Goal: Task Accomplishment & Management: Use online tool/utility

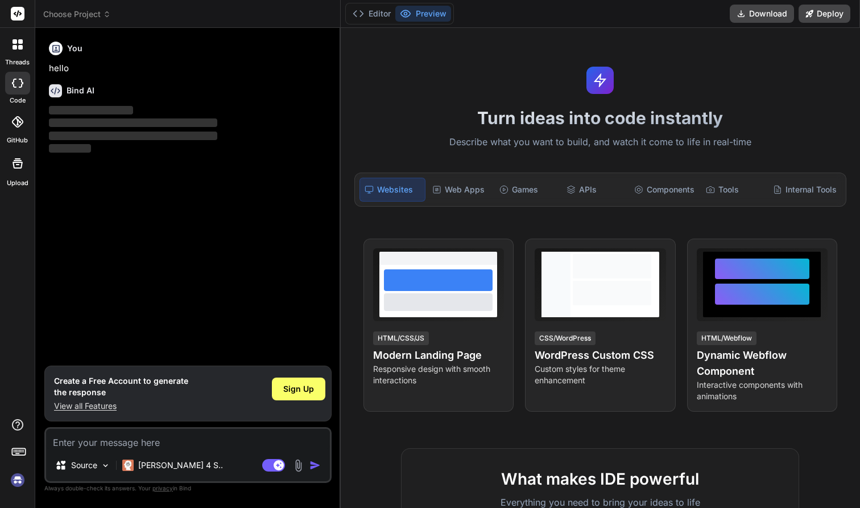
click at [69, 17] on span "Choose Project" at bounding box center [77, 14] width 68 height 11
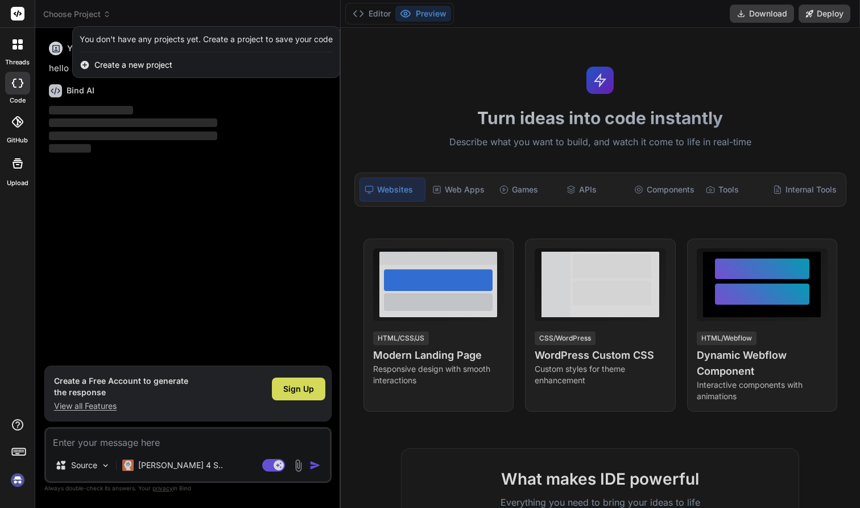
click at [19, 479] on img at bounding box center [17, 479] width 19 height 19
click at [380, 93] on div at bounding box center [430, 254] width 860 height 508
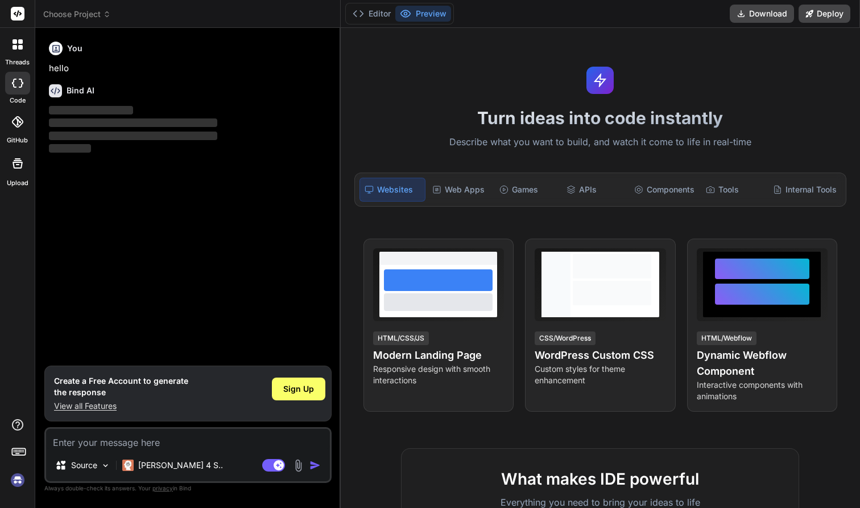
click at [81, 10] on span "Choose Project" at bounding box center [77, 14] width 68 height 11
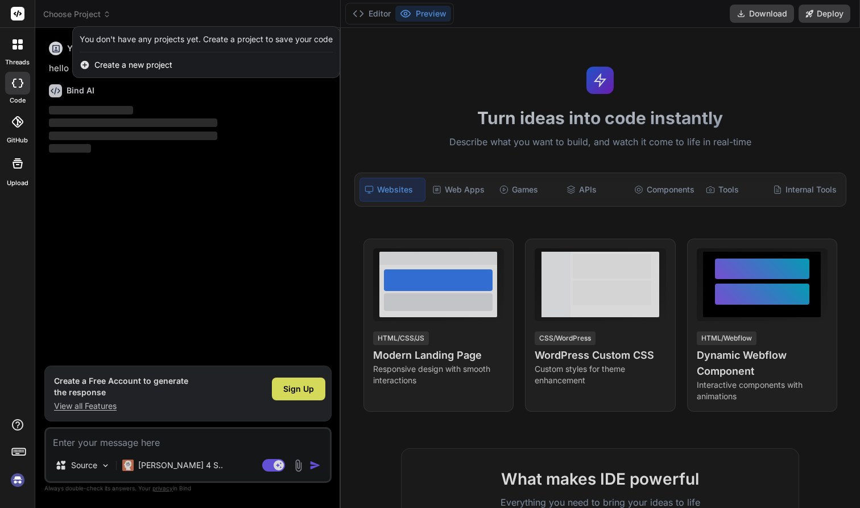
click at [418, 130] on div at bounding box center [430, 254] width 860 height 508
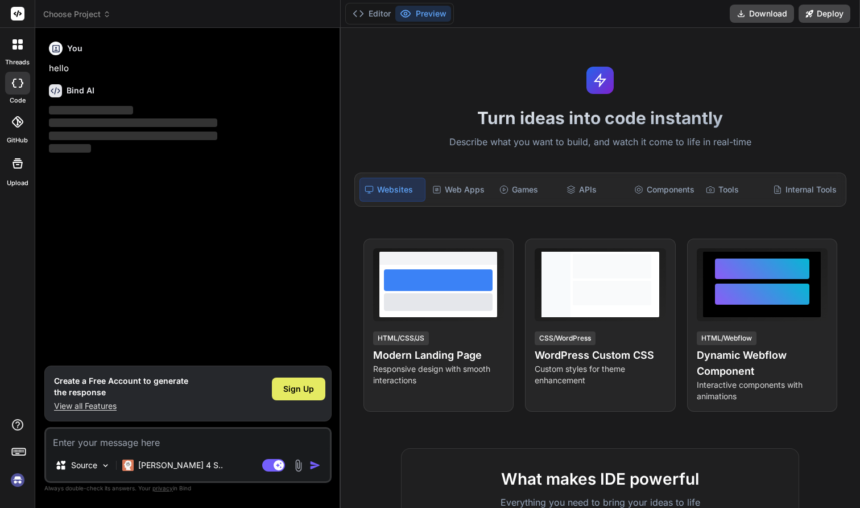
click at [303, 390] on span "Sign Up" at bounding box center [298, 388] width 31 height 11
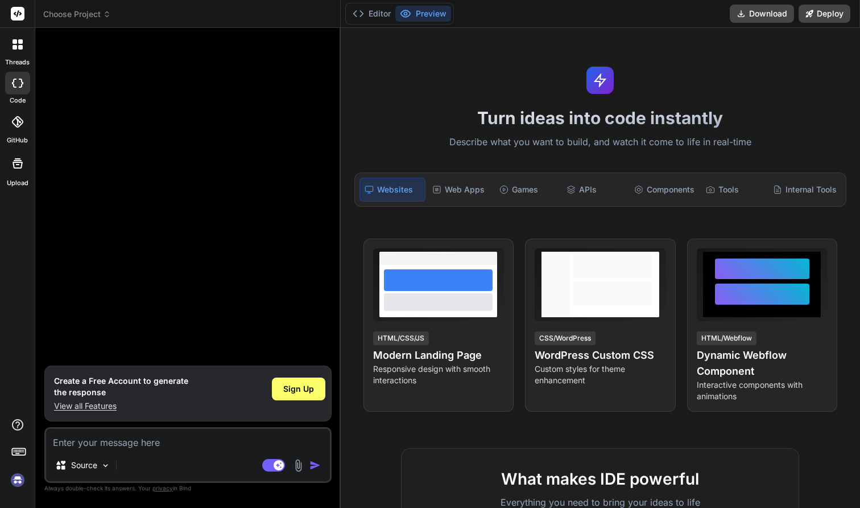
click at [100, 15] on span "Choose Project" at bounding box center [77, 14] width 68 height 11
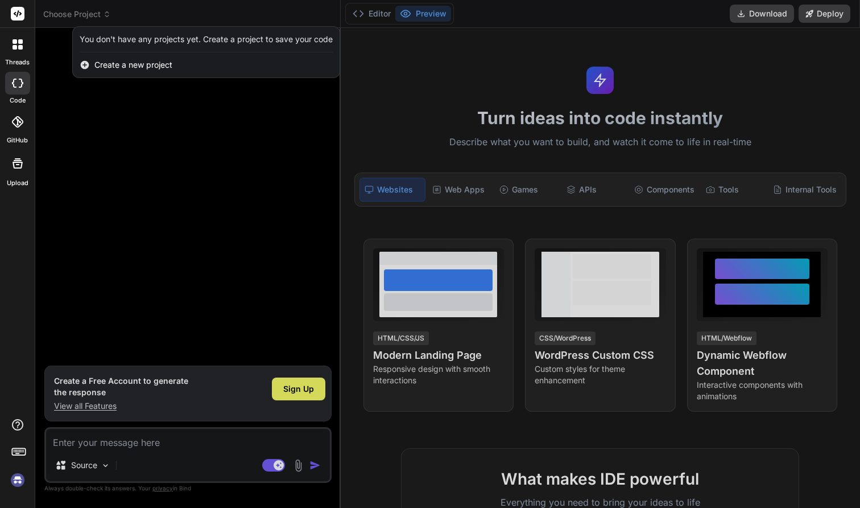
click at [100, 15] on div at bounding box center [430, 254] width 860 height 508
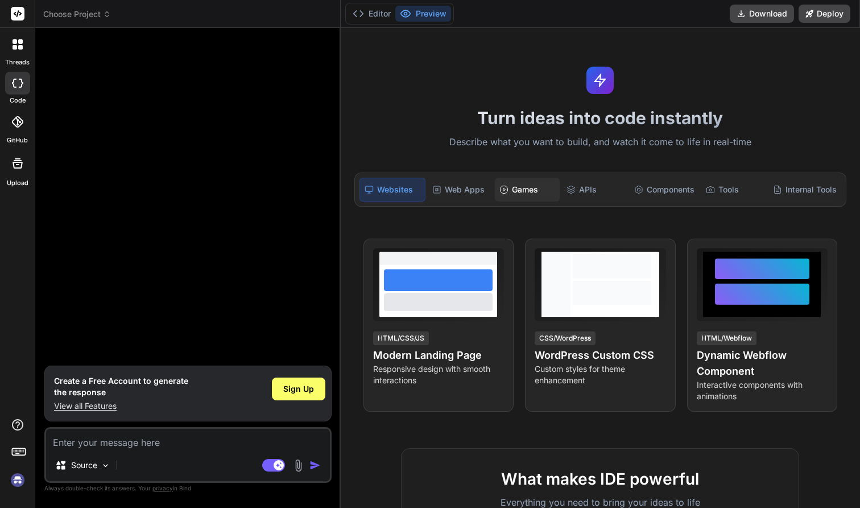
click at [525, 191] on div "Games" at bounding box center [527, 190] width 65 height 24
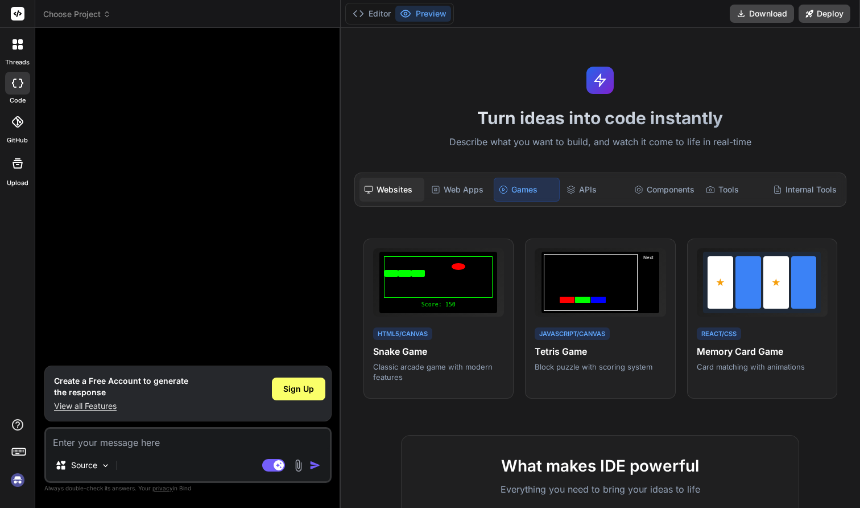
click at [398, 188] on div "Websites" at bounding box center [392, 190] width 65 height 24
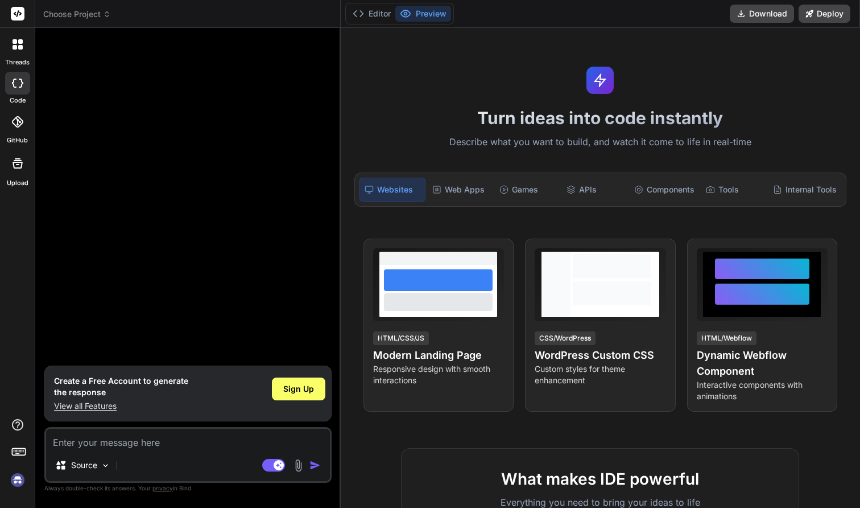
click at [20, 59] on label "threads" at bounding box center [17, 62] width 24 height 10
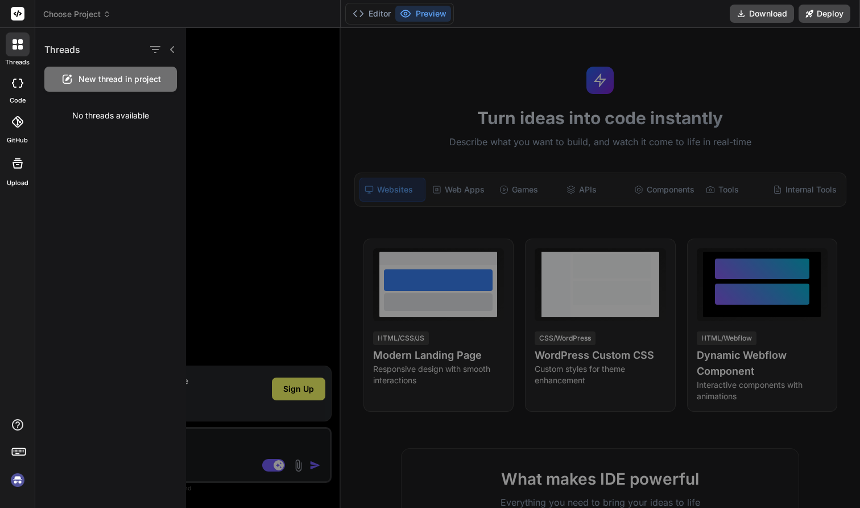
click at [22, 20] on rect at bounding box center [18, 14] width 14 height 14
click at [19, 13] on rect at bounding box center [18, 14] width 14 height 14
click at [64, 15] on span "Choose Project" at bounding box center [77, 14] width 68 height 11
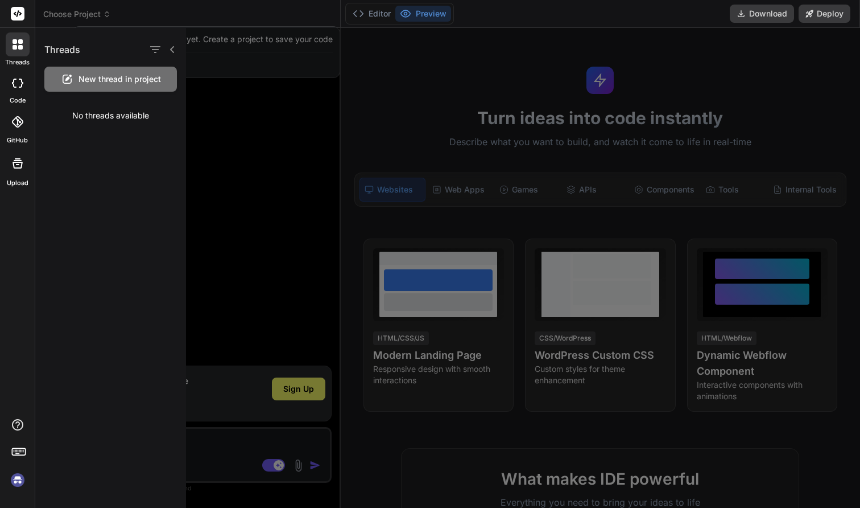
click at [9, 69] on div "code" at bounding box center [17, 86] width 35 height 38
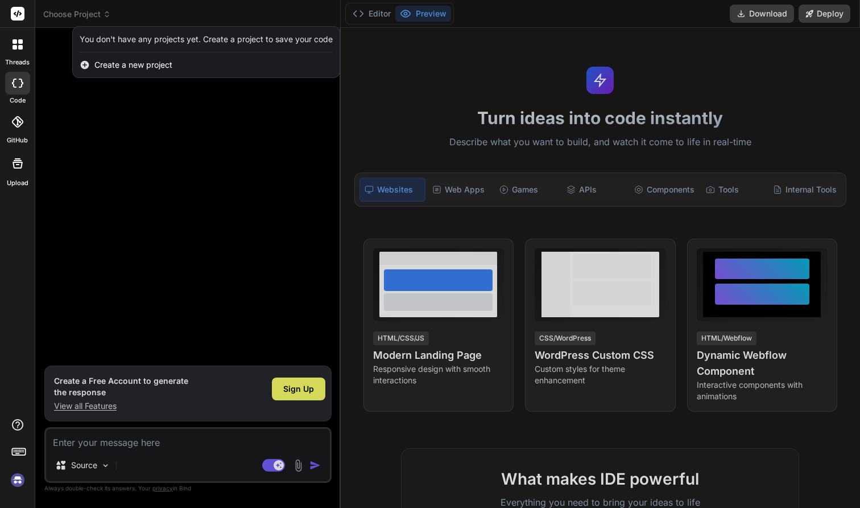
click at [19, 446] on icon at bounding box center [19, 451] width 16 height 16
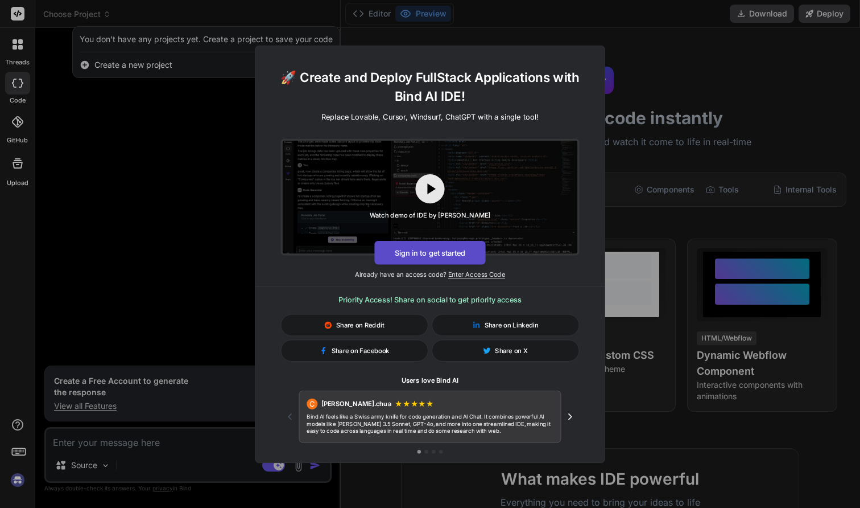
click at [435, 250] on button "Sign in to get started" at bounding box center [429, 252] width 111 height 24
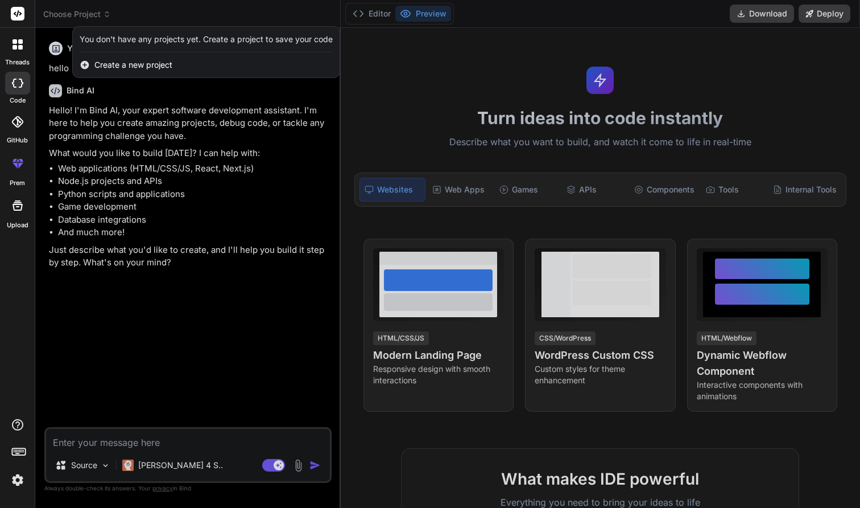
click at [442, 63] on div at bounding box center [430, 254] width 860 height 508
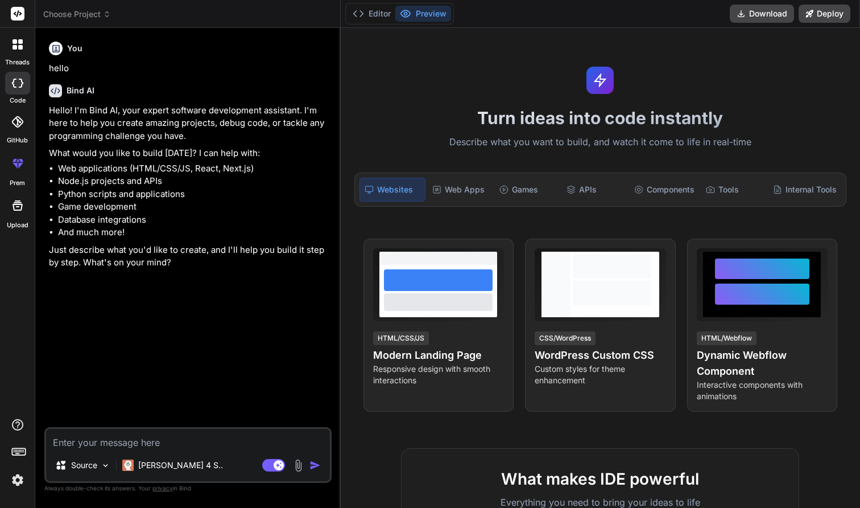
type textarea "x"
click at [101, 21] on header "Choose Project Created with Pixso." at bounding box center [188, 14] width 306 height 28
click at [93, 18] on span "Choose Project" at bounding box center [77, 14] width 68 height 11
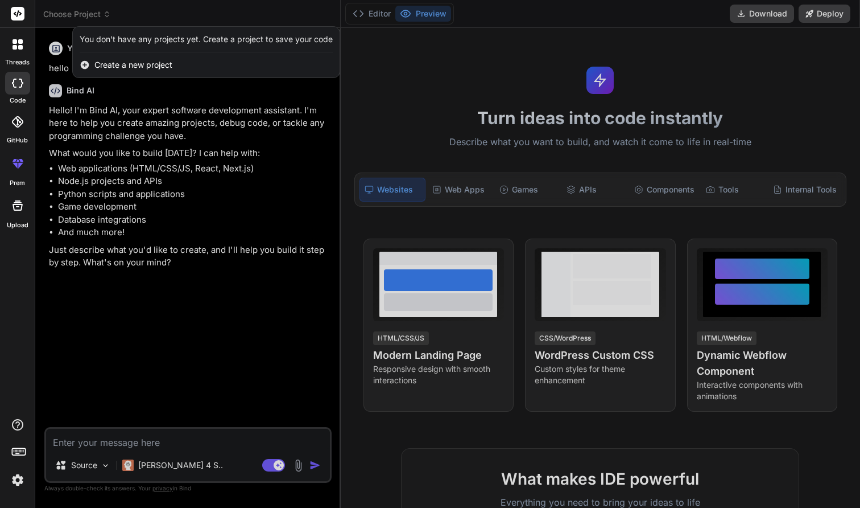
click at [93, 18] on div at bounding box center [430, 254] width 860 height 508
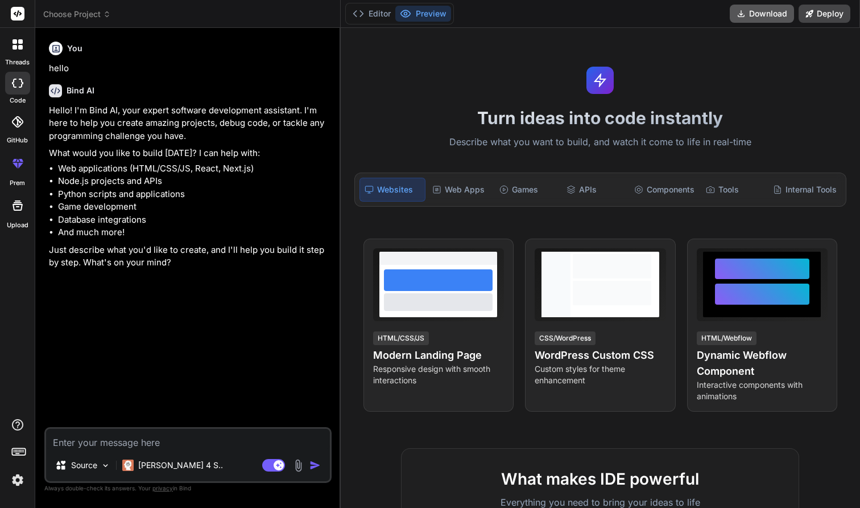
click at [751, 11] on button "Download" at bounding box center [762, 14] width 64 height 18
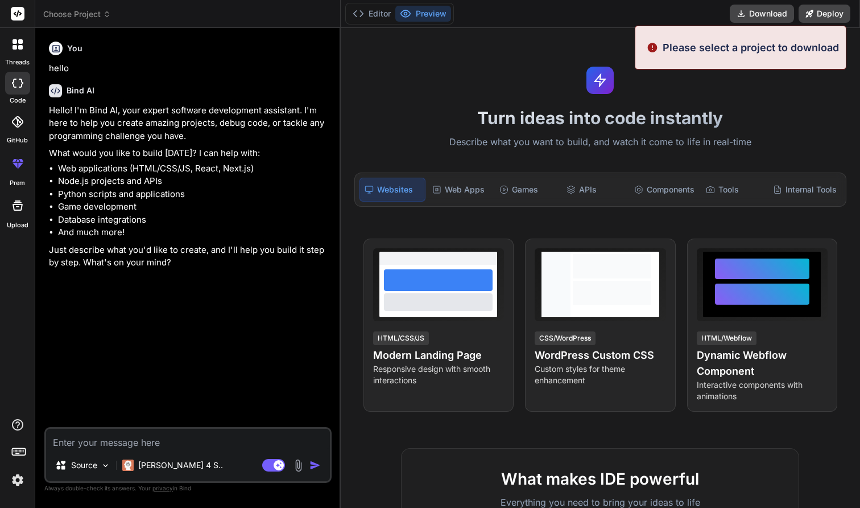
click at [738, 48] on p "Please select a project to download" at bounding box center [751, 47] width 176 height 15
click at [528, 80] on div "Turn ideas into code instantly Describe what you want to build, and watch it co…" at bounding box center [601, 268] width 520 height 480
click at [413, 44] on div "Turn ideas into code instantly Describe what you want to build, and watch it co…" at bounding box center [601, 268] width 520 height 480
click at [373, 16] on button "Editor" at bounding box center [371, 14] width 47 height 16
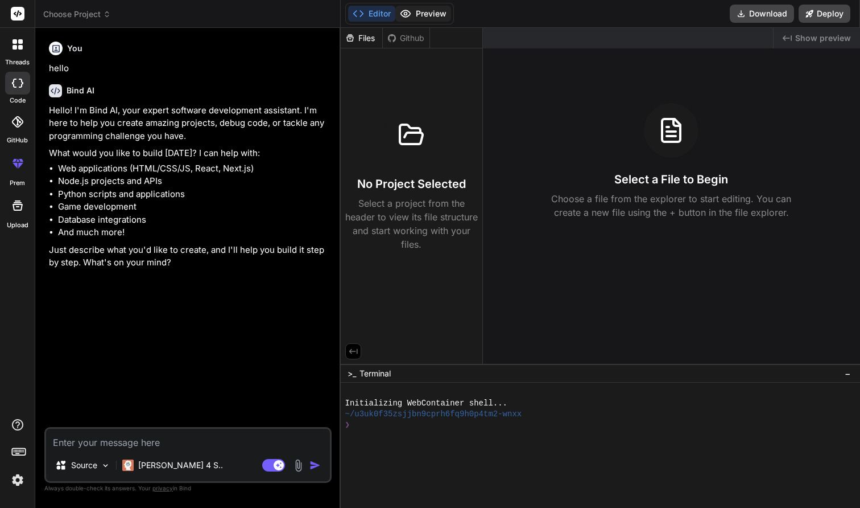
click at [415, 9] on button "Preview" at bounding box center [424, 14] width 56 height 16
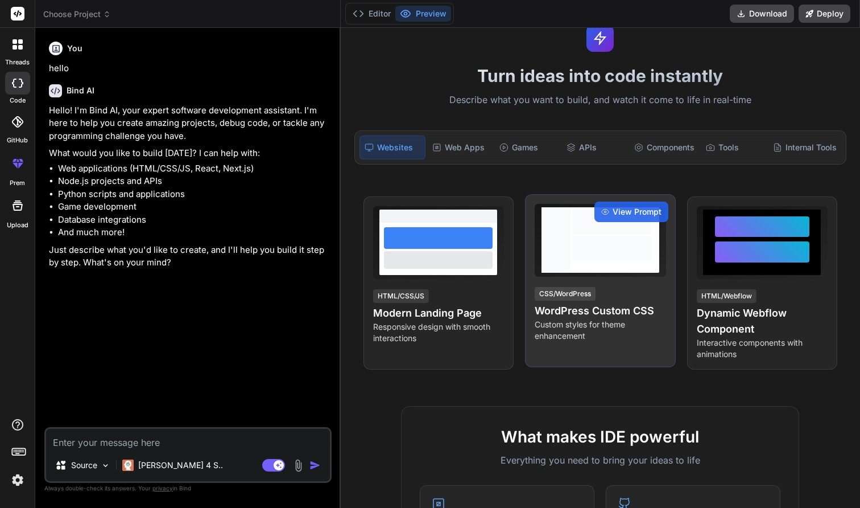
scroll to position [56, 0]
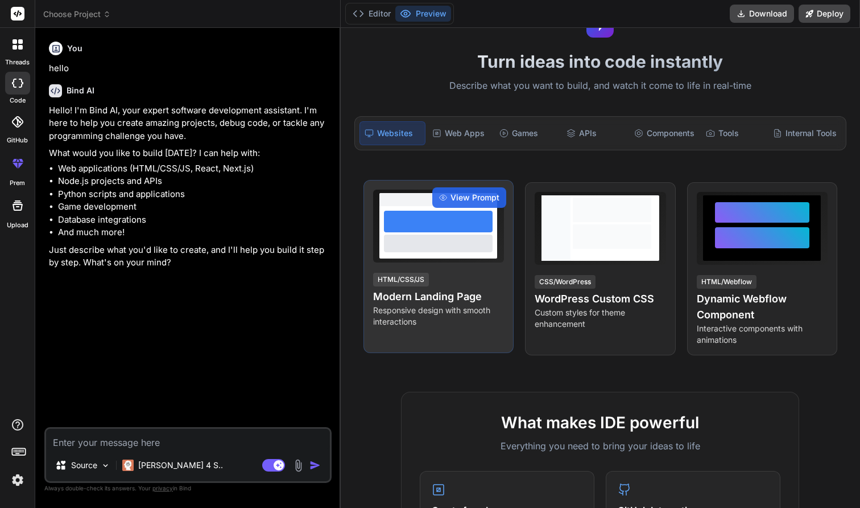
click at [435, 271] on div "HTML/CSS/JS Modern Landing Page Responsive design with smooth interactions" at bounding box center [438, 299] width 131 height 56
click at [456, 196] on span "View Prompt" at bounding box center [475, 197] width 49 height 11
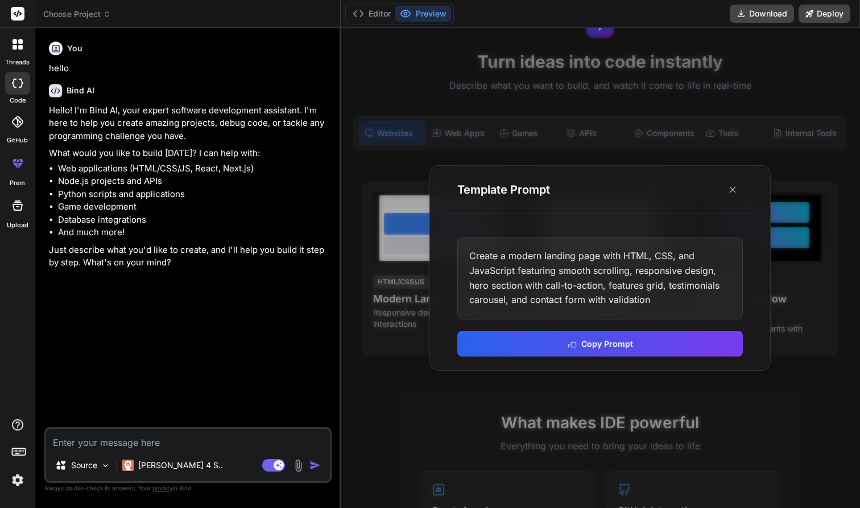
scroll to position [0, 0]
click at [728, 192] on icon at bounding box center [732, 189] width 11 height 11
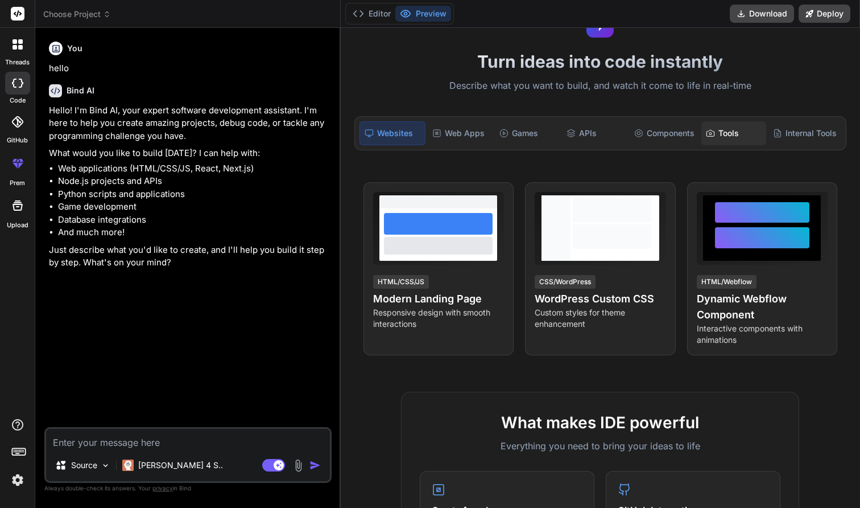
click at [730, 135] on div "Tools" at bounding box center [734, 133] width 65 height 24
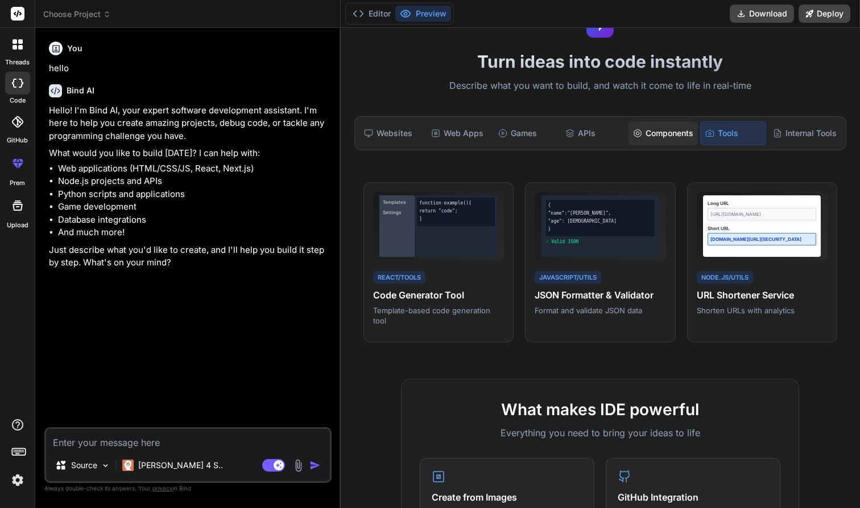
click at [647, 131] on div "Components" at bounding box center [663, 133] width 69 height 24
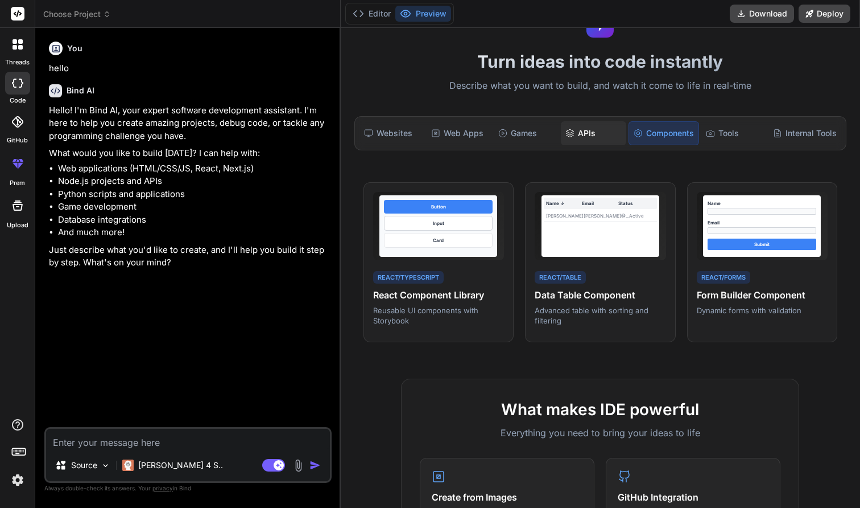
click at [572, 131] on icon at bounding box center [570, 133] width 9 height 9
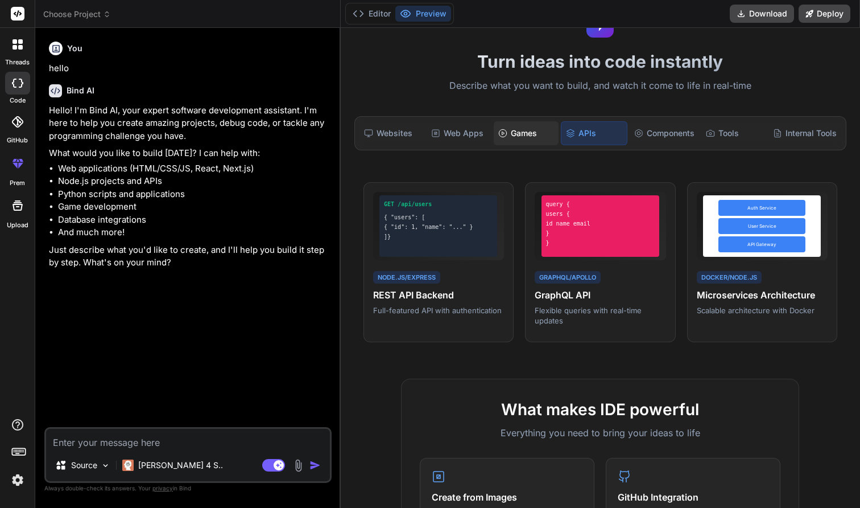
click at [516, 135] on div "Games" at bounding box center [526, 133] width 65 height 24
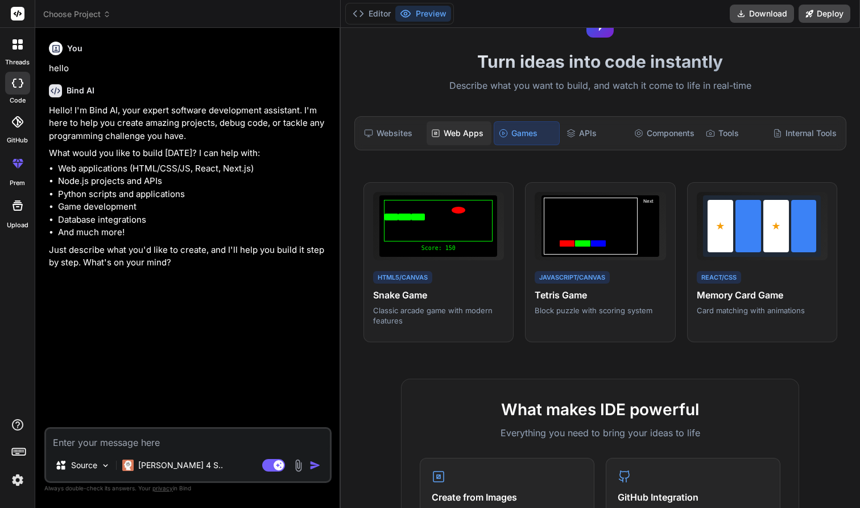
click at [471, 139] on div "Web Apps" at bounding box center [459, 133] width 65 height 24
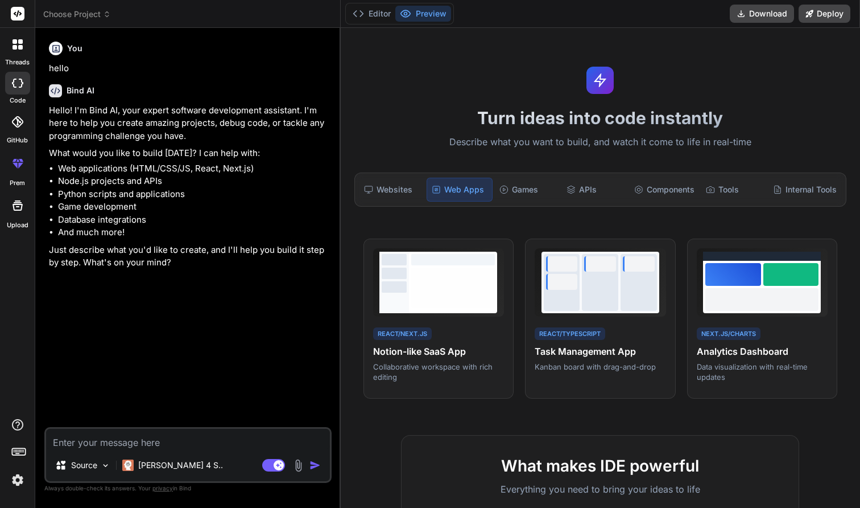
click at [172, 430] on textarea at bounding box center [188, 439] width 284 height 20
click at [170, 433] on textarea at bounding box center [188, 439] width 284 height 20
paste textarea "Build an Instagram-inspired photo sharing app with a responsive grid layout for…"
type textarea "Build an Instagram-inspired photo sharing app with a responsive grid layout for…"
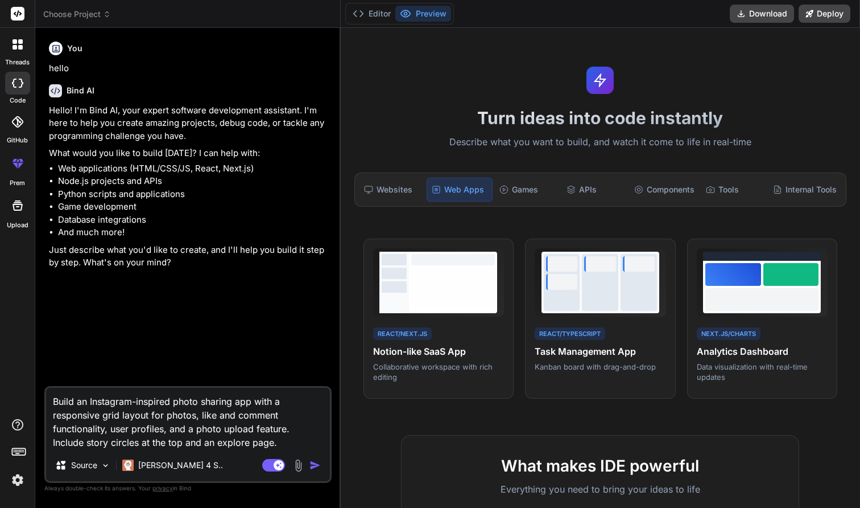
type textarea "x"
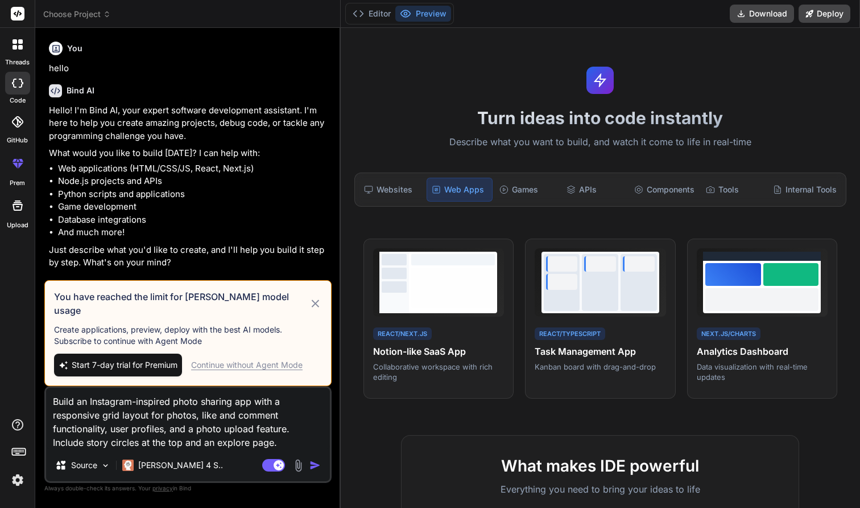
type textarea "Build an Instagram-inspired photo sharing app with a responsive grid layout for…"
click at [239, 366] on div "Continue without Agent Mode" at bounding box center [247, 364] width 112 height 11
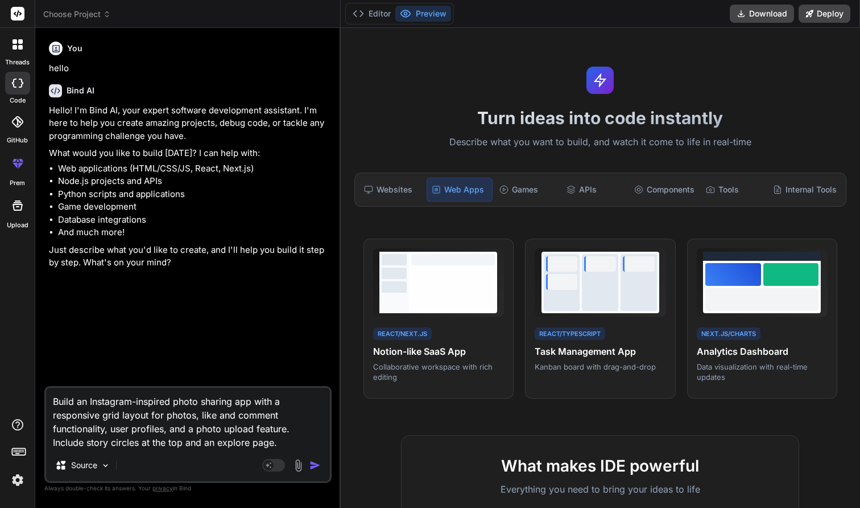
click at [248, 440] on textarea "Build an Instagram-inspired photo sharing app with a responsive grid layout for…" at bounding box center [188, 418] width 284 height 61
type textarea "x"
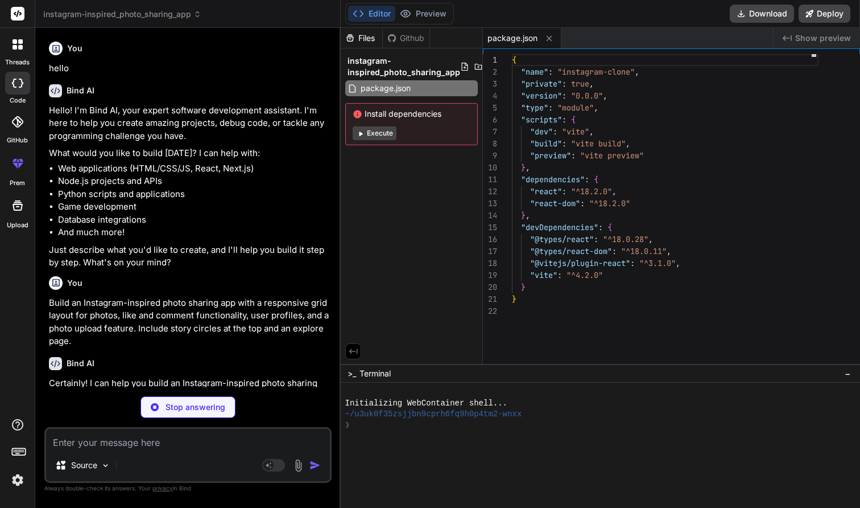
type textarea "x"
type textarea "<div id="root"></div> <script type="module" src="/src/main.jsx"></script> </bod…"
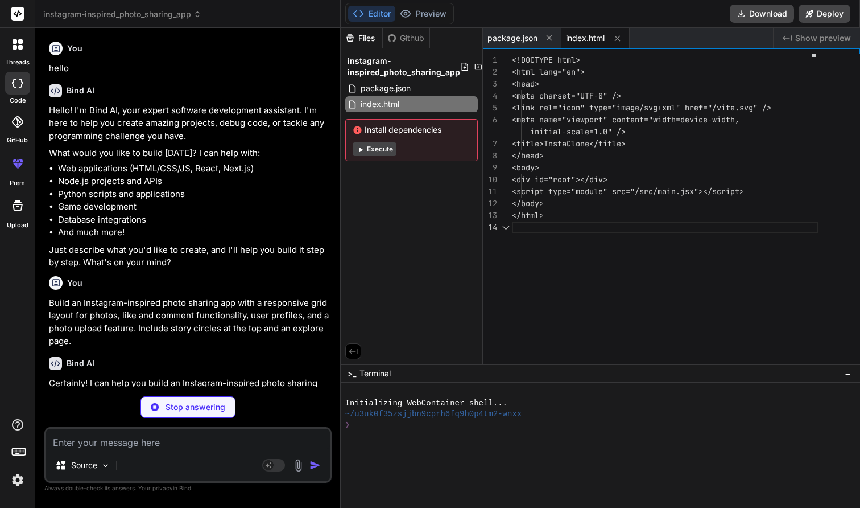
scroll to position [48, 0]
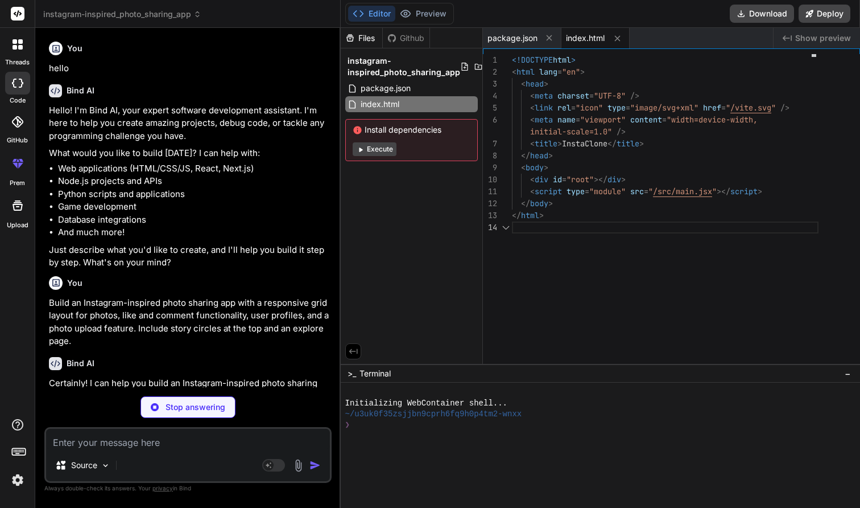
type textarea "x"
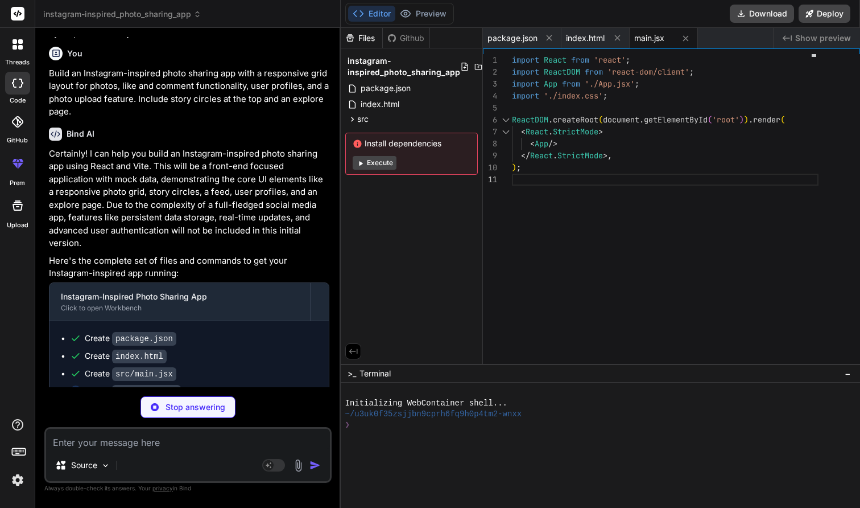
scroll to position [229, 0]
type textarea "x"
type textarea "border: none; font-size: 24px; cursor: pointer; color: var(--gray-text); }"
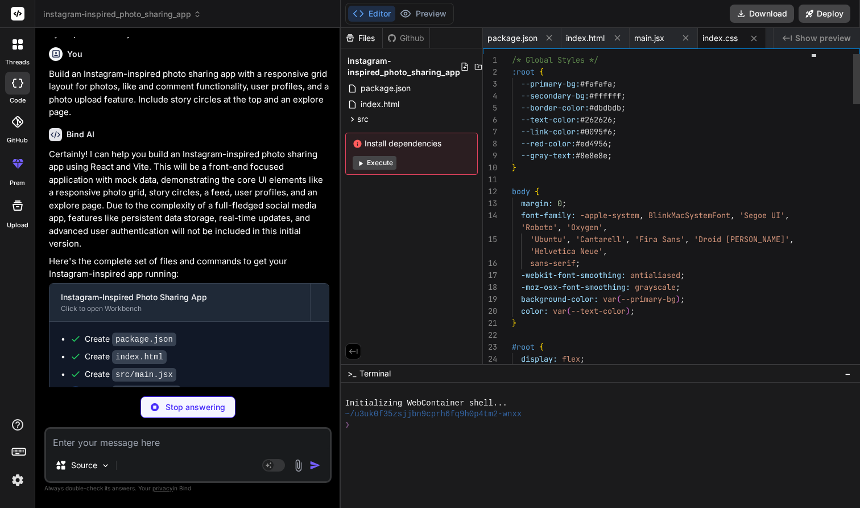
click at [389, 166] on button "Execute" at bounding box center [375, 163] width 44 height 14
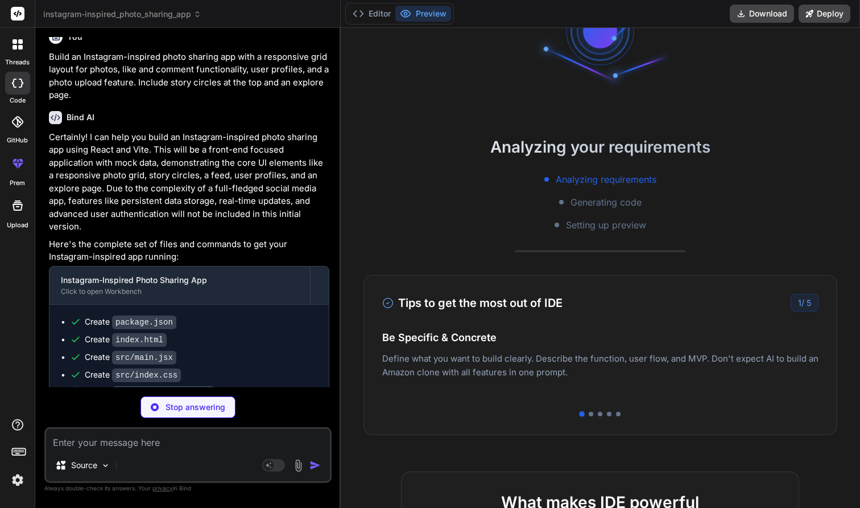
scroll to position [0, 0]
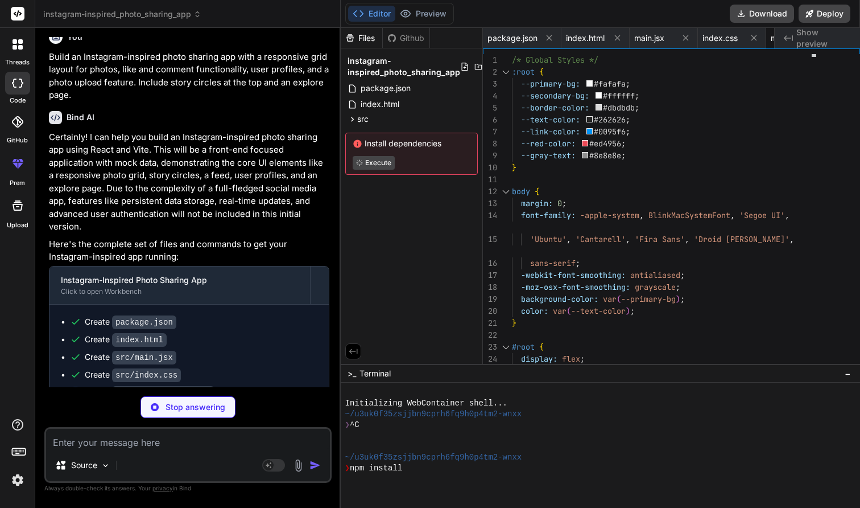
type textarea "x"
type textarea "600' }, ];"
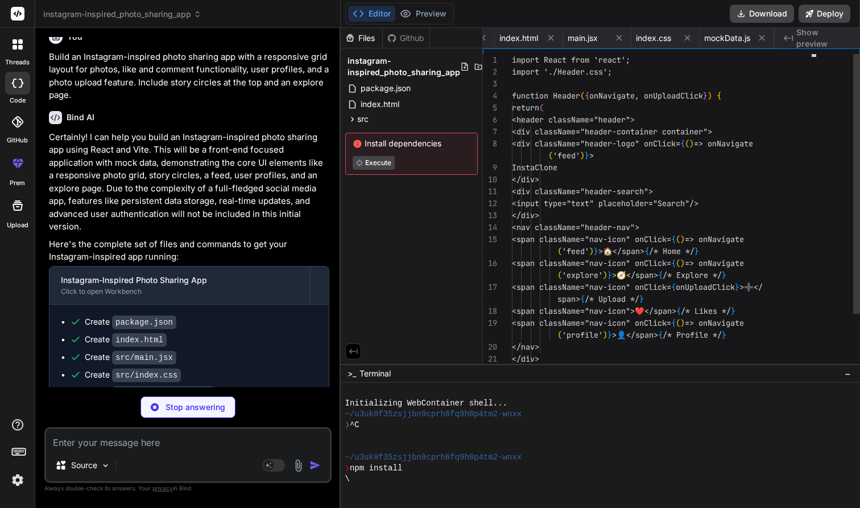
type textarea "x"
type textarea "export default Header;"
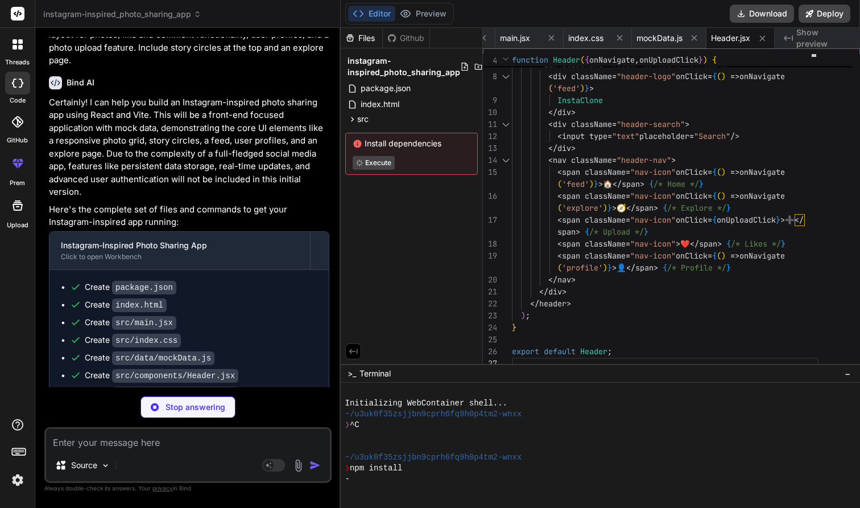
scroll to position [280, 0]
type textarea "x"
type textarea ".nav-icon { margin: 0 8px; } }"
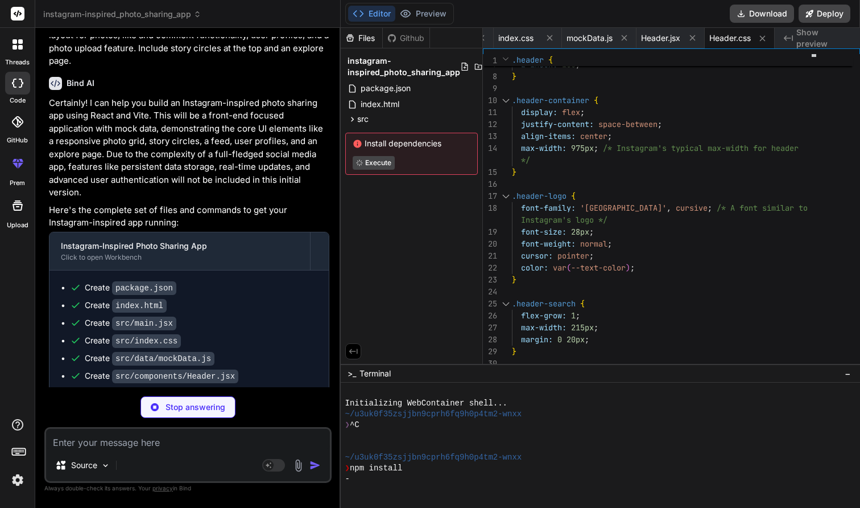
type textarea "x"
type textarea "} export default Stories;"
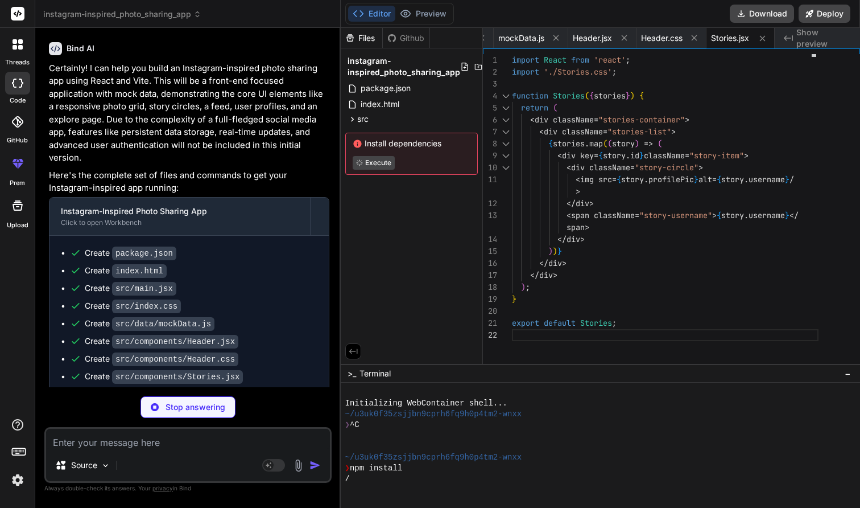
scroll to position [314, 0]
type textarea "x"
type textarea ".story-username { font-size: 11px; } }"
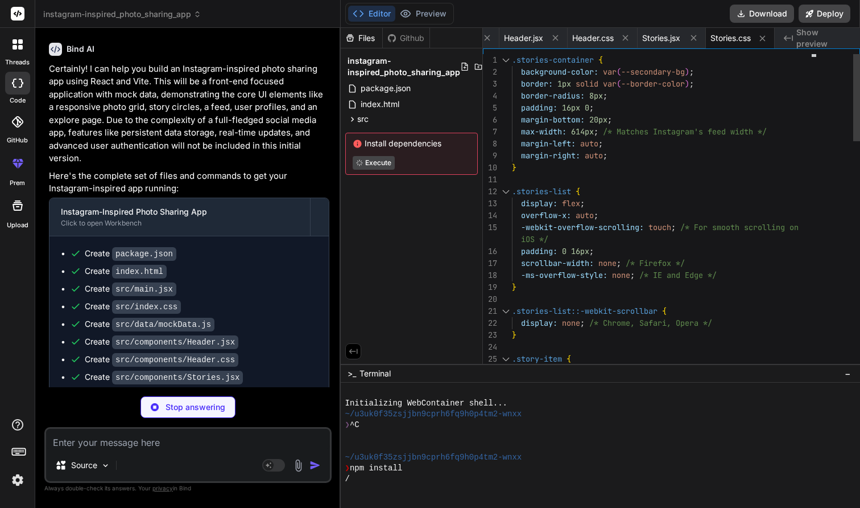
type textarea "x"
type textarea "<button type="submit" className="comment-button">Post</button> </form> </div> )…"
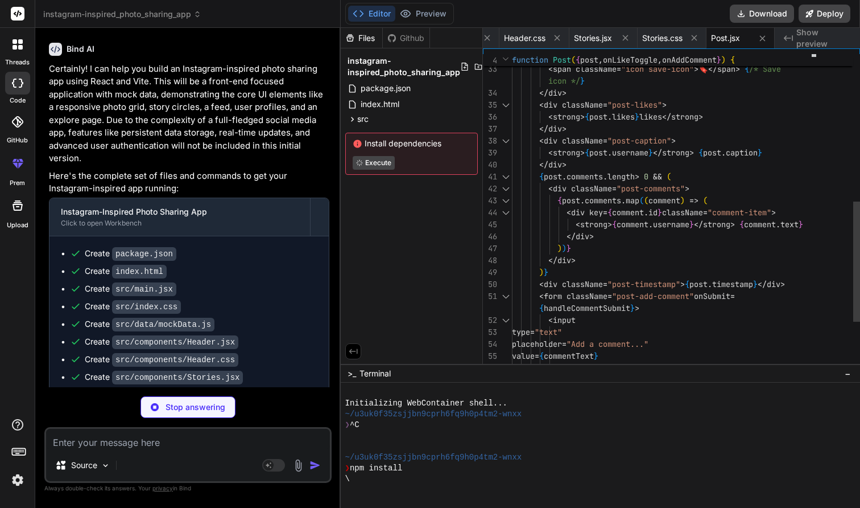
scroll to position [96, 0]
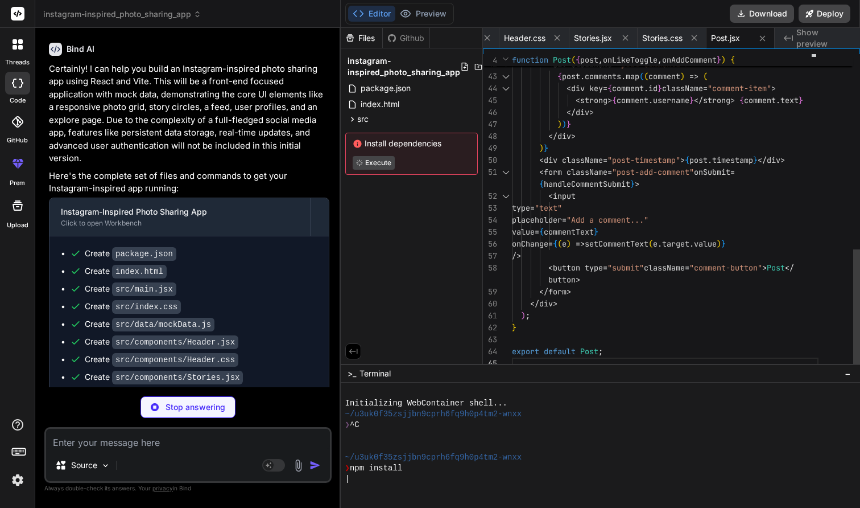
type textarea "x"
type textarea "padding-right: 10px; } }"
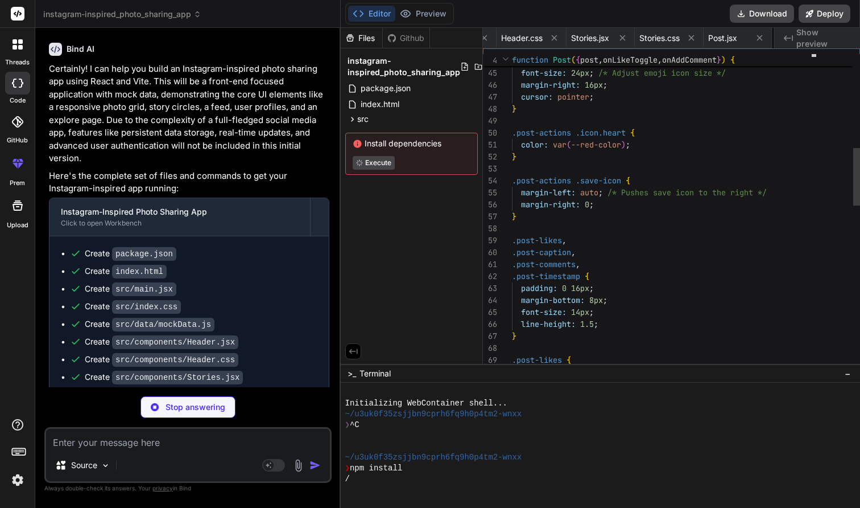
scroll to position [36, 0]
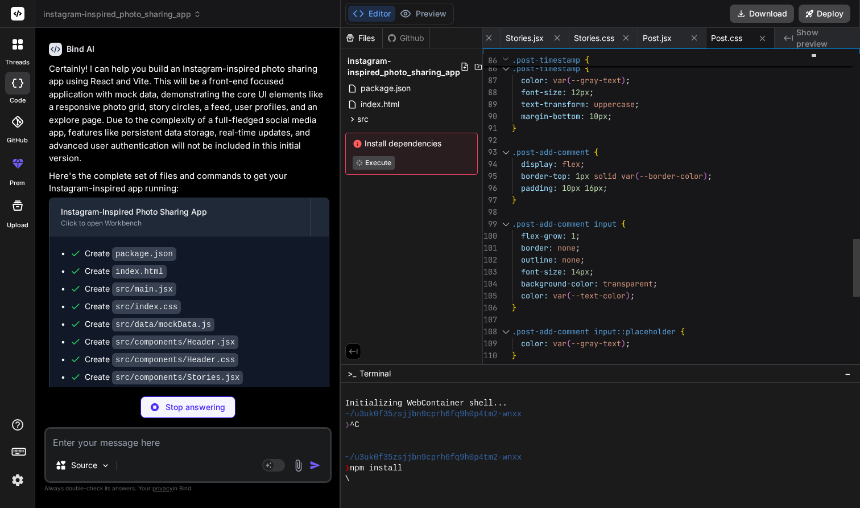
type textarea "x"
type textarea "<p>Suggestions For You</p> {/* Add suggestion items here */} </div> </div> </di…"
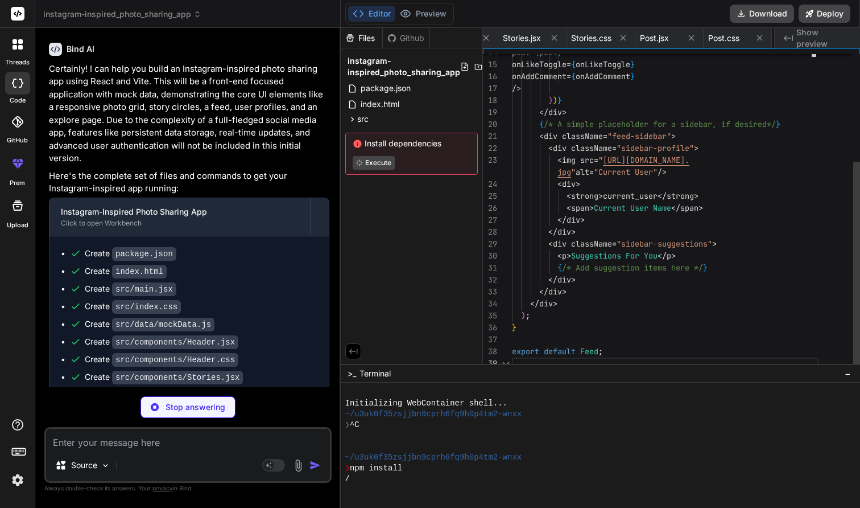
scroll to position [108, 0]
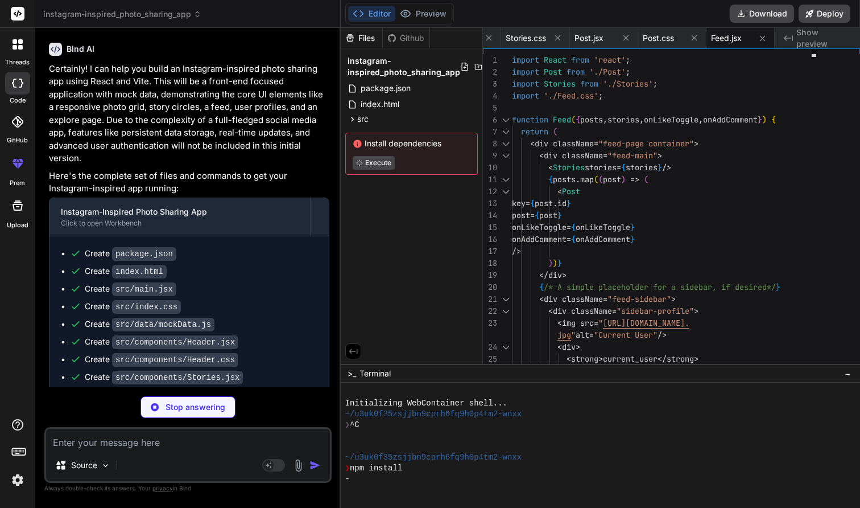
type textarea "x"
type textarea "} @media (max-width: 768px) { .feed-page { padding-top: 10px; } }"
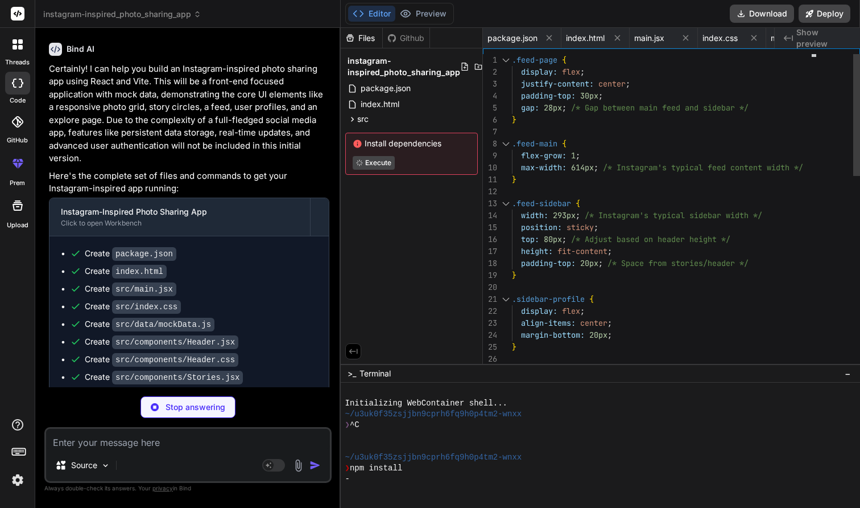
scroll to position [0, 0]
type textarea "x"
type textarea "))} </div> </div> ); } export default Profile;"
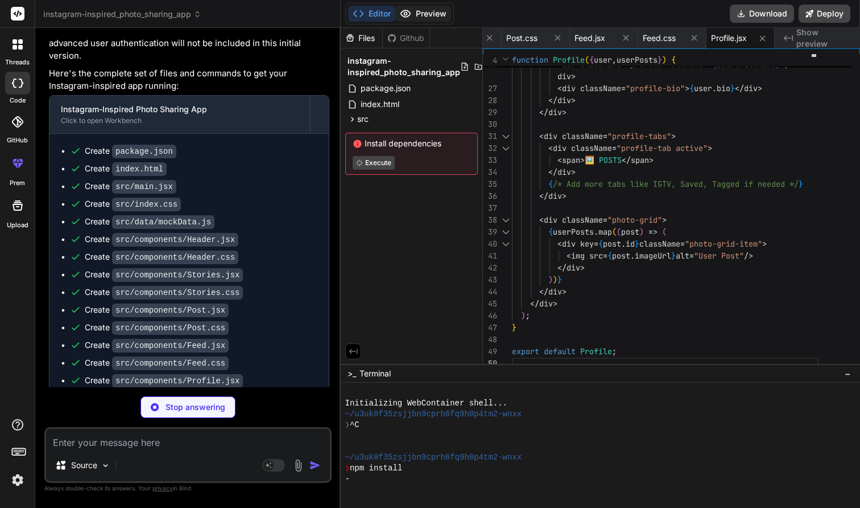
type textarea "x"
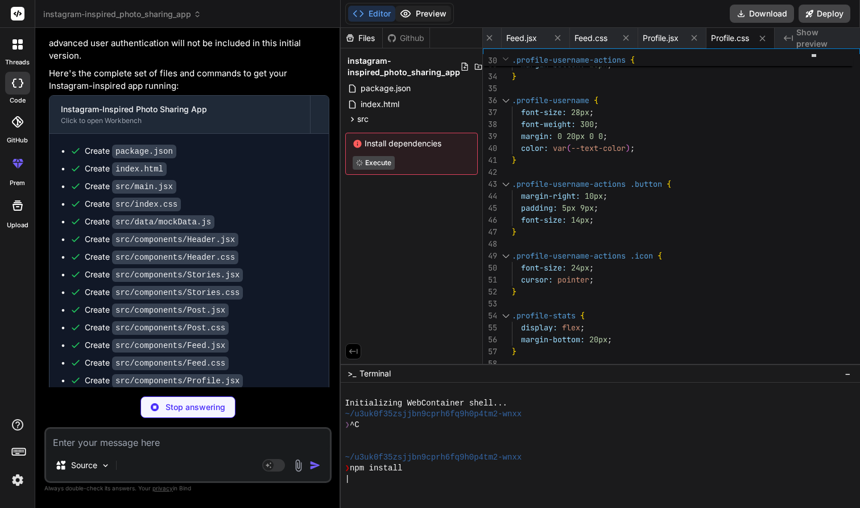
type textarea "x"
type textarea "<img src={post.imageUrl} alt="Explore Post" /> </div> ))} </div> </div> ); } ex…"
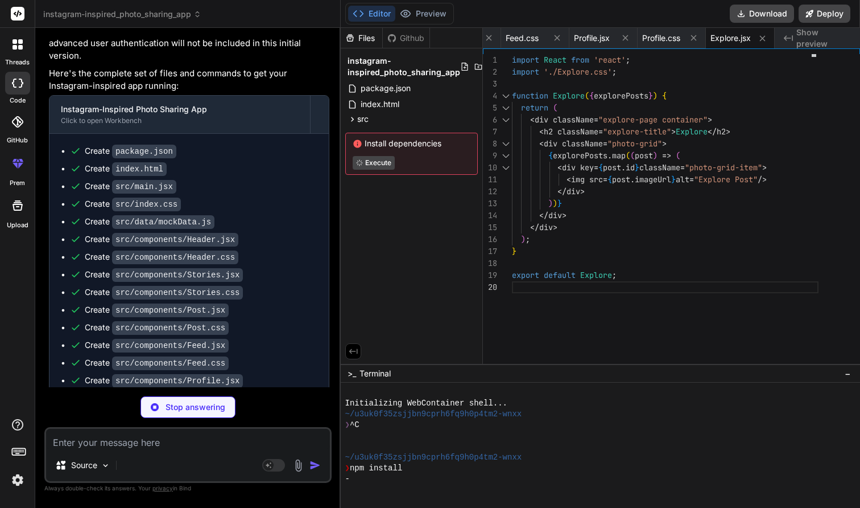
type textarea "x"
type textarea "} }"
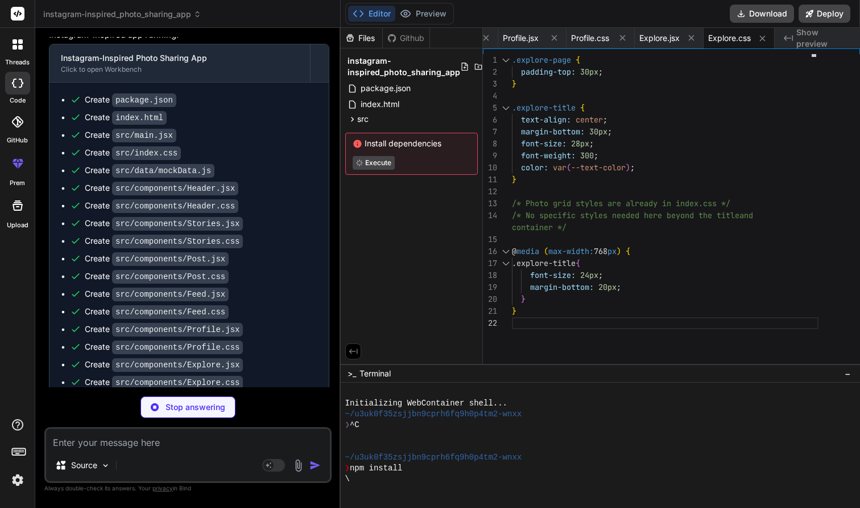
type textarea "x"
type textarea "); } export default UploadModal;"
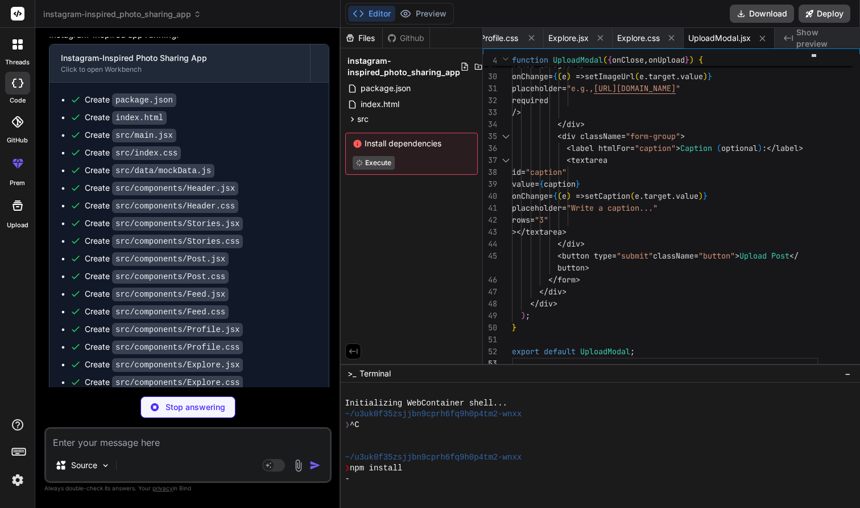
type textarea "x"
type textarea "} .upload-form .button { align-self: flex-end; /* Push button to the right */ m…"
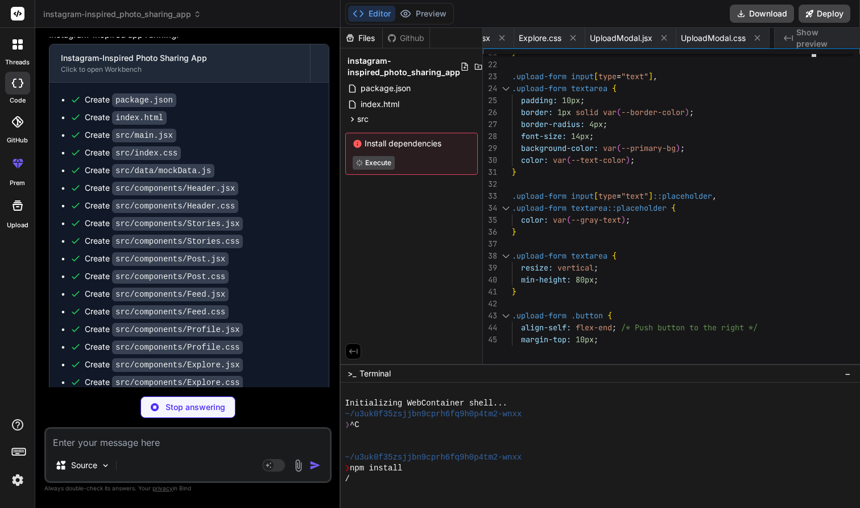
type textarea "x"
type textarea "</> ); } export default App;"
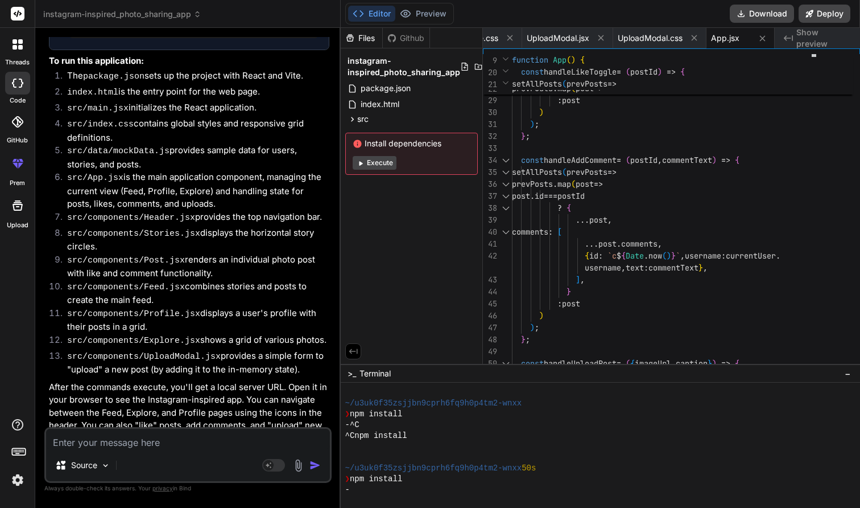
click at [389, 166] on button "Execute" at bounding box center [375, 163] width 44 height 14
click at [374, 158] on button "Execute" at bounding box center [375, 163] width 44 height 14
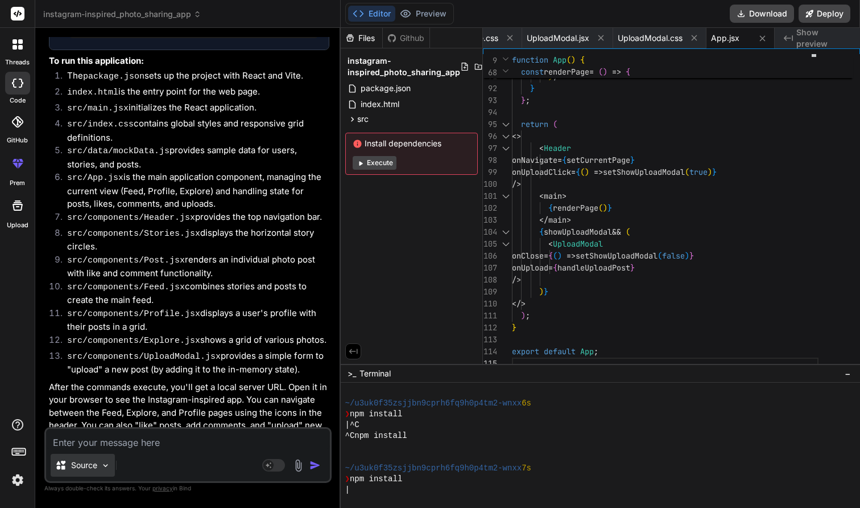
click at [110, 469] on img at bounding box center [106, 465] width 10 height 10
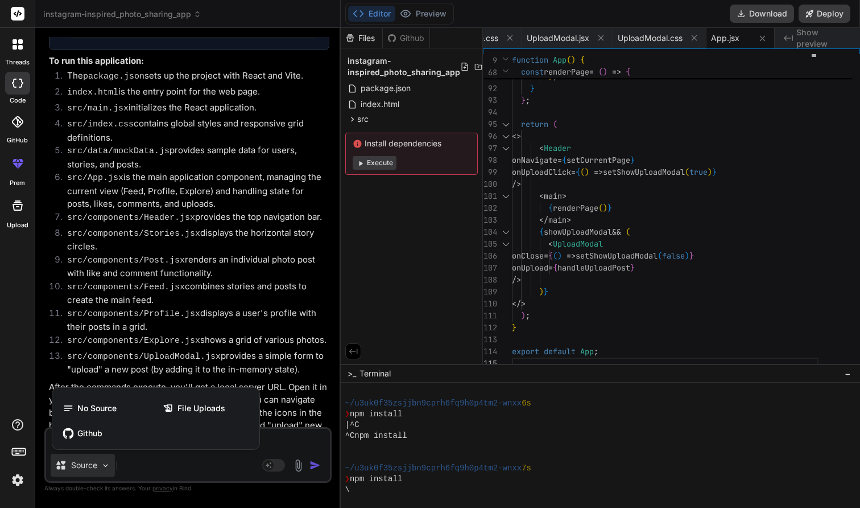
click at [154, 476] on div at bounding box center [430, 254] width 860 height 508
type textarea "x"
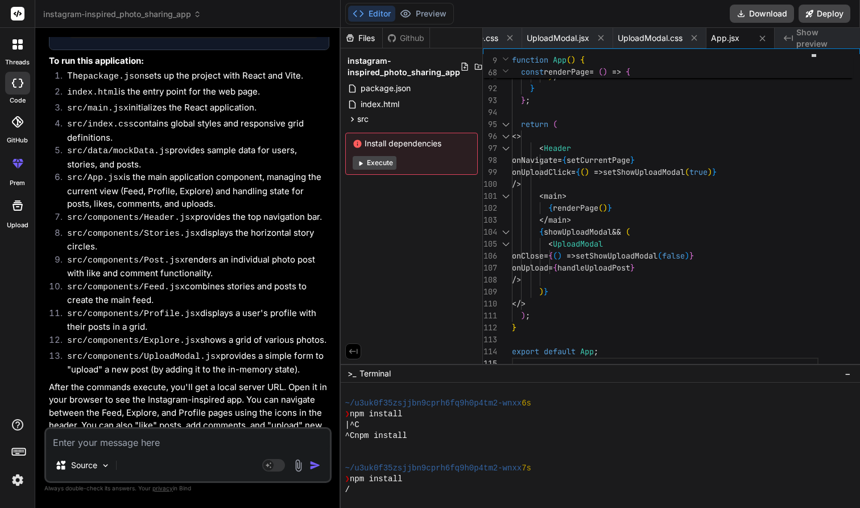
click at [168, 446] on textarea at bounding box center [188, 439] width 284 height 20
click at [813, 38] on span "Show preview" at bounding box center [824, 38] width 55 height 23
click at [810, 39] on span "Show preview" at bounding box center [824, 38] width 55 height 23
click at [101, 444] on textarea at bounding box center [188, 439] width 284 height 20
type textarea "W"
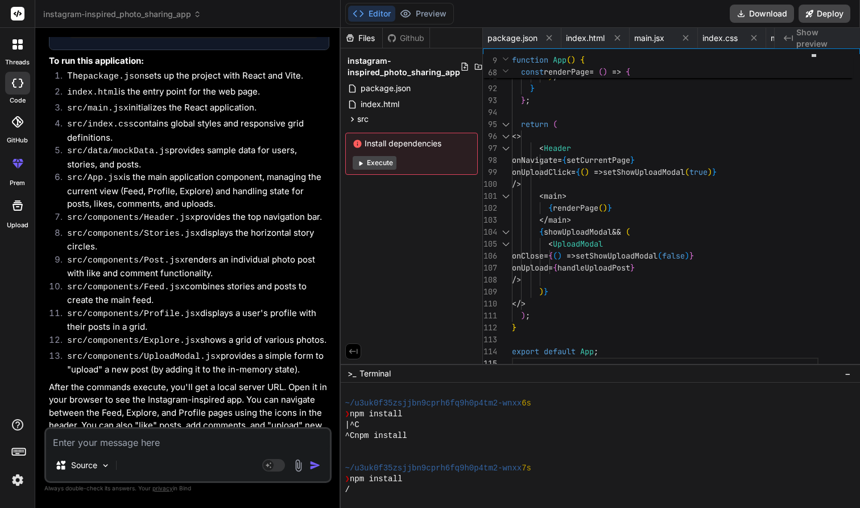
type textarea "x"
type textarea "Wh"
type textarea "x"
type textarea "Why"
type textarea "x"
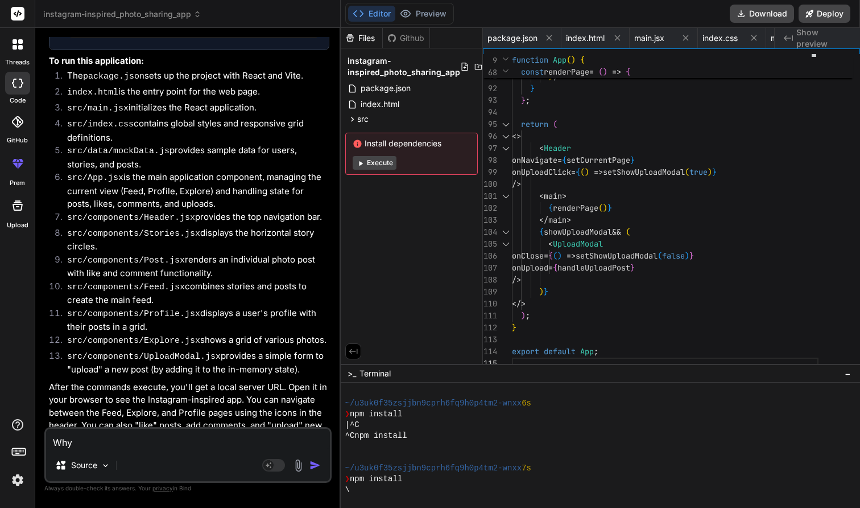
type textarea "Why"
type textarea "x"
type textarea "Why c"
type textarea "x"
type textarea "Why ca"
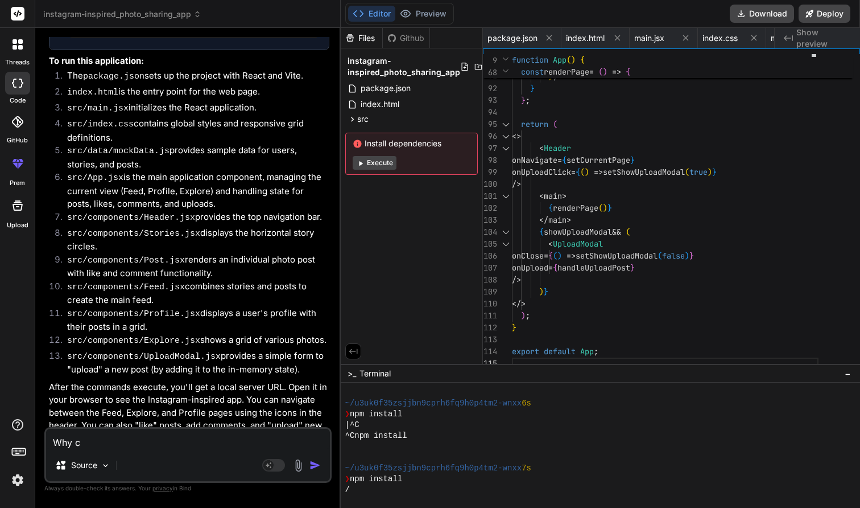
type textarea "x"
type textarea "Why can"
type textarea "x"
type textarea "Why can'"
type textarea "x"
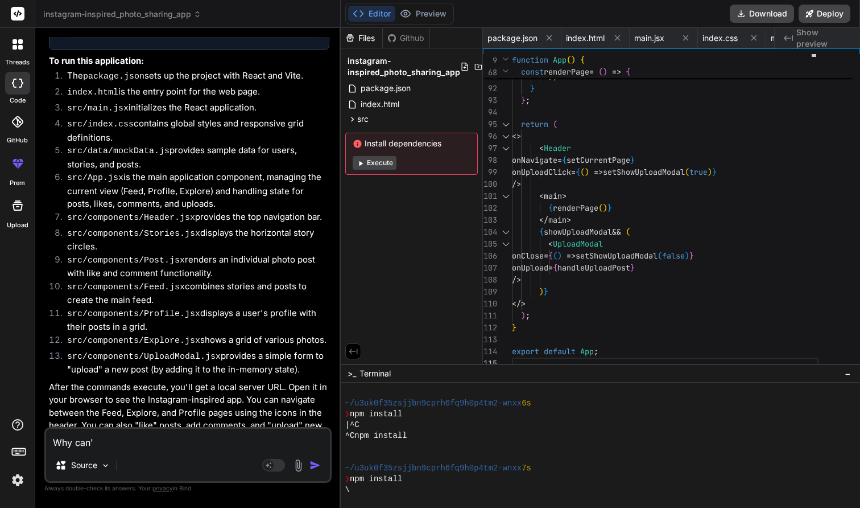
type textarea "Why can't"
type textarea "x"
type textarea "Why can't"
type textarea "x"
type textarea "Why can't I"
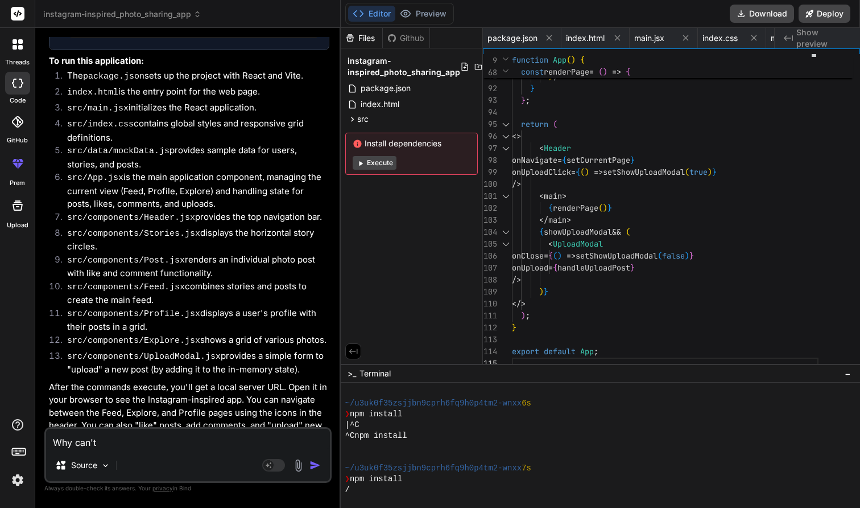
type textarea "x"
type textarea "Why can't I"
type textarea "x"
type textarea "Why can't I s"
type textarea "x"
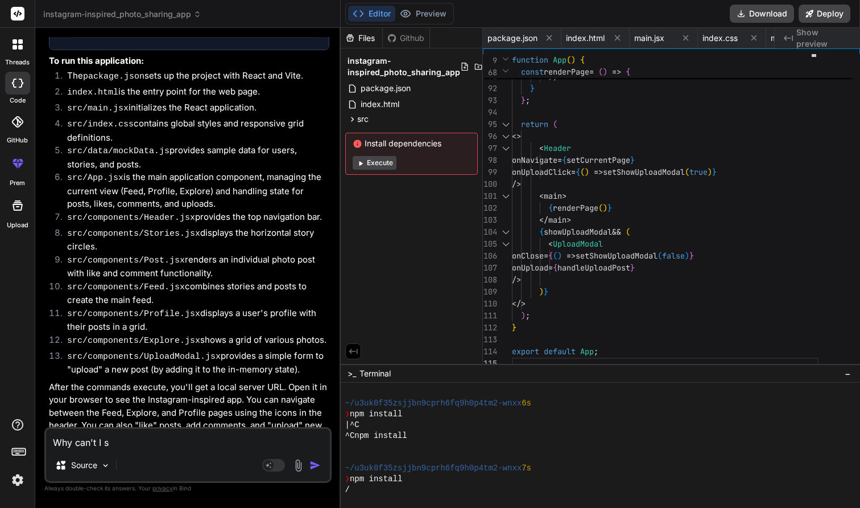
type textarea "Why can't I se"
type textarea "x"
type textarea "Why can't I see"
type textarea "x"
type textarea "Why can't I see"
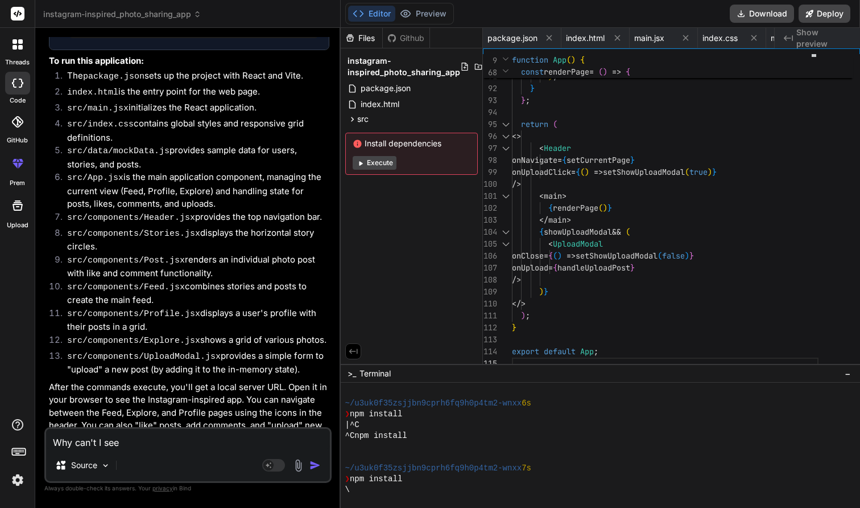
type textarea "x"
type textarea "Why can't I see t"
type textarea "x"
type textarea "Why can't I see th"
type textarea "x"
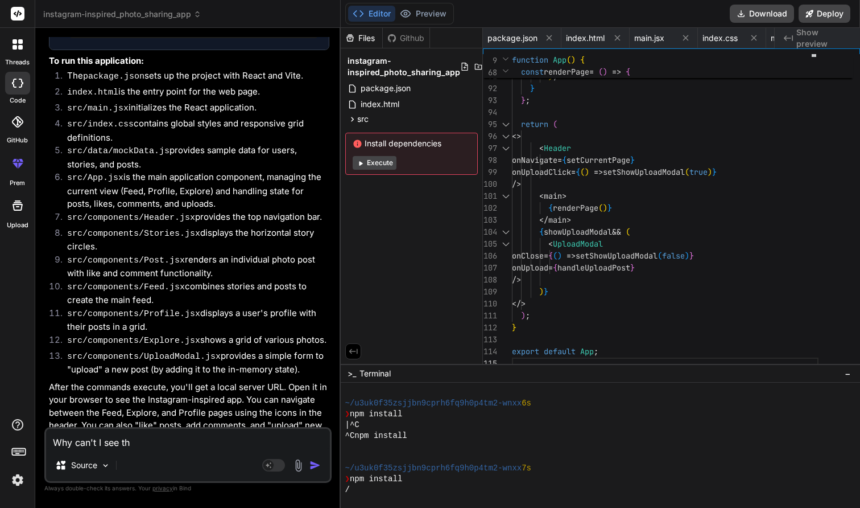
type textarea "Why can't I see the"
type textarea "x"
type textarea "Why can't I see the"
type textarea "x"
type textarea "Why can't I see the p"
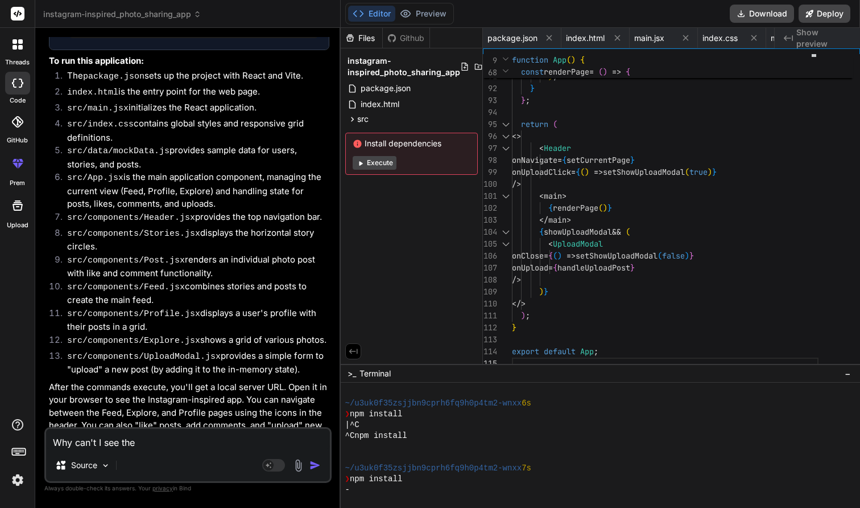
type textarea "x"
type textarea "Why can't I see the pr"
type textarea "x"
type textarea "Why can't I see the pre"
type textarea "x"
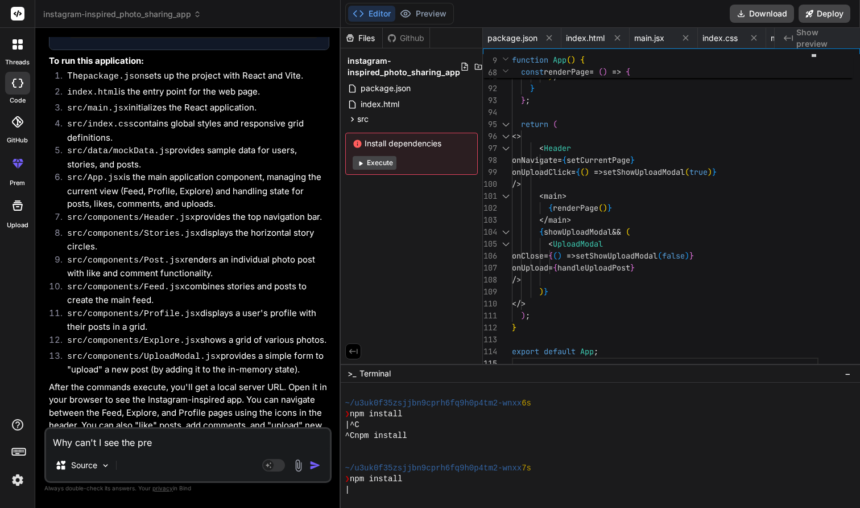
type textarea "Why can't I see the prev"
type textarea "x"
type textarea "Why can't I see the previ"
type textarea "x"
type textarea "Why can't I see the previe"
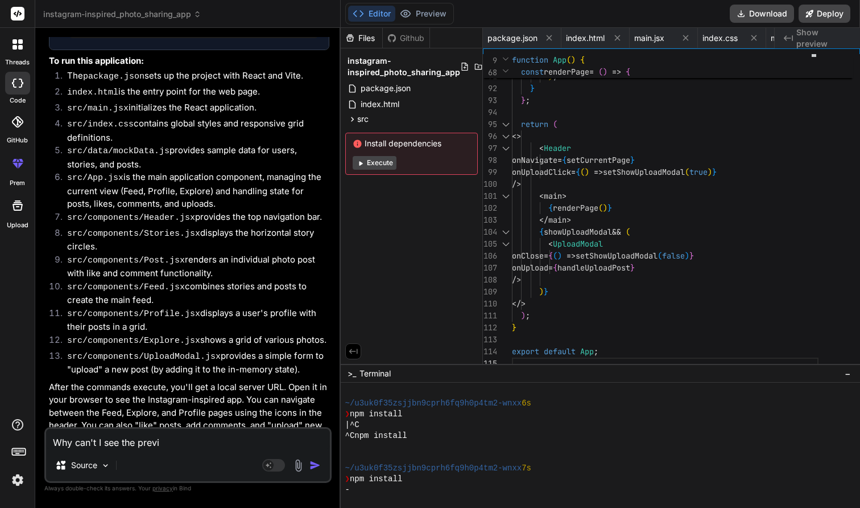
type textarea "x"
type textarea "Why can't I see the preview"
type textarea "x"
type textarea "Why can't I see the preview"
type textarea "x"
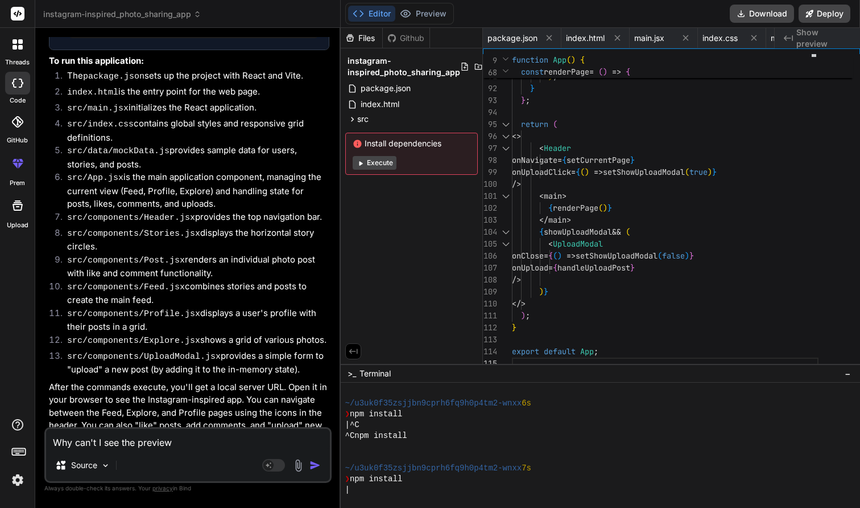
type textarea "Why can't I see the preview y"
type textarea "x"
type textarea "Why can't I see the preview ye"
type textarea "x"
type textarea "Why can't I see the preview yet"
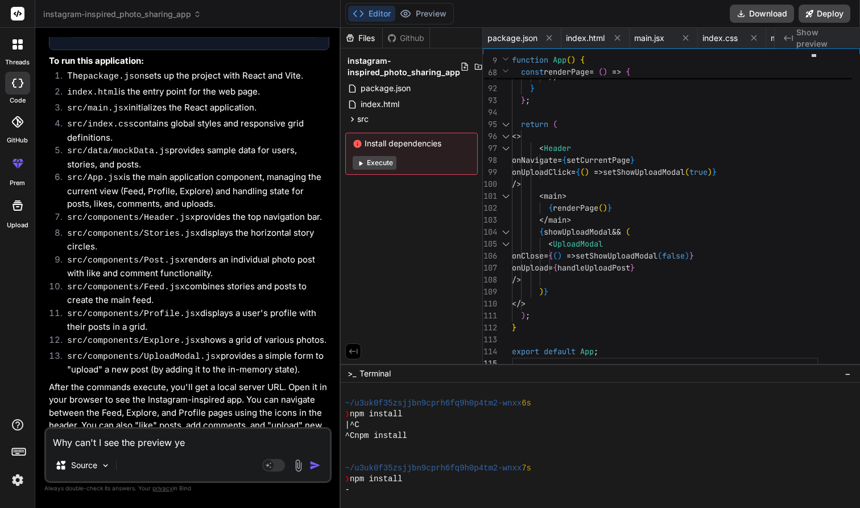
type textarea "x"
type textarea "Why can't I see the preview yet?"
type textarea "x"
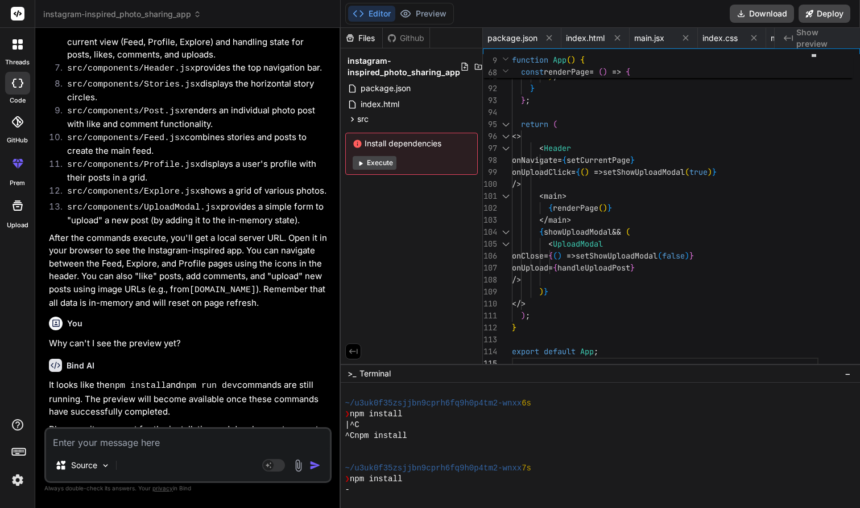
click at [394, 163] on button "Execute" at bounding box center [375, 163] width 44 height 14
type textarea "x"
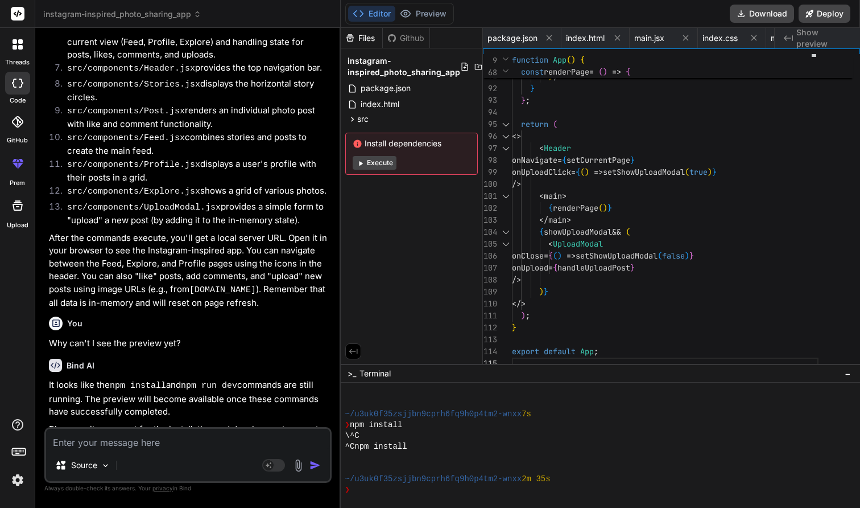
scroll to position [249, 0]
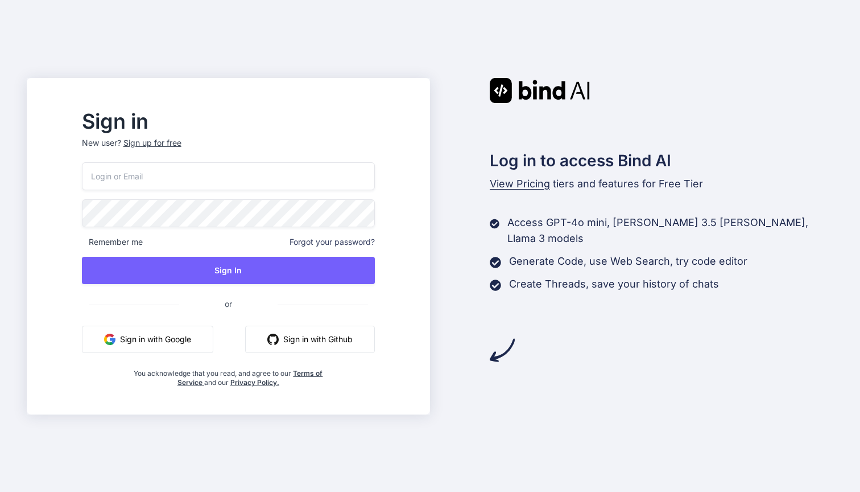
click at [213, 338] on button "Sign in with Google" at bounding box center [147, 339] width 131 height 27
click at [213, 334] on button "Sign in with Google" at bounding box center [147, 339] width 131 height 27
click at [182, 192] on div "Remember me Forgot your password? Sign In or Sign in with Google Sign in with G…" at bounding box center [228, 274] width 293 height 225
click at [150, 341] on button "Sign in with Google" at bounding box center [147, 339] width 131 height 27
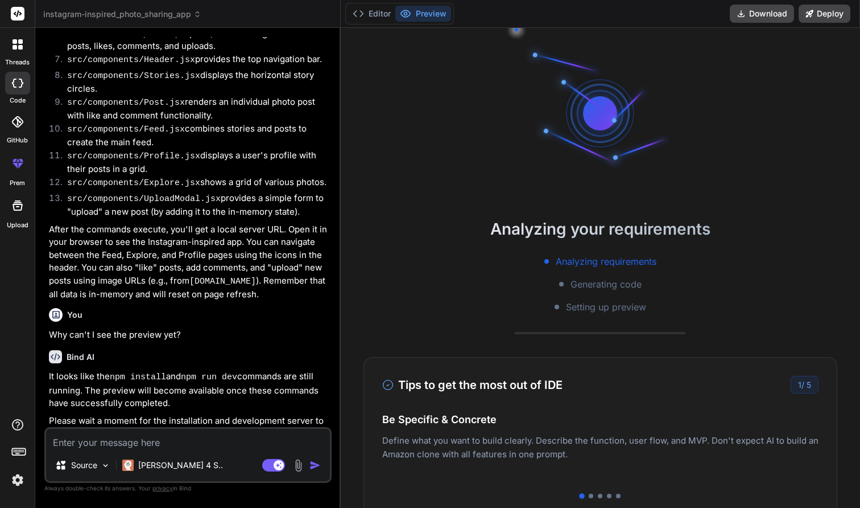
scroll to position [661, 0]
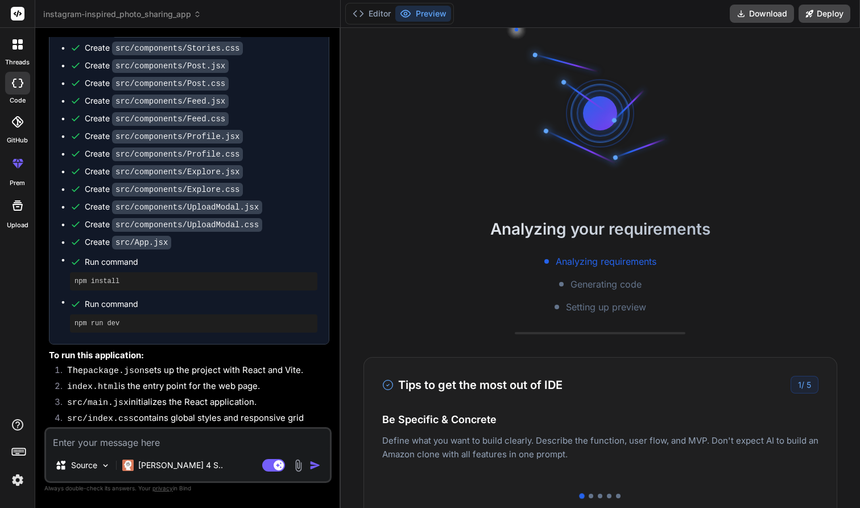
click at [13, 52] on div at bounding box center [18, 44] width 24 height 24
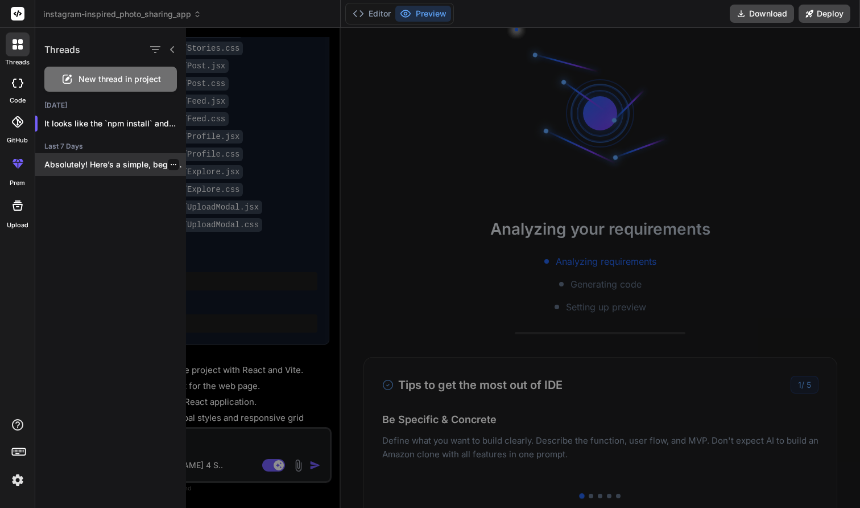
click at [65, 159] on p "Absolutely! Here’s a simple, beginner-friendly explanation: ---..." at bounding box center [115, 164] width 142 height 11
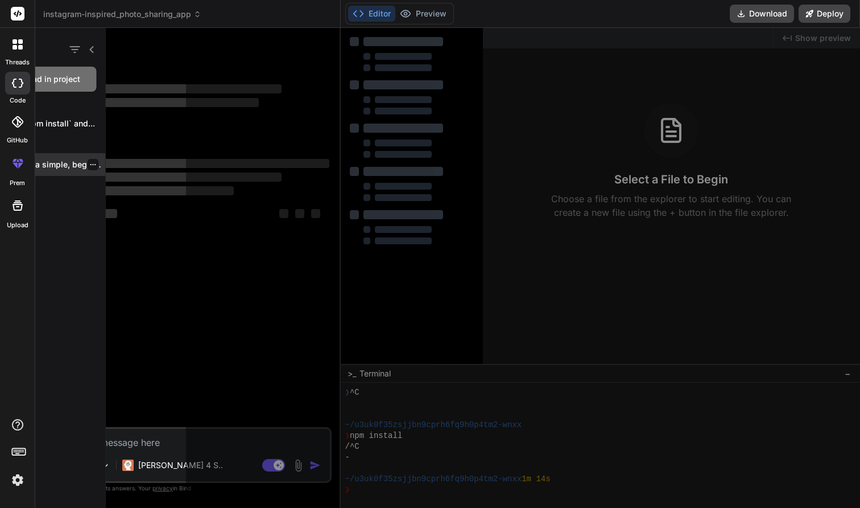
scroll to position [32, 0]
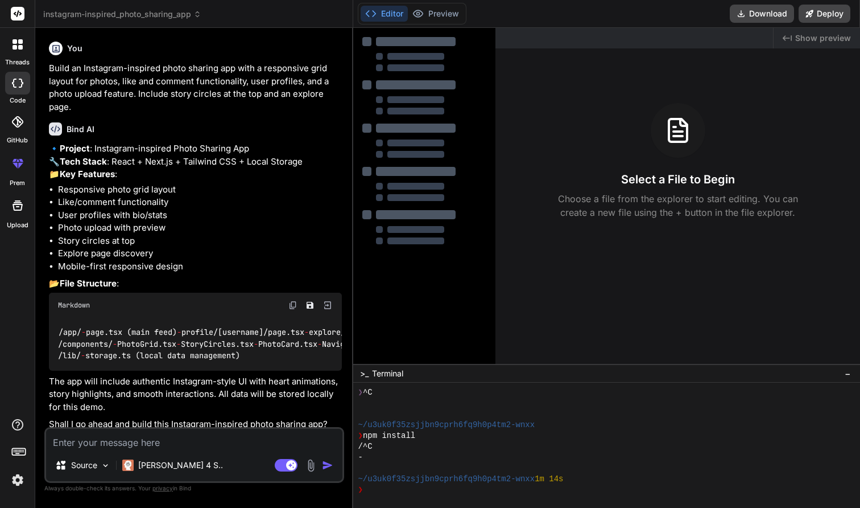
type textarea "x"
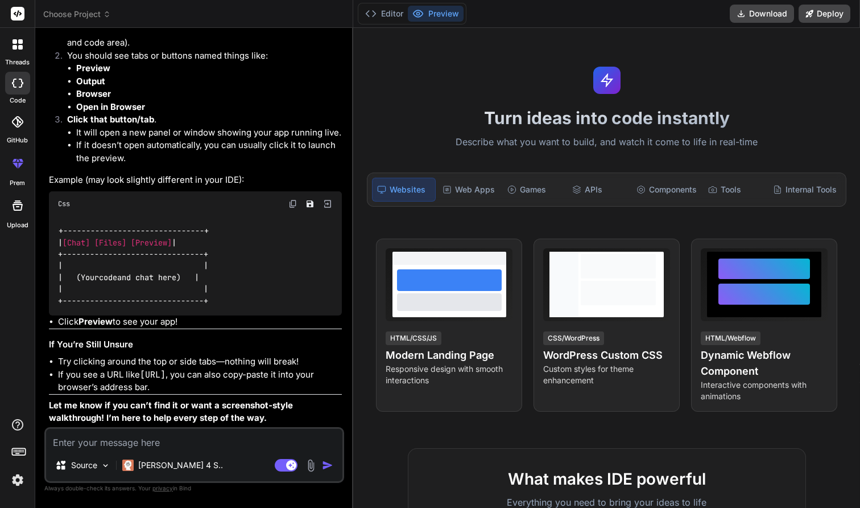
scroll to position [4025, 0]
click at [448, 15] on button "Preview" at bounding box center [436, 14] width 56 height 16
click at [401, 15] on button "Editor" at bounding box center [384, 14] width 47 height 16
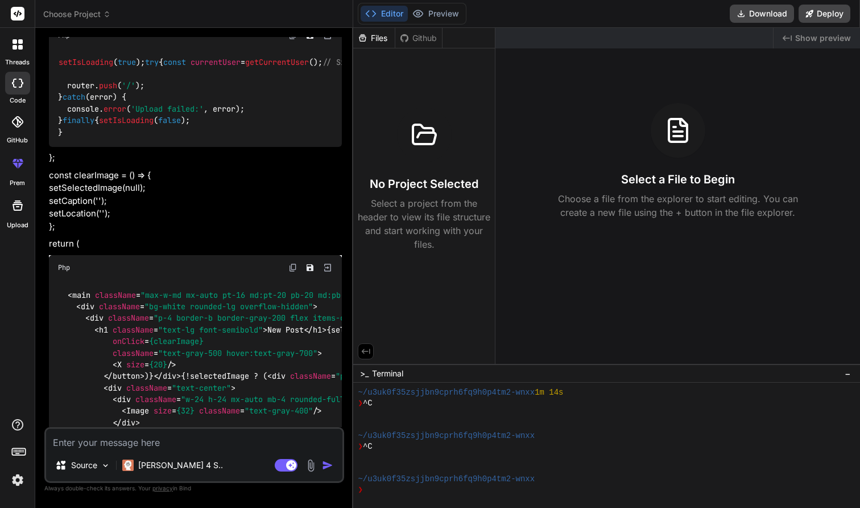
scroll to position [1204, 0]
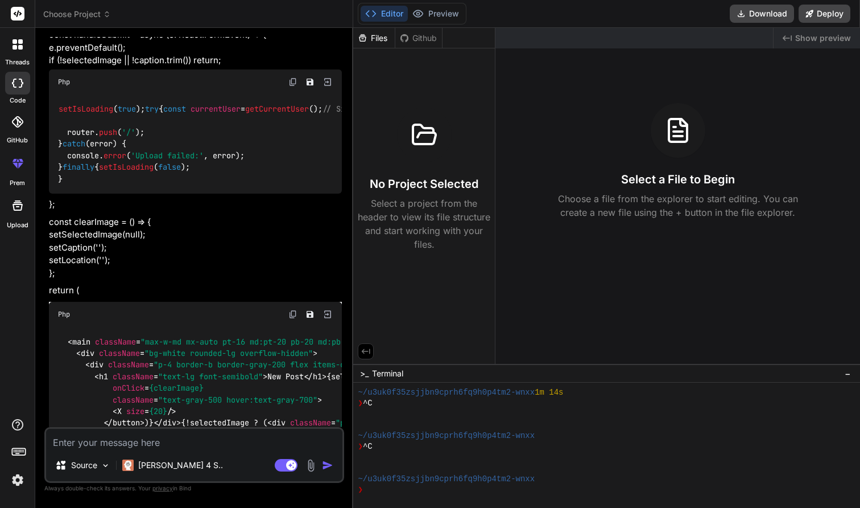
click at [325, 87] on img at bounding box center [328, 82] width 10 height 10
click at [328, 87] on img at bounding box center [328, 82] width 10 height 10
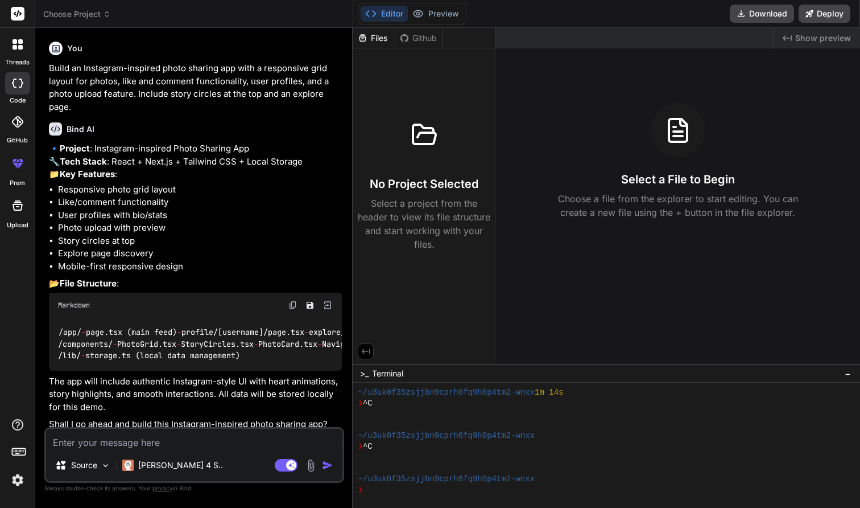
scroll to position [0, 0]
click at [423, 16] on icon at bounding box center [418, 13] width 11 height 11
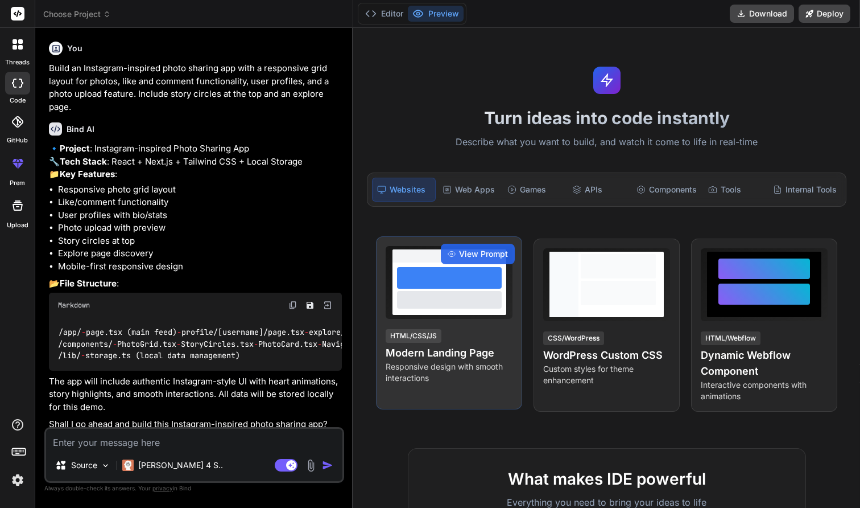
click at [454, 326] on div "View Prompt HTML/CSS/JS Modern Landing Page Responsive design with smooth inter…" at bounding box center [449, 322] width 146 height 173
click at [468, 259] on div "View Prompt" at bounding box center [478, 254] width 74 height 20
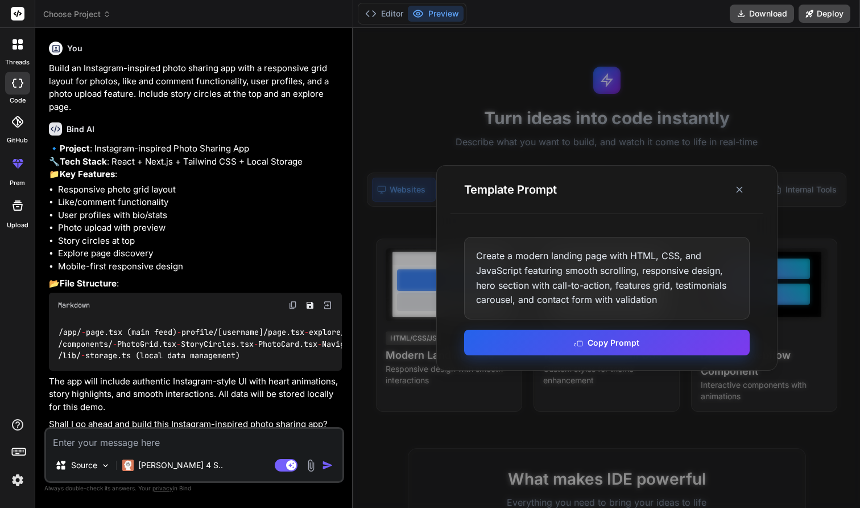
click at [561, 338] on button "Copy Prompt" at bounding box center [607, 343] width 286 height 26
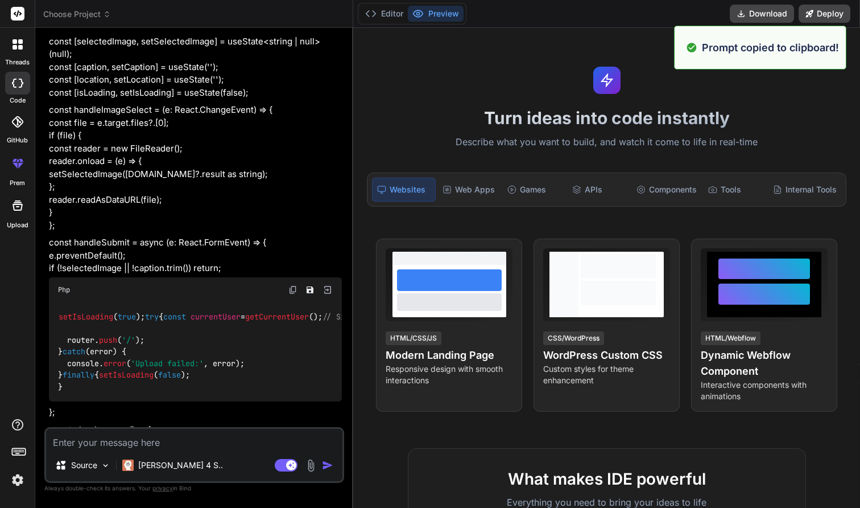
scroll to position [1303, 0]
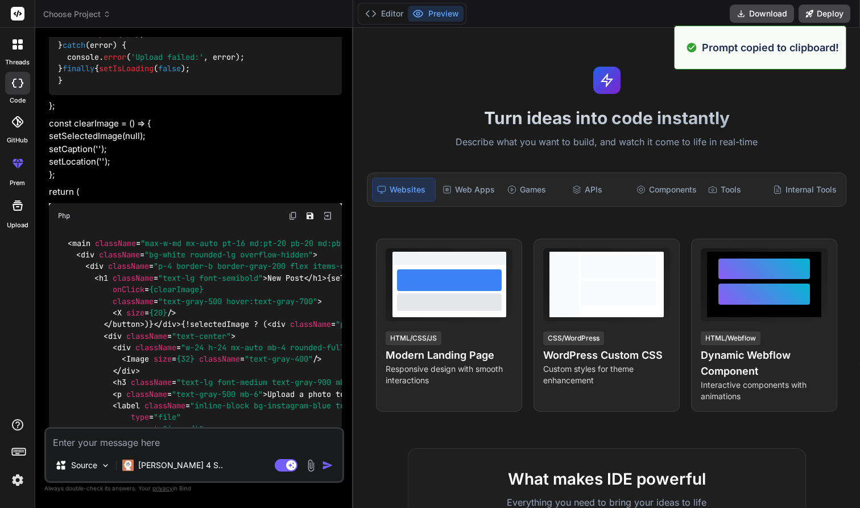
click at [143, 441] on textarea at bounding box center [194, 439] width 297 height 20
paste textarea "Create a modern landing page with HTML, CSS, and JavaScript featuring smooth sc…"
type textarea "Create a modern landing page with HTML, CSS, and JavaScript featuring smooth sc…"
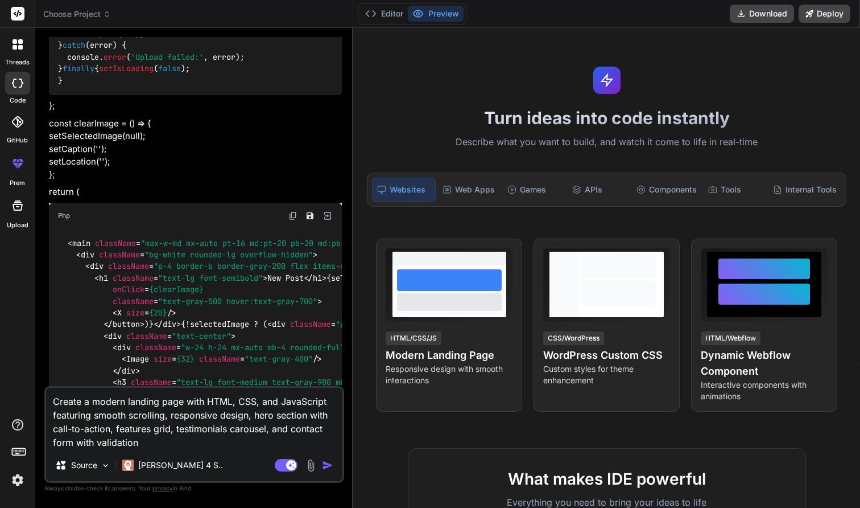
type textarea "x"
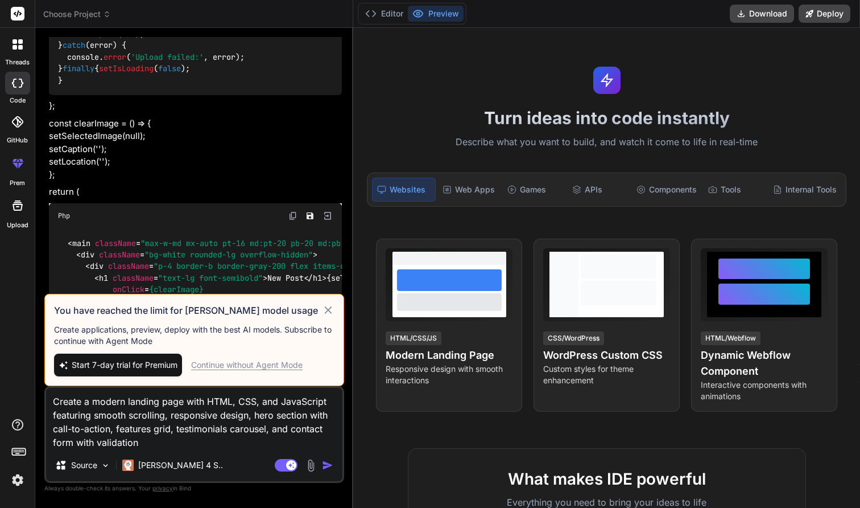
type textarea "Create a modern landing page with HTML, CSS, and JavaScript featuring smooth sc…"
click at [330, 314] on icon at bounding box center [328, 310] width 13 height 14
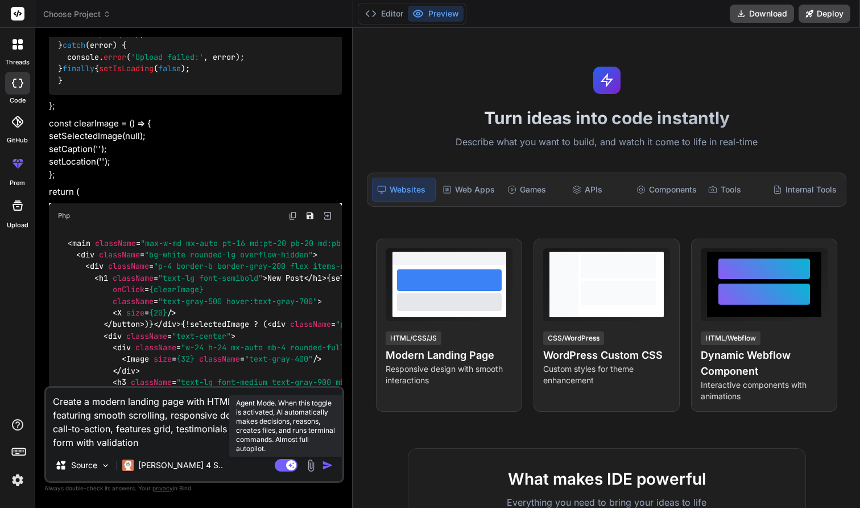
click at [287, 471] on rect at bounding box center [286, 465] width 23 height 13
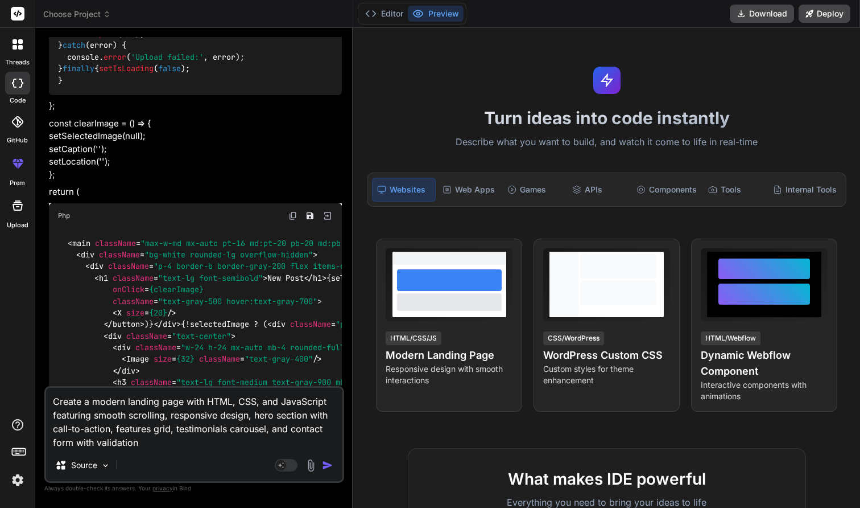
click at [326, 466] on img "button" at bounding box center [327, 464] width 11 height 11
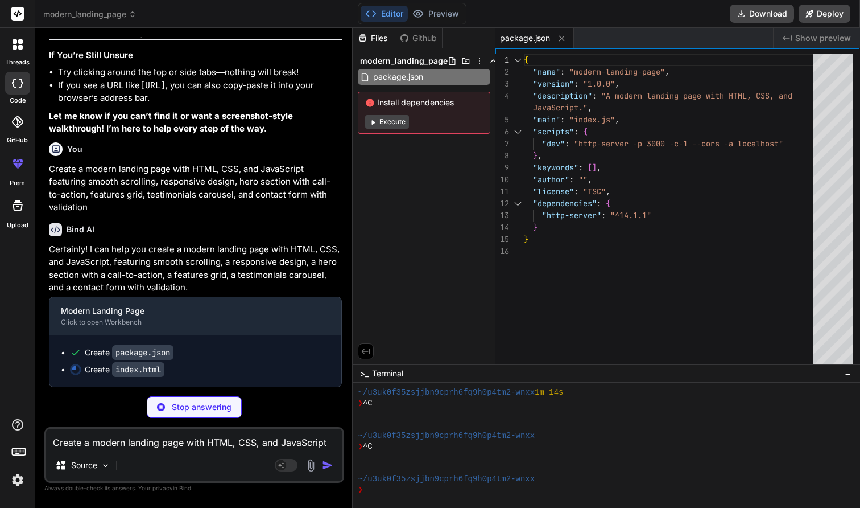
scroll to position [4312, 0]
type textarea "x"
type textarea "a> </div> </div> </footer> <script src="script.js"></script> </body> </html>"
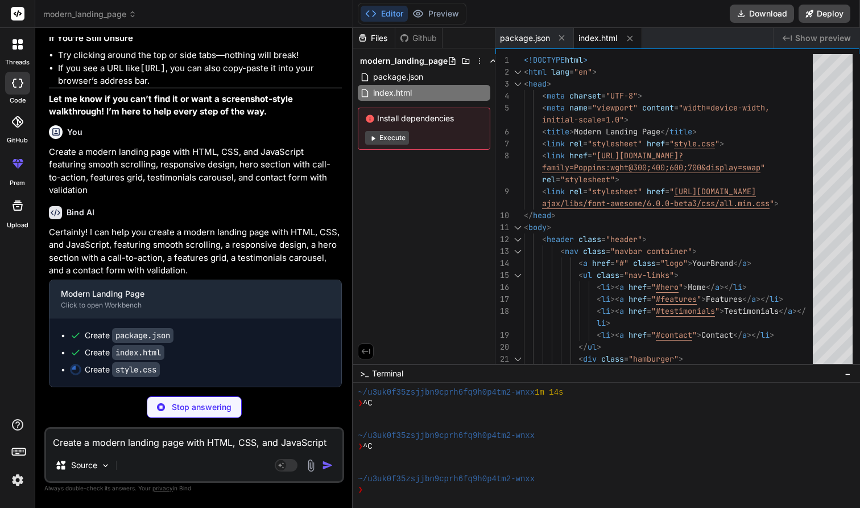
scroll to position [4329, 0]
type textarea "x"
type textarea "font-size: 1.2rem; margin: 0 8px; } }"
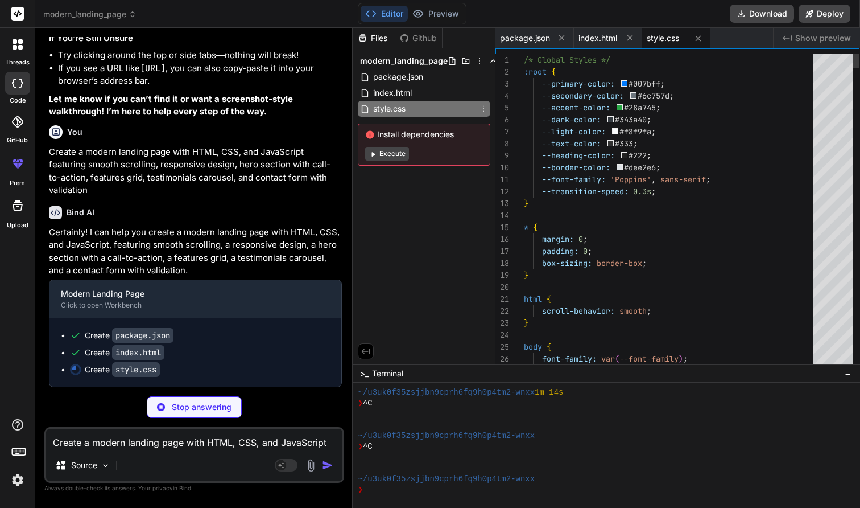
click at [396, 115] on span "style.css" at bounding box center [389, 109] width 35 height 14
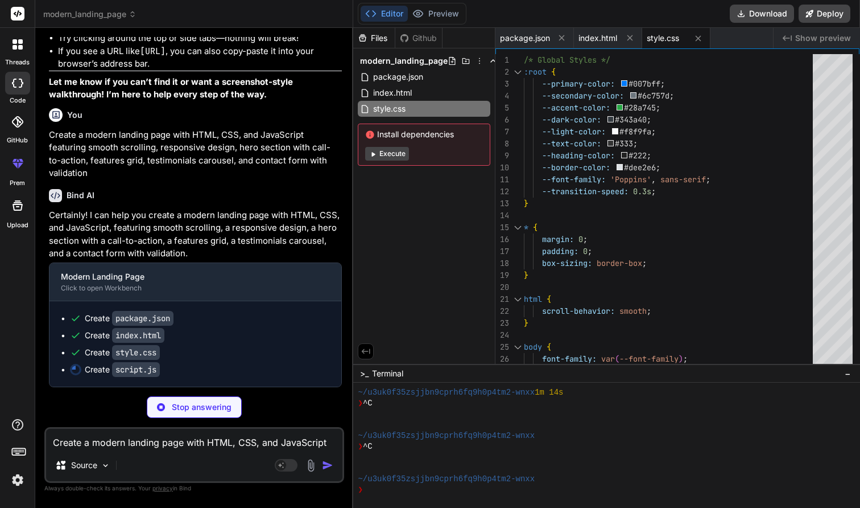
click at [405, 133] on span "Install dependencies" at bounding box center [424, 134] width 118 height 11
type textarea "x"
type textarea "--font-family: 'Poppins', sans-serif; --transition-speed: 0.3s; } * { margin: 0…"
click at [569, 186] on span "--transition-speed: 0.3s ;" at bounding box center [590, 192] width 132 height 12
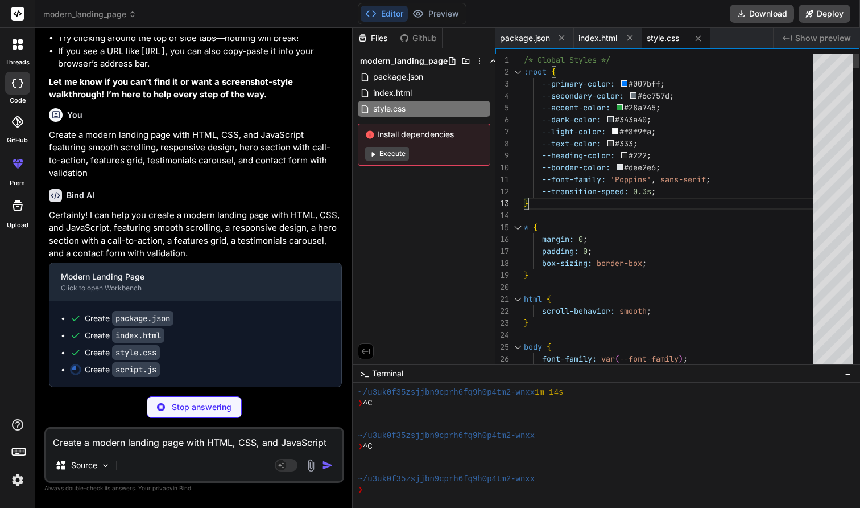
click at [572, 192] on span "--transition-speed:" at bounding box center [585, 191] width 87 height 10
click at [195, 253] on p "Certainly! I can help you create a modern landing page with HTML, CSS, and Java…" at bounding box center [195, 234] width 293 height 51
type textarea "x"
type textarea "}, 1500); } else { formStatus.textContent = 'Please correct the errors above.';…"
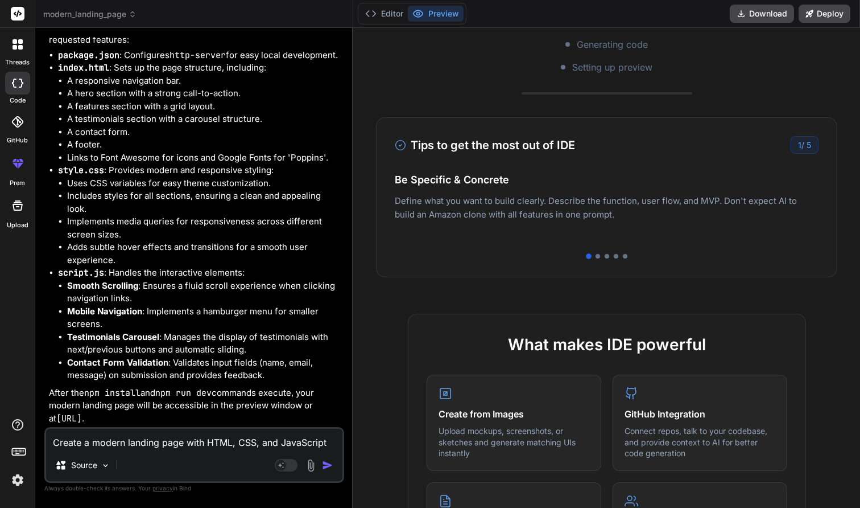
scroll to position [0, 0]
click at [596, 257] on div at bounding box center [598, 256] width 5 height 5
click at [605, 256] on div at bounding box center [607, 256] width 5 height 5
click at [614, 257] on div at bounding box center [616, 256] width 5 height 5
click at [610, 256] on div at bounding box center [607, 256] width 424 height 5
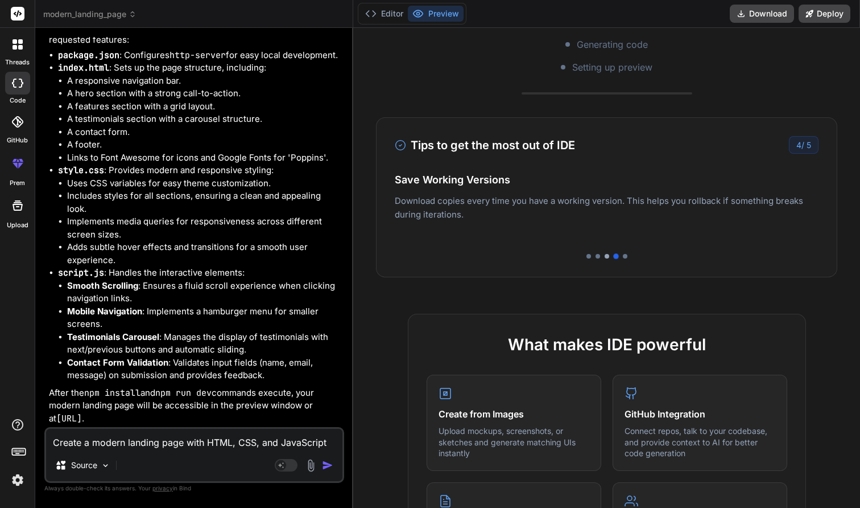
click at [607, 256] on div at bounding box center [607, 256] width 5 height 5
click at [616, 257] on div at bounding box center [616, 256] width 5 height 5
click at [608, 256] on div at bounding box center [607, 256] width 5 height 5
click at [615, 257] on div at bounding box center [616, 256] width 5 height 5
click at [624, 257] on div at bounding box center [625, 256] width 5 height 5
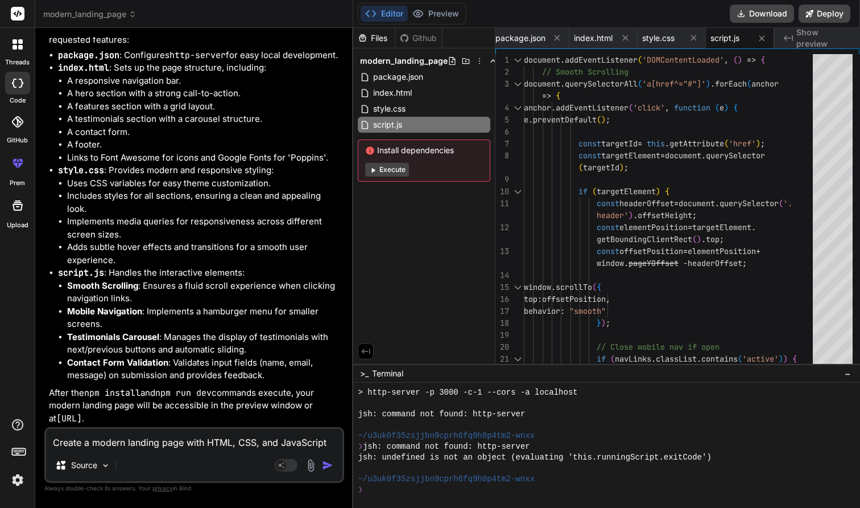
click at [386, 171] on button "Execute" at bounding box center [387, 170] width 44 height 14
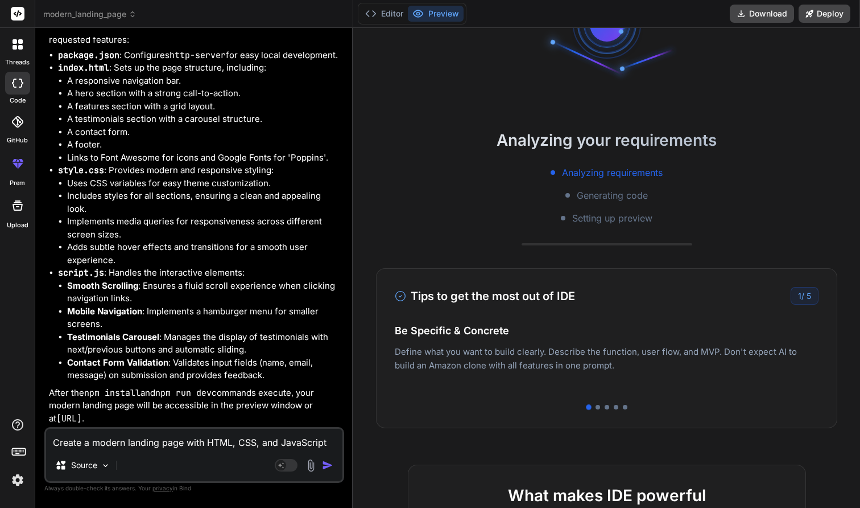
scroll to position [151, 0]
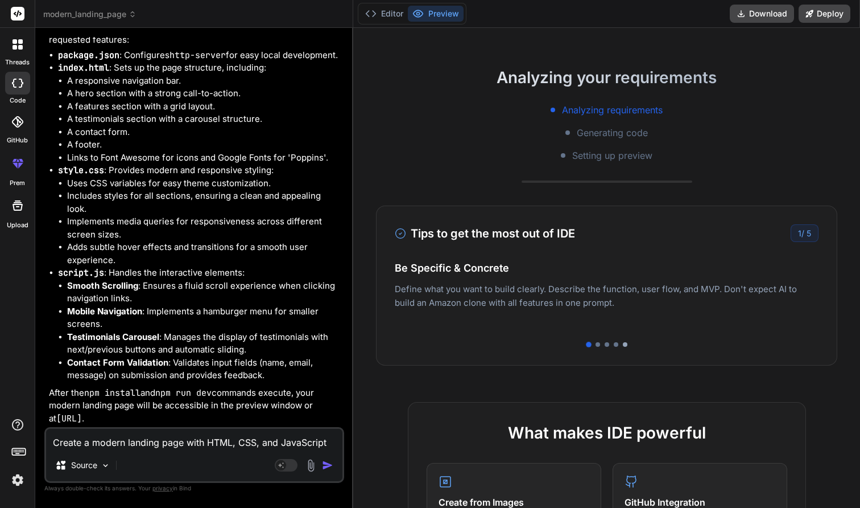
click at [626, 344] on div at bounding box center [625, 344] width 5 height 5
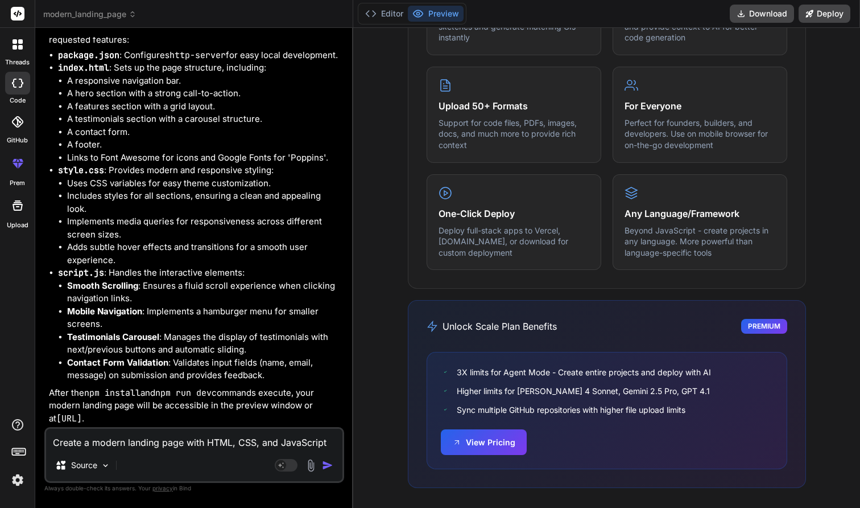
scroll to position [0, 0]
click at [468, 436] on button "View Pricing" at bounding box center [484, 441] width 86 height 26
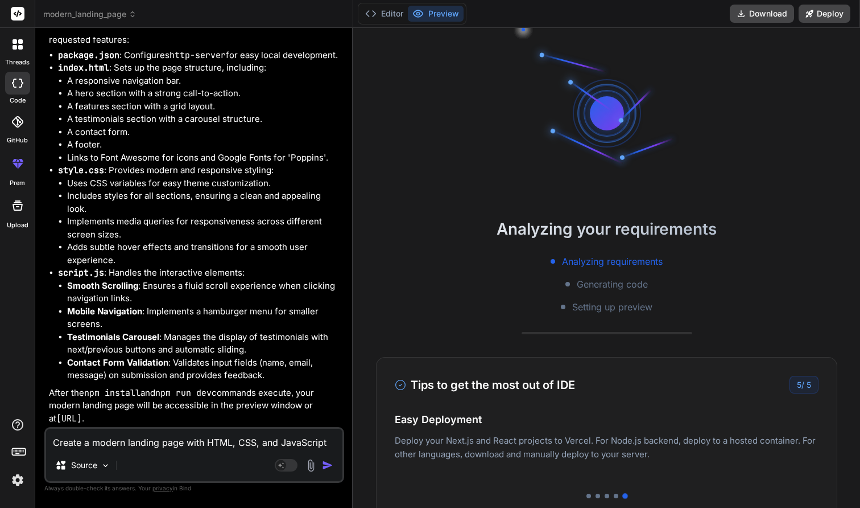
click at [446, 13] on button "Preview" at bounding box center [436, 14] width 56 height 16
click at [585, 280] on span "Generating code" at bounding box center [612, 284] width 71 height 14
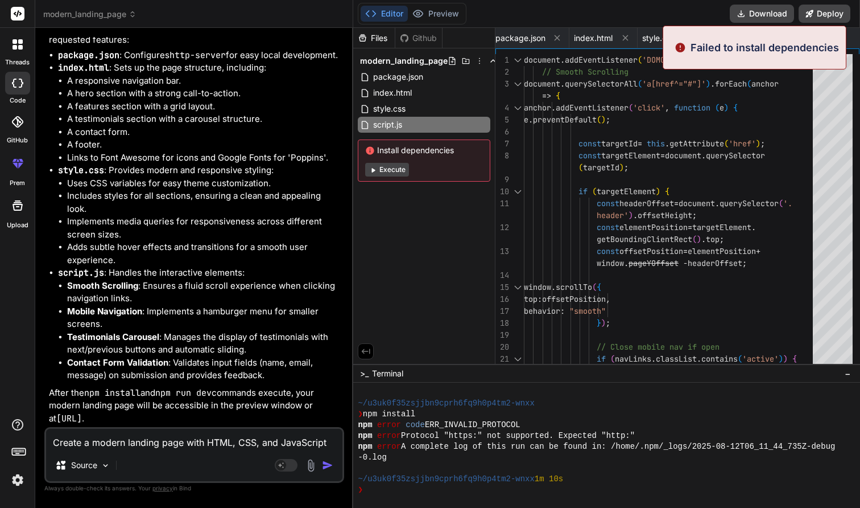
scroll to position [606, 0]
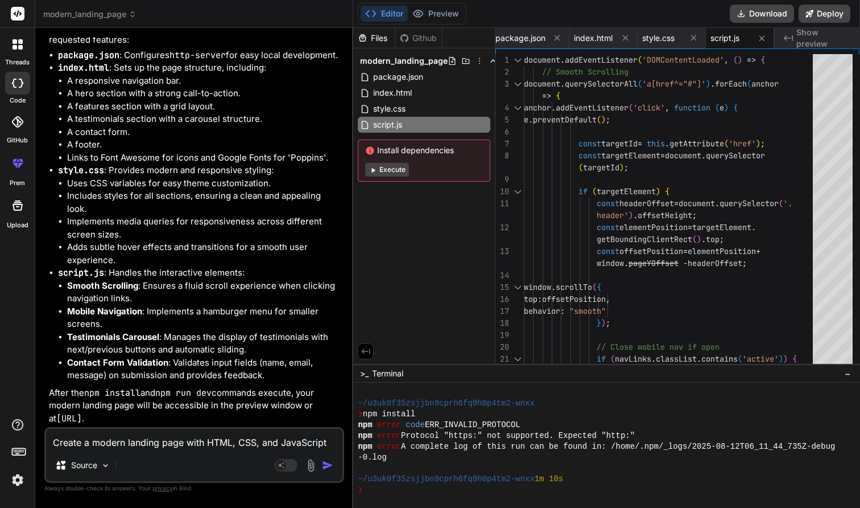
click at [401, 171] on button "Execute" at bounding box center [387, 170] width 44 height 14
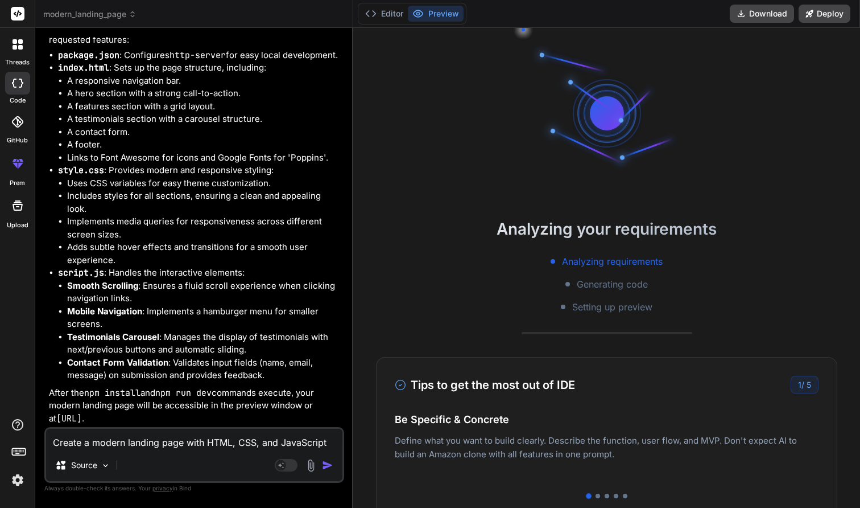
scroll to position [660, 0]
click at [806, 11] on icon at bounding box center [810, 14] width 8 height 8
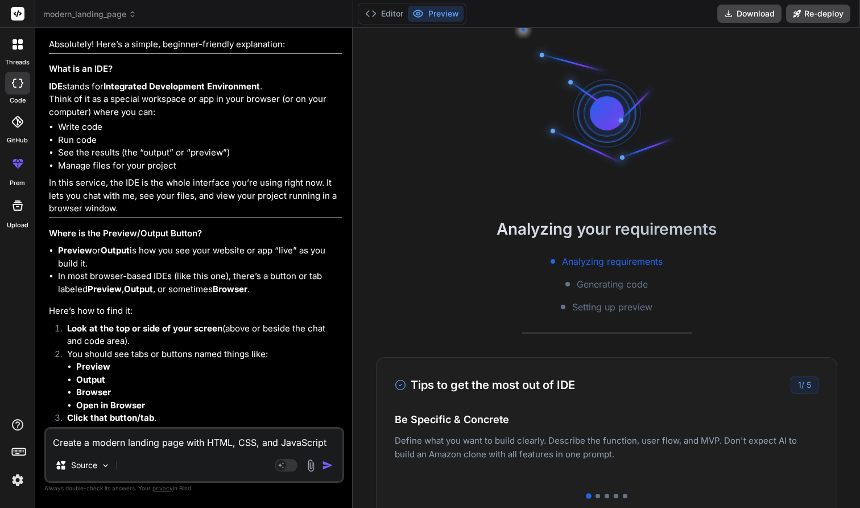
scroll to position [3097, 0]
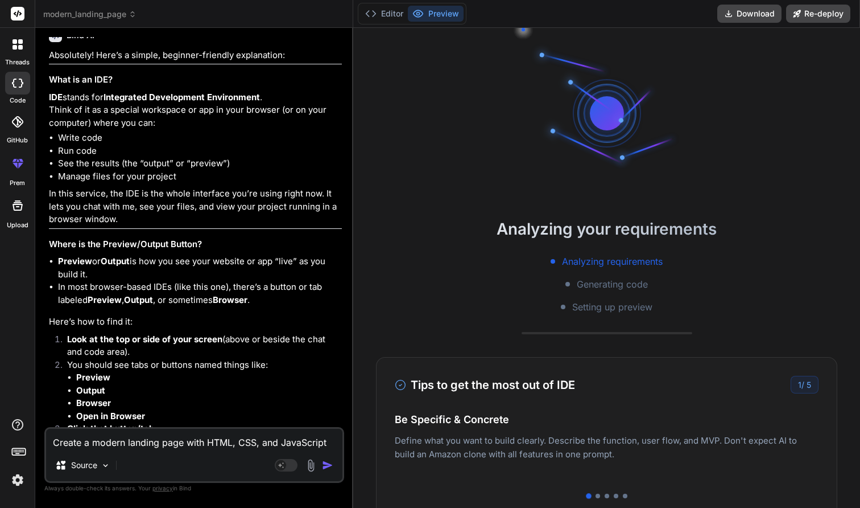
drag, startPoint x: 183, startPoint y: 176, endPoint x: 287, endPoint y: 175, distance: 104.7
copy p "[URL]"
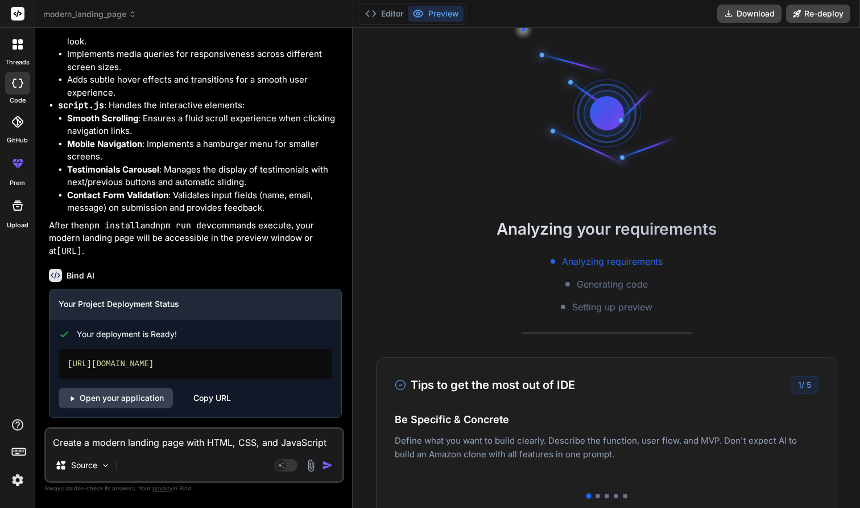
scroll to position [4960, 0]
click at [13, 46] on icon at bounding box center [15, 47] width 5 height 5
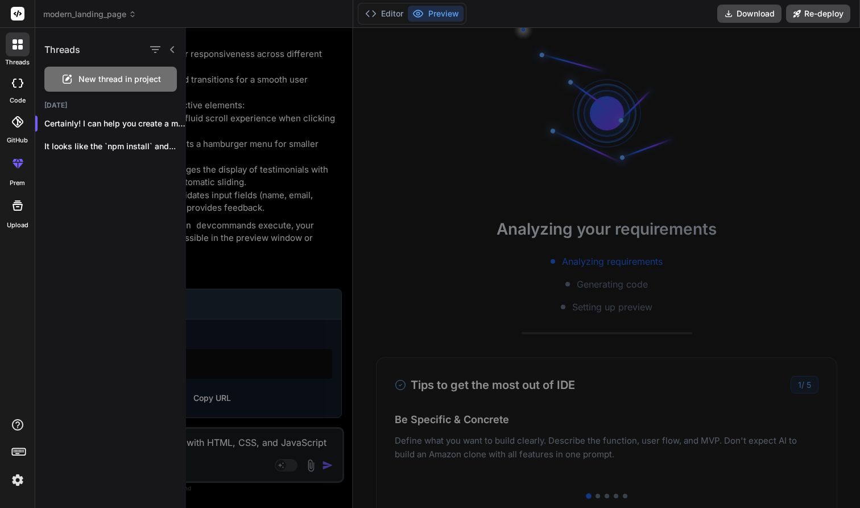
click at [207, 157] on div at bounding box center [541, 268] width 710 height 480
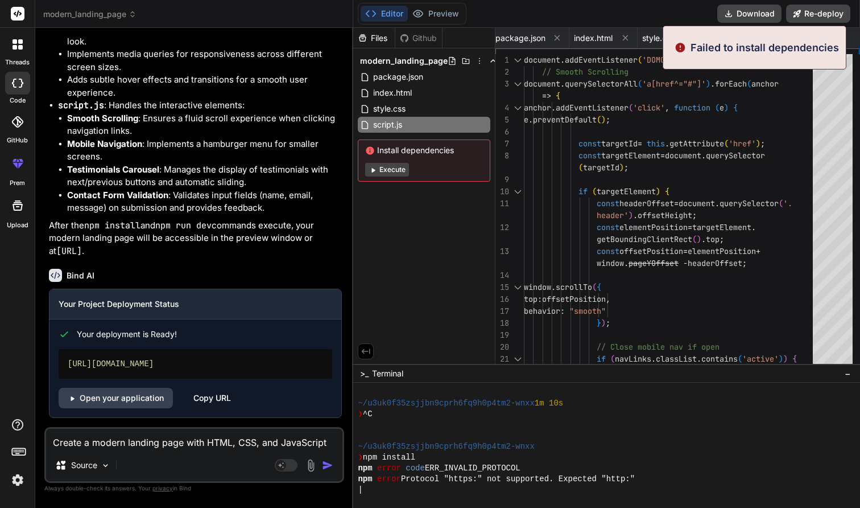
scroll to position [724, 0]
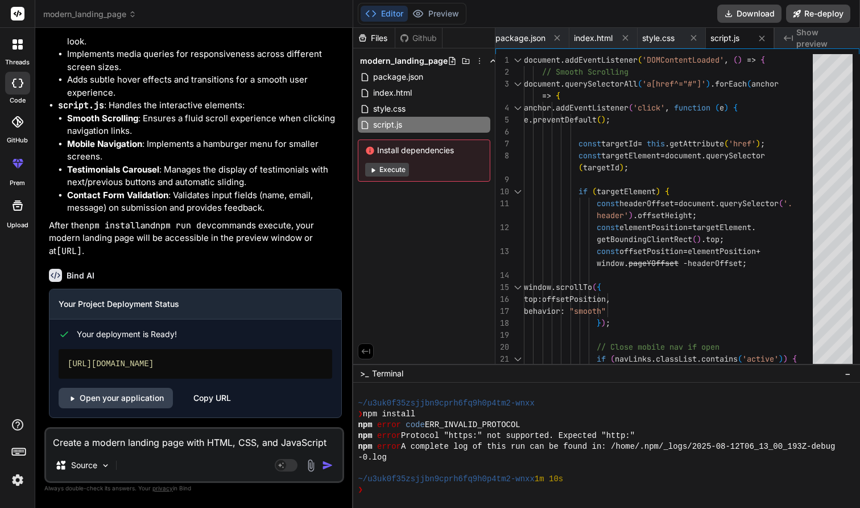
click at [400, 171] on button "Execute" at bounding box center [387, 170] width 44 height 14
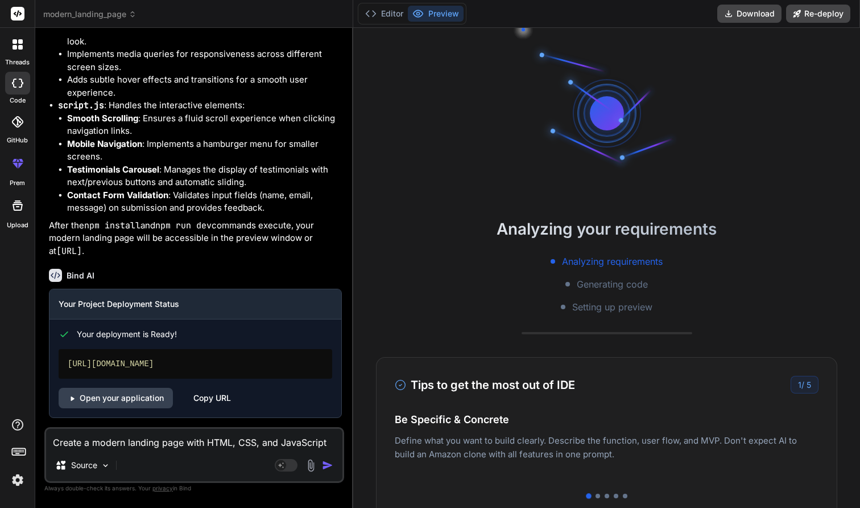
type textarea "x"
click at [154, 434] on textarea "Create a modern landing page with HTML, CSS, and JavaScript featuring smooth sc…" at bounding box center [194, 439] width 297 height 20
type textarea "T"
type textarea "x"
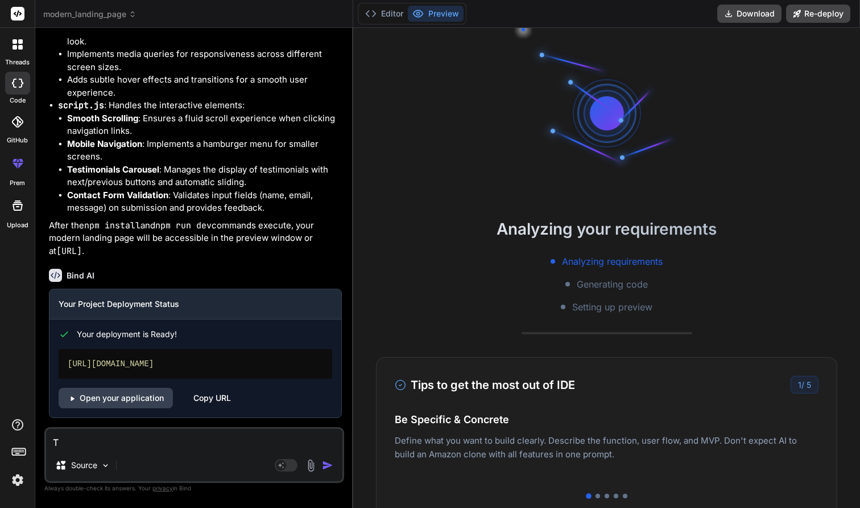
type textarea "Th"
type textarea "x"
type textarea "The"
type textarea "x"
type textarea "The"
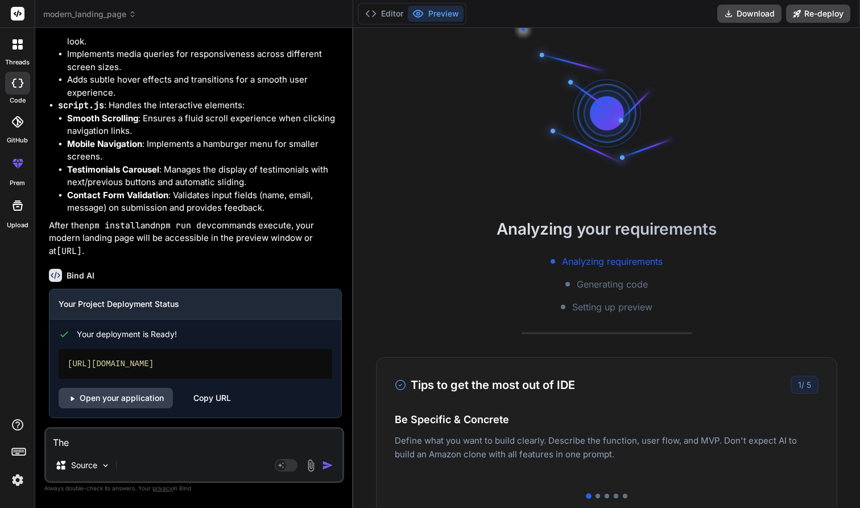
type textarea "x"
type textarea "The p"
type textarea "x"
type textarea "The pr"
type textarea "x"
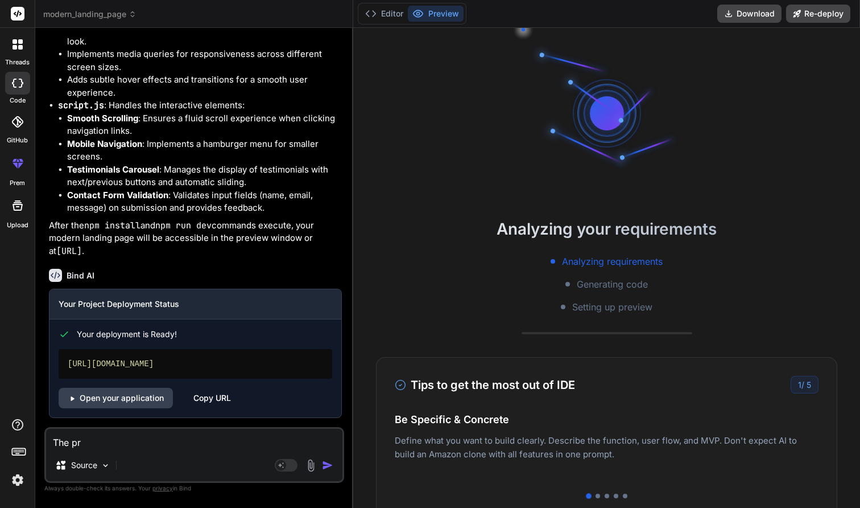
type textarea "The pre"
type textarea "x"
type textarea "The prev"
type textarea "x"
type textarea "The previ"
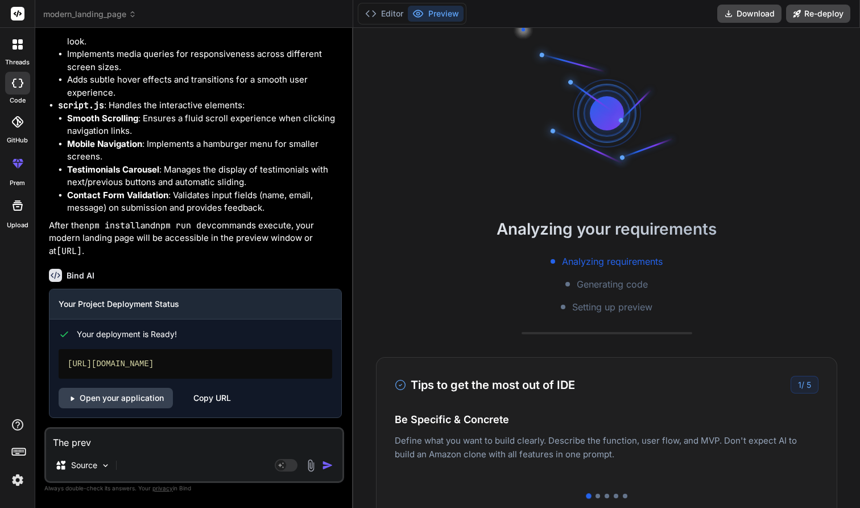
type textarea "x"
type textarea "The previe"
type textarea "x"
type textarea "The preview"
type textarea "x"
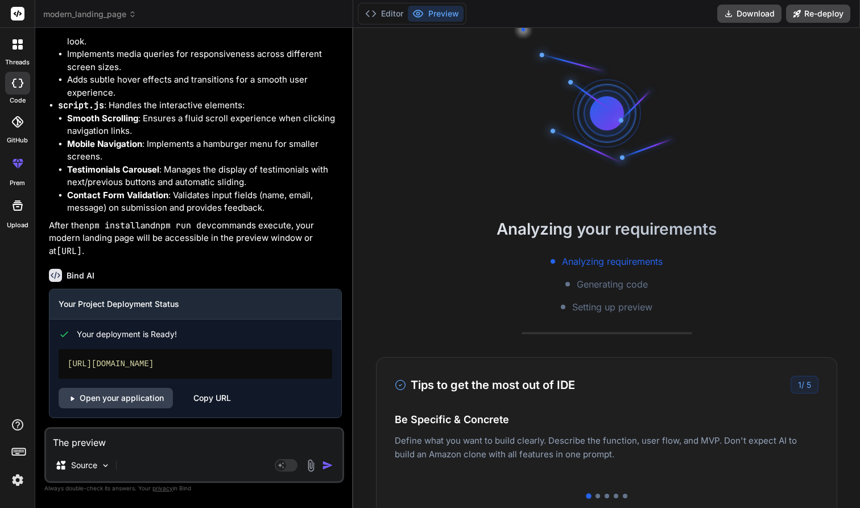
type textarea "The preview"
type textarea "x"
type textarea "The preview i"
type textarea "x"
type textarea "The preview is"
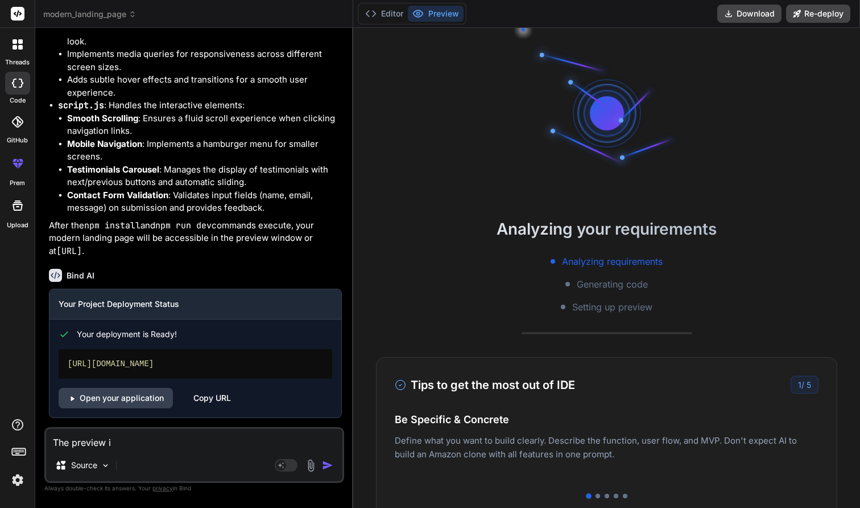
type textarea "x"
type textarea "The preview isn"
type textarea "x"
type textarea "The preview isn'"
type textarea "x"
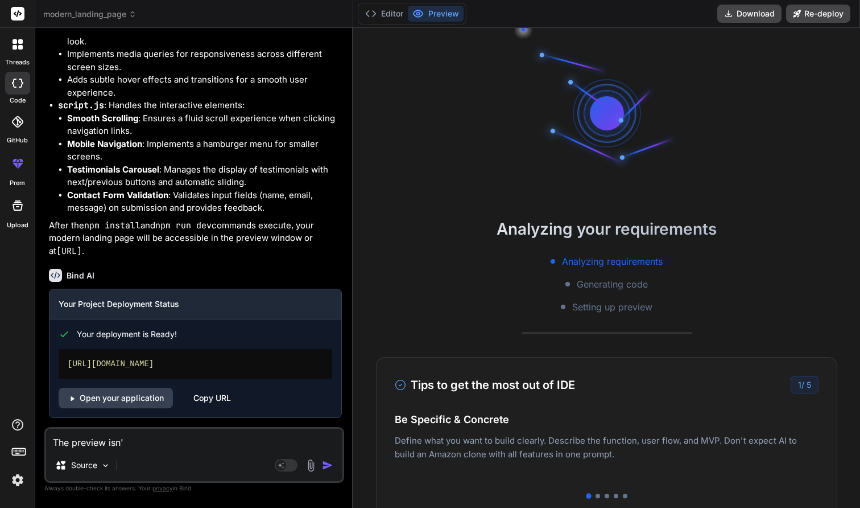
type textarea "The preview isn't"
type textarea "x"
type textarea "The preview isn't"
type textarea "x"
type textarea "The preview isn't w"
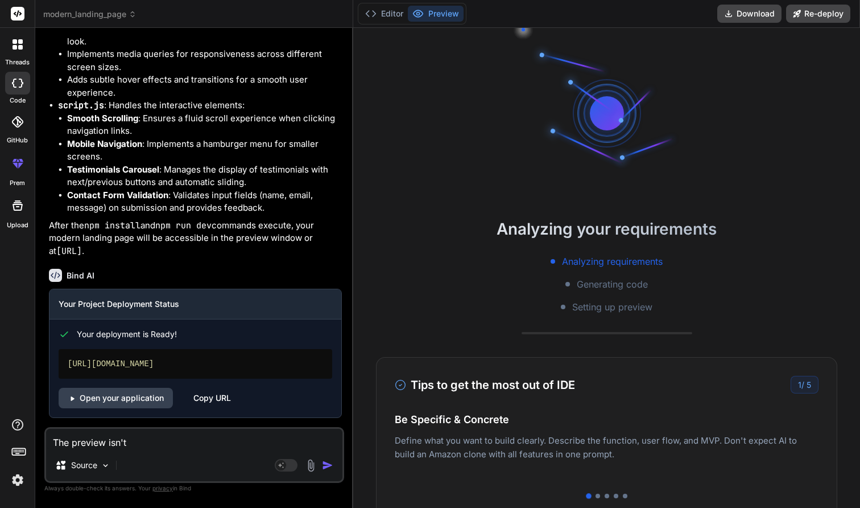
type textarea "x"
type textarea "The preview isn't wo"
type textarea "x"
type textarea "The preview isn't wor"
type textarea "x"
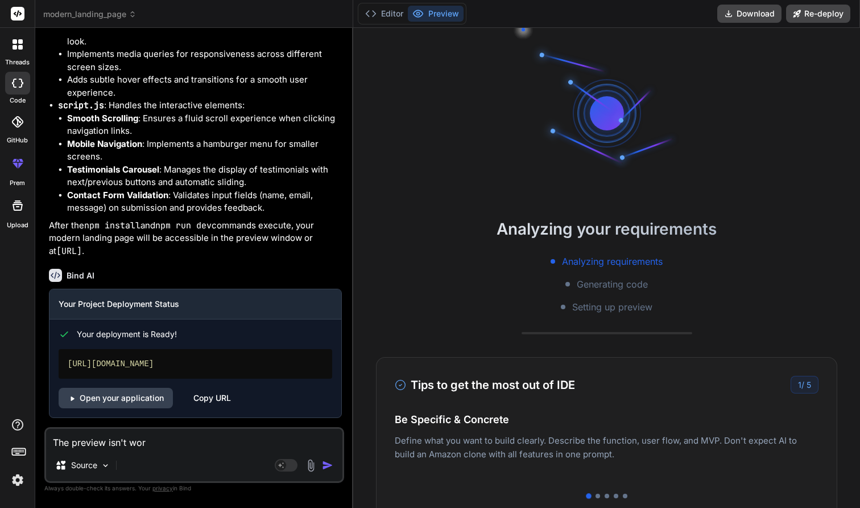
type textarea "The preview isn't work"
type textarea "x"
type textarea "The preview isn't worki"
type textarea "x"
type textarea "The preview isn't workin"
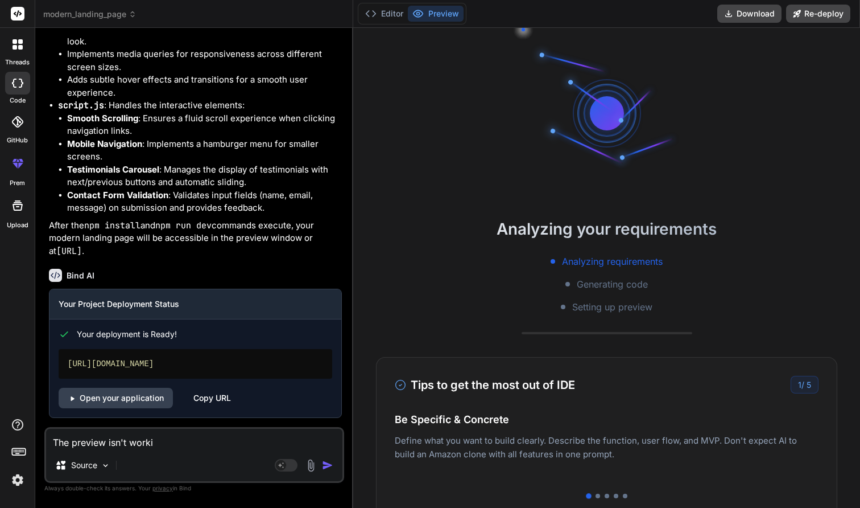
type textarea "x"
type textarea "The preview isn't workin."
type textarea "x"
type textarea "The preview isn't workin.g"
type textarea "x"
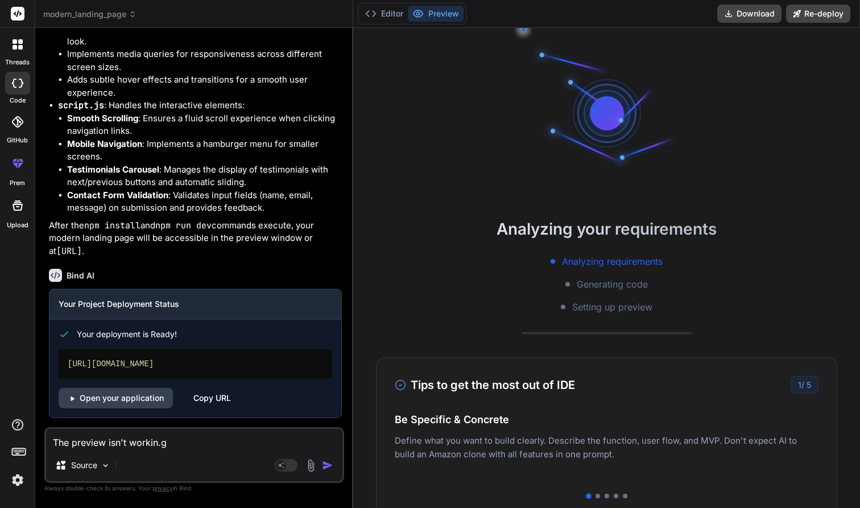
type textarea "The preview isn't workin."
type textarea "x"
type textarea "The preview isn't workin"
type textarea "x"
type textarea "The preview isn't working"
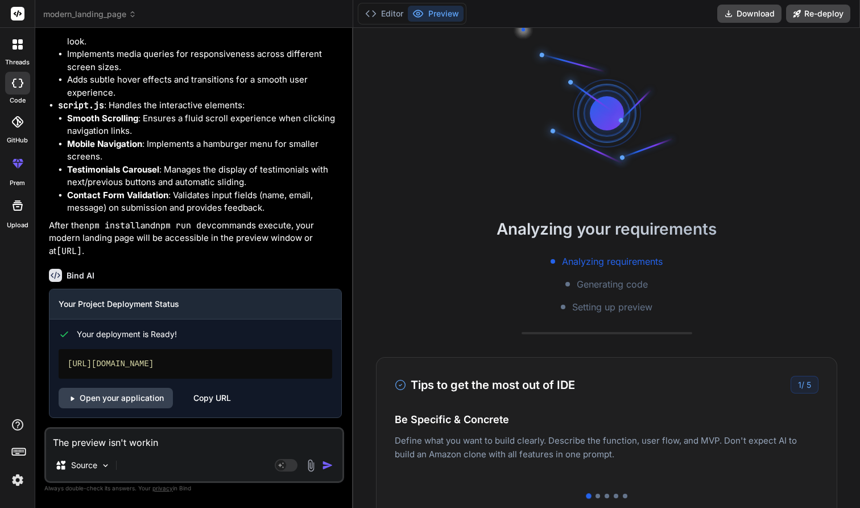
type textarea "x"
type textarea "The preview isn't working."
type textarea "x"
type textarea "The preview isn't working."
type textarea "x"
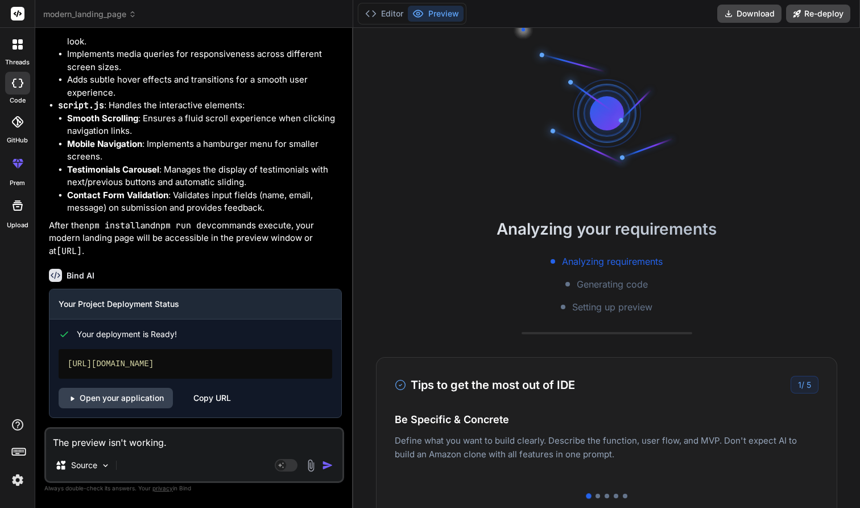
type textarea "The preview isn't working. I"
type textarea "x"
type textarea "The preview isn't working. I"
type textarea "x"
type textarea "The preview isn't working. I k"
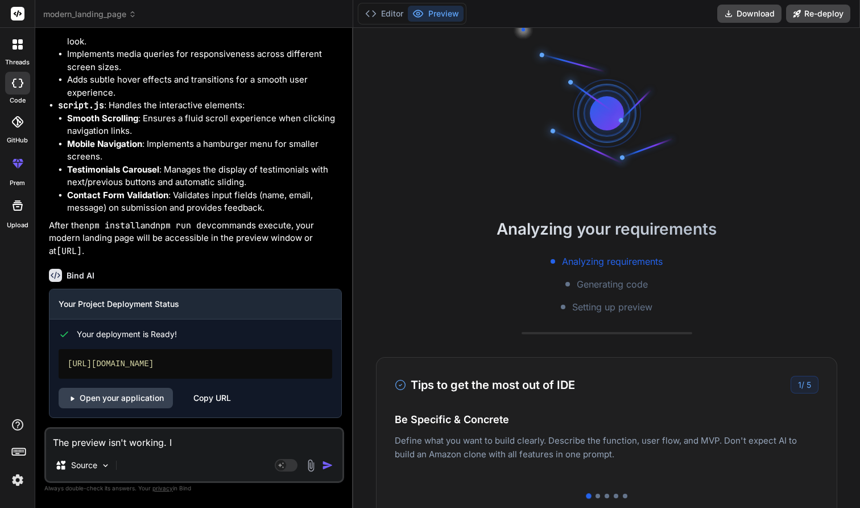
type textarea "x"
type textarea "The preview isn't working. I ke"
type textarea "x"
type textarea "The preview isn't working. I kee"
type textarea "x"
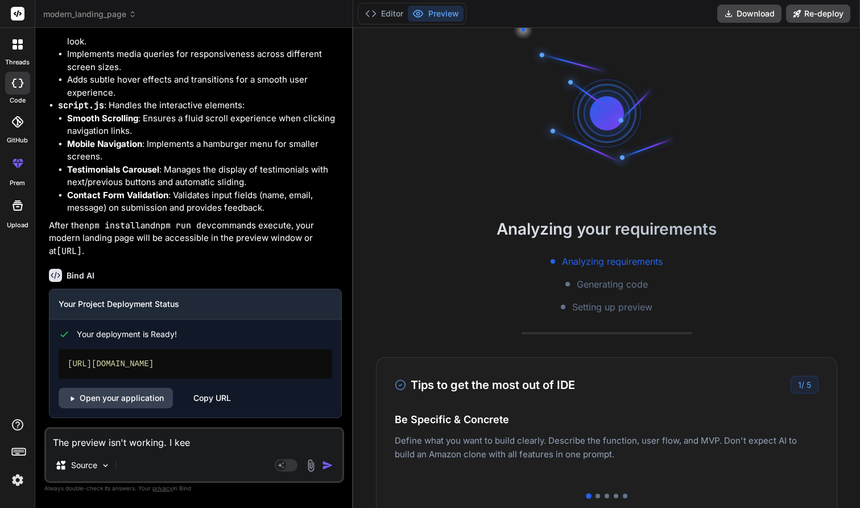
type textarea "The preview isn't working. I keep"
type textarea "x"
type textarea "The preview isn't working. I keep"
type textarea "x"
type textarea "The preview isn't working. I keep t"
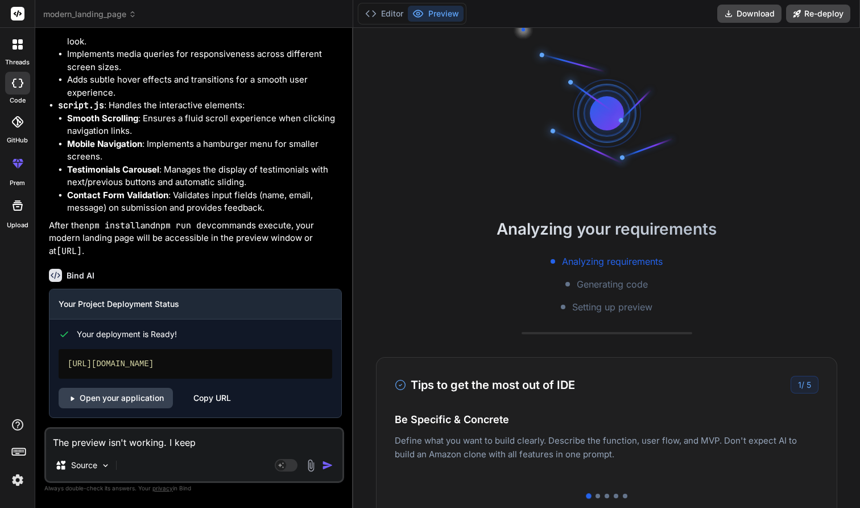
type textarea "x"
type textarea "The preview isn't working. I keep tr"
type textarea "x"
type textarea "The preview isn't working. I keep try"
type textarea "x"
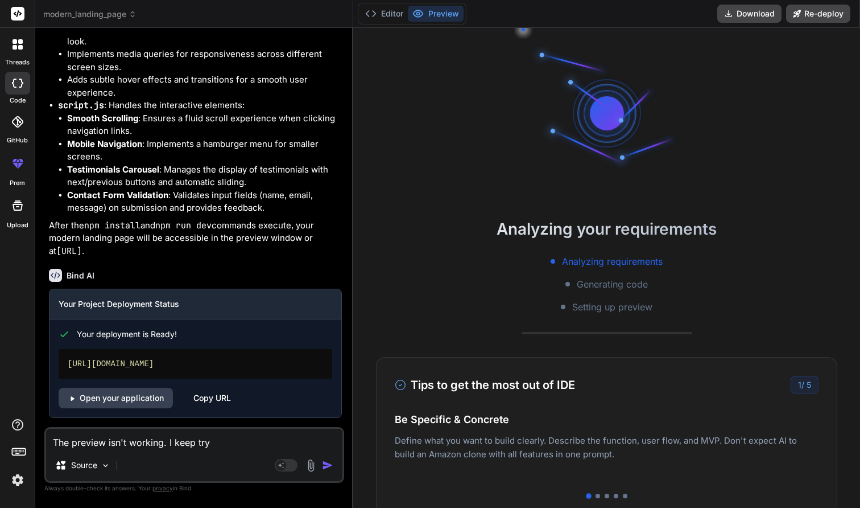
type textarea "The preview isn't working. I keep tryi"
type textarea "x"
type textarea "The preview isn't working. I keep tryin"
type textarea "x"
type textarea "The preview isn't working. I keep trying"
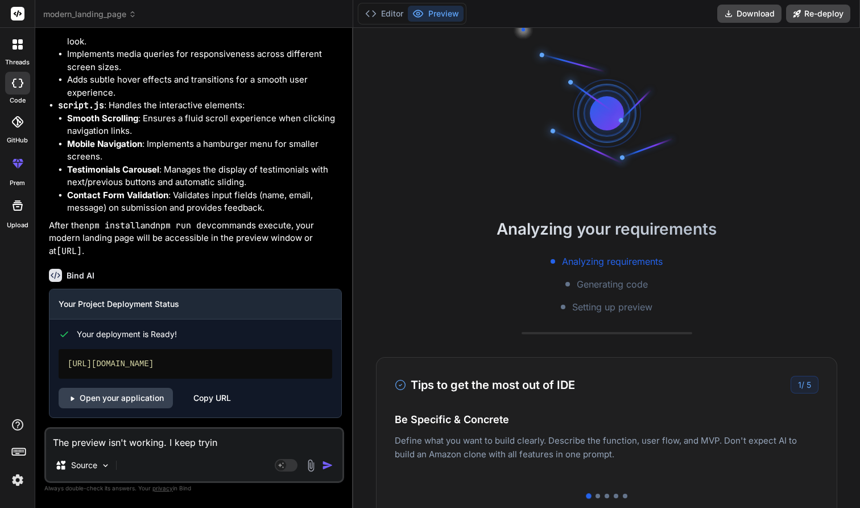
type textarea "x"
type textarea "The preview isn't working. I keep trying"
type textarea "x"
type textarea "The preview isn't working. I keep trying t"
type textarea "x"
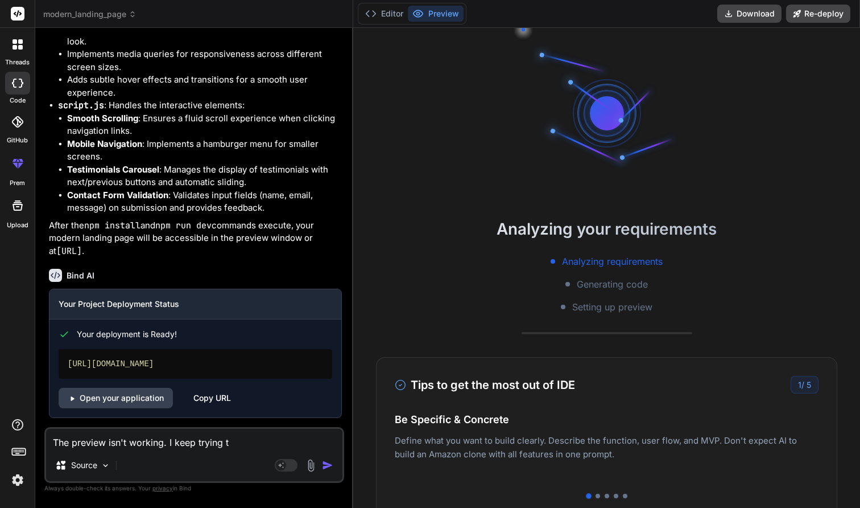
type textarea "The preview isn't working. I keep trying to"
type textarea "x"
type textarea "The preview isn't working. I keep trying to"
type textarea "x"
type textarea "The preview isn't working. I keep trying to p"
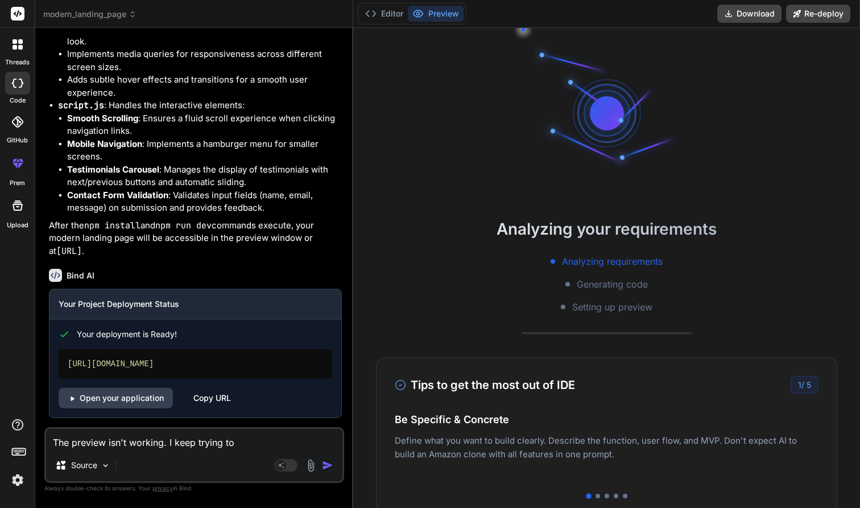
type textarea "x"
type textarea "The preview isn't working. I keep trying to pr"
type textarea "x"
type textarea "The preview isn't working. I keep trying to pre"
type textarea "x"
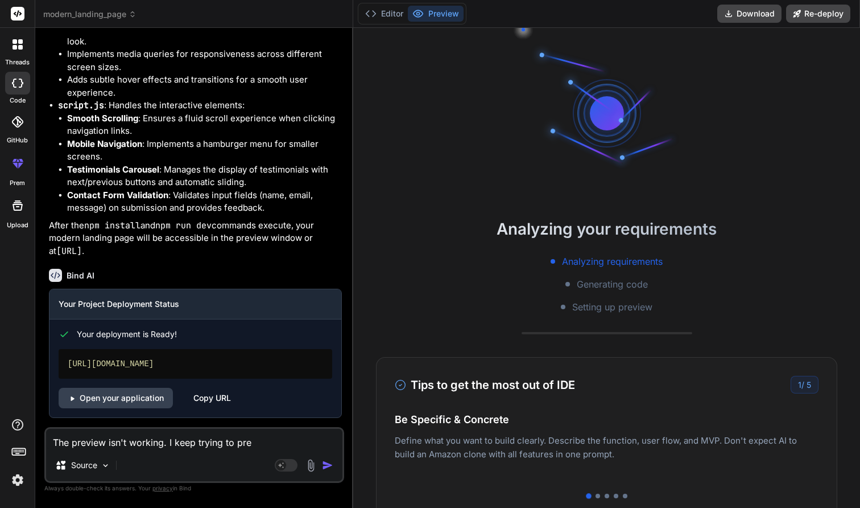
type textarea "The preview isn't working. I keep trying to prev"
type textarea "x"
type textarea "The preview isn't working. I keep trying to previ"
type textarea "x"
type textarea "The preview isn't working. I keep trying to previe"
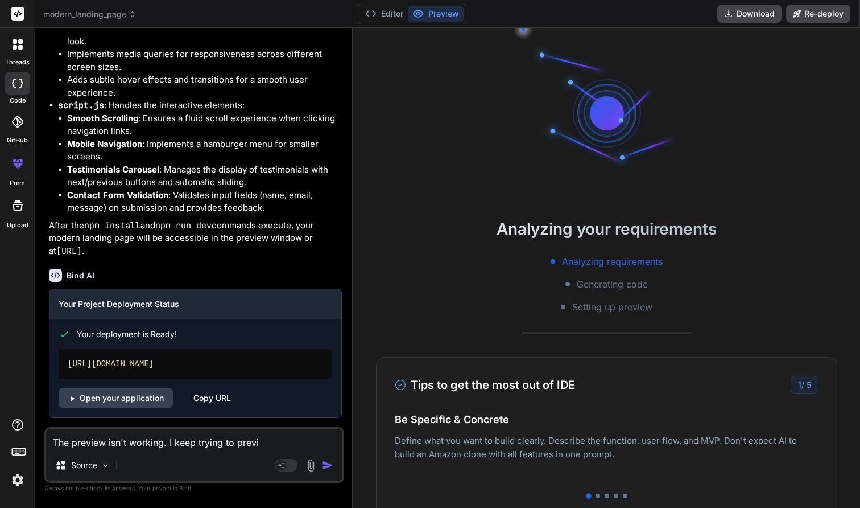
type textarea "x"
type textarea "The preview isn't working. I keep trying to preview"
type textarea "x"
type textarea "The preview isn't working. I keep trying to preview"
type textarea "x"
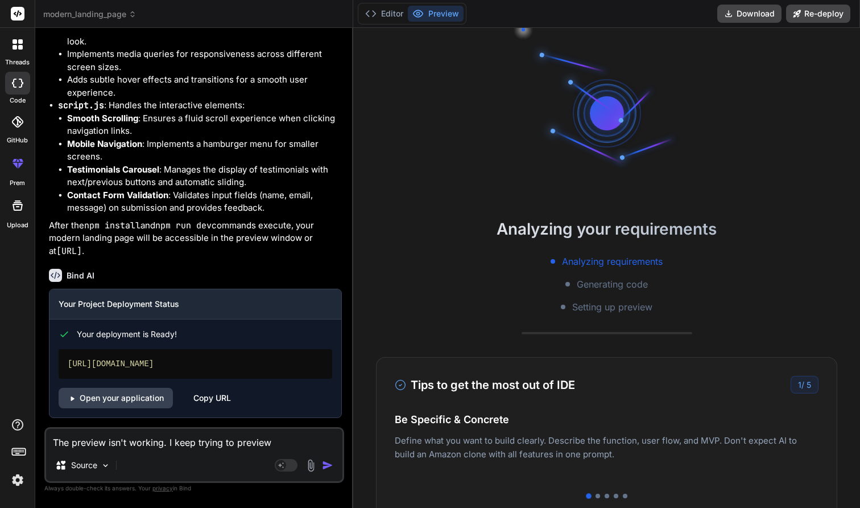
type textarea "The preview isn't working. I keep trying to preview t"
type textarea "x"
type textarea "The preview isn't working. I keep trying to preview th"
type textarea "x"
type textarea "The preview isn't working. I keep trying to preview the"
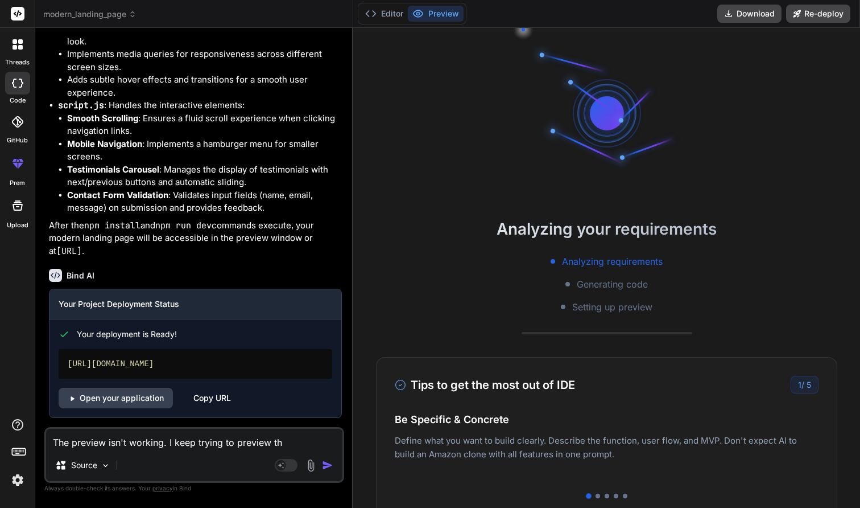
type textarea "x"
type textarea "The preview isn't working. I keep trying to preview the"
type textarea "x"
type textarea "The preview isn't working. I keep trying to preview the c"
type textarea "x"
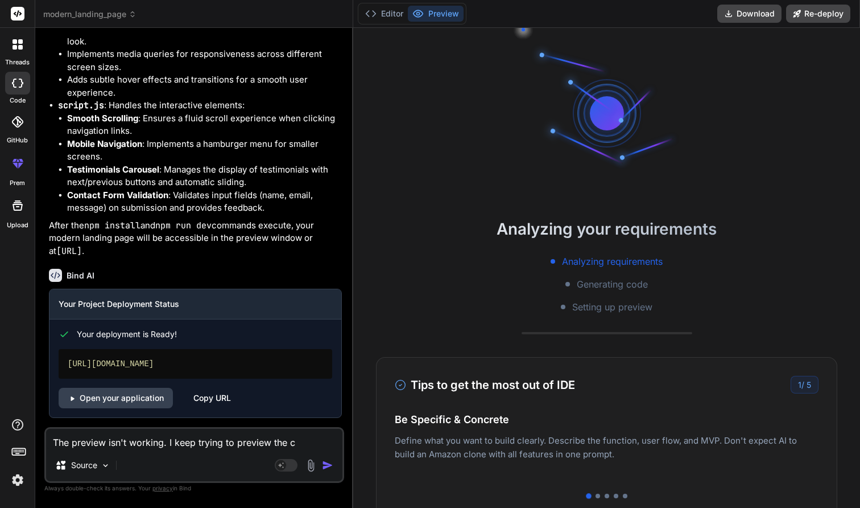
type textarea "The preview isn't working. I keep trying to preview the co"
type textarea "x"
type textarea "The preview isn't working. I keep trying to preview the cod"
type textarea "x"
type textarea "The preview isn't working. I keep trying to preview the code"
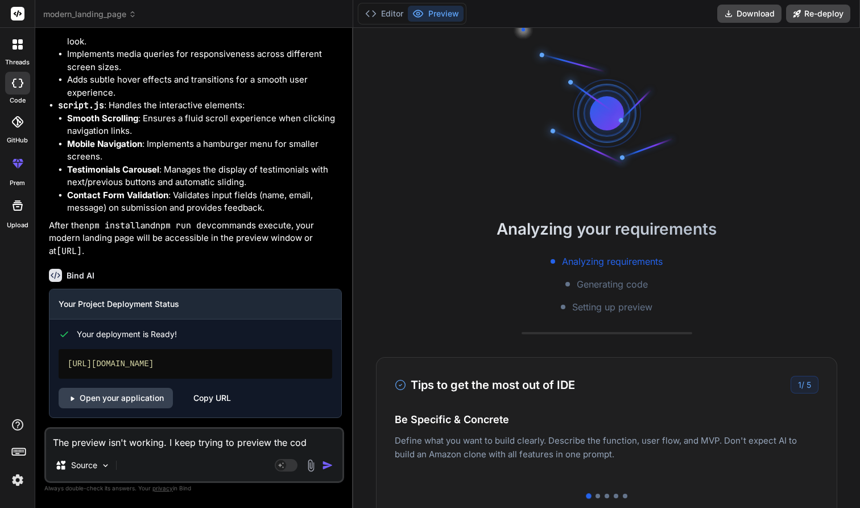
type textarea "x"
type textarea "The preview isn't working. I keep trying to preview the code"
type textarea "x"
type textarea "The preview isn't working. I keep trying to preview the code y"
type textarea "x"
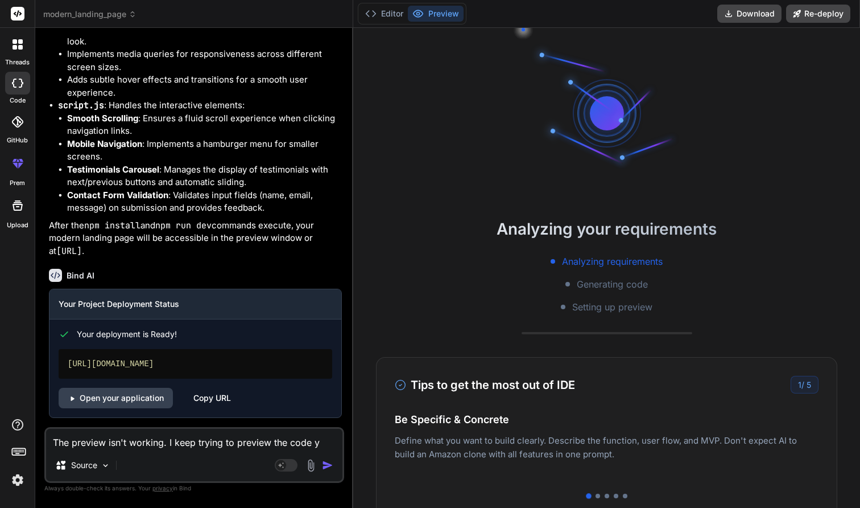
type textarea "The preview isn't working. I keep trying to preview the code yo"
type textarea "x"
type textarea "The preview isn't working. I keep trying to preview the code you"
type textarea "x"
type textarea "The preview isn't working. I keep trying to preview the code you'"
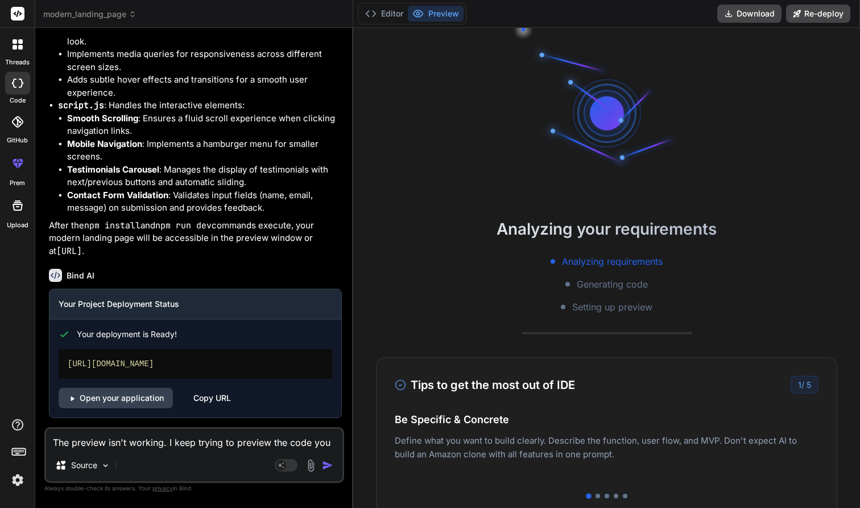
type textarea "x"
type textarea "The preview isn't working. I keep trying to preview the code you'v"
type textarea "x"
type textarea "The preview isn't working. I keep trying to preview the code you've"
type textarea "x"
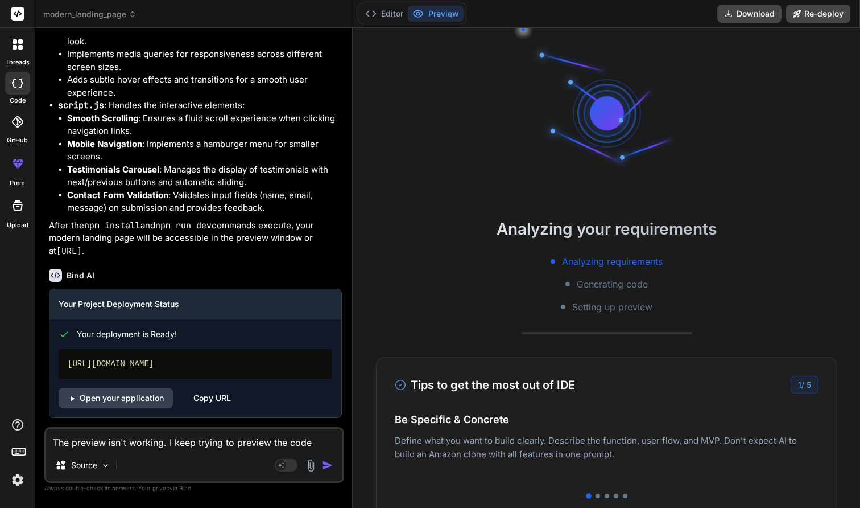
type textarea "The preview isn't working. I keep trying to preview the code you've"
type textarea "x"
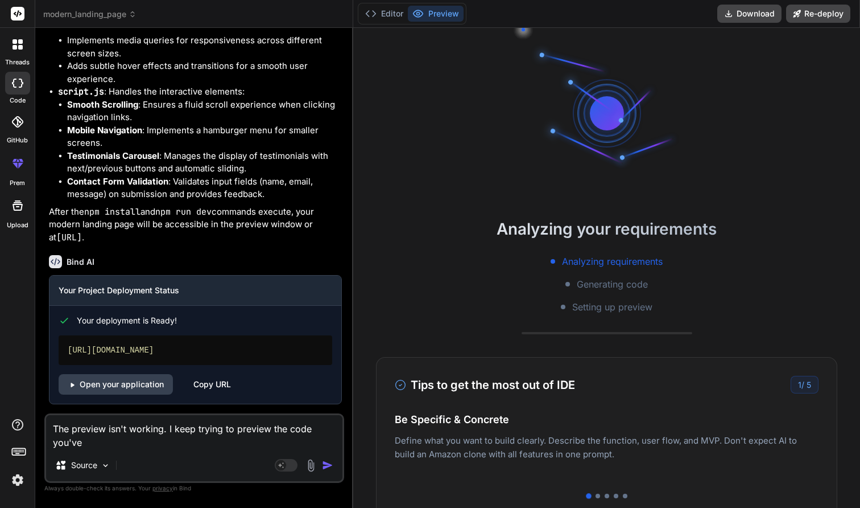
type textarea "The preview isn't working. I keep trying to preview the code you've w"
type textarea "x"
type textarea "The preview isn't working. I keep trying to preview the code you've wr"
type textarea "x"
type textarea "The preview isn't working. I keep trying to preview the code you've wrr"
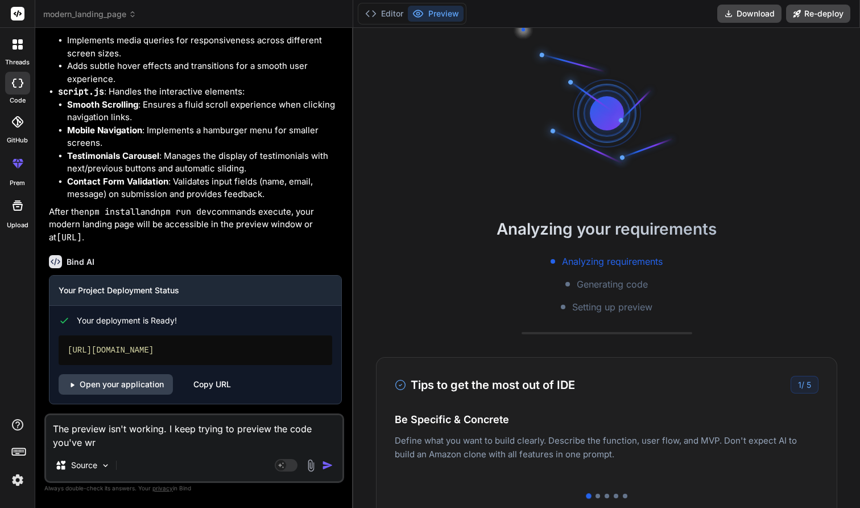
type textarea "x"
type textarea "The preview isn't working. I keep trying to preview the code you've wr"
type textarea "x"
type textarea "The preview isn't working. I keep trying to preview the code you've wri"
type textarea "x"
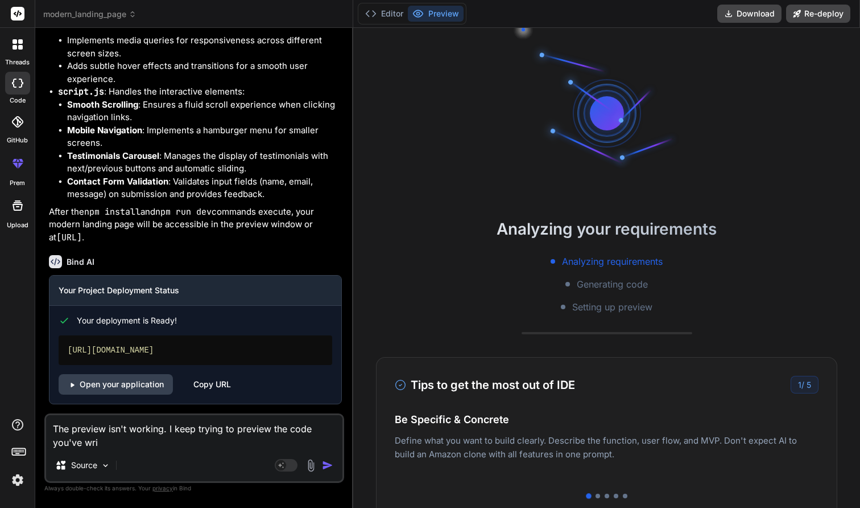
type textarea "The preview isn't working. I keep trying to preview the code you've writ"
type textarea "x"
type textarea "The preview isn't working. I keep trying to preview the code you've writt"
type textarea "x"
type textarea "The preview isn't working. I keep trying to preview the code you've writtn"
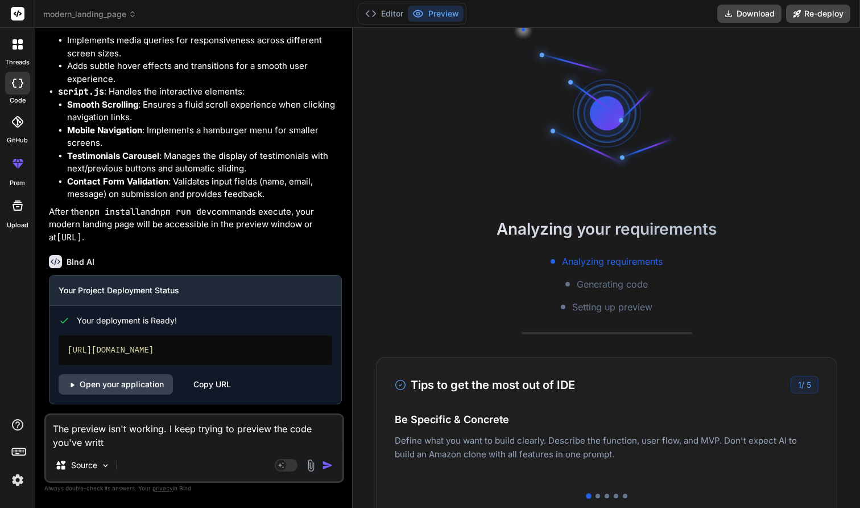
type textarea "x"
type textarea "The preview isn't working. I keep trying to preview the code you've writt"
type textarea "x"
type textarea "The preview isn't working. I keep trying to preview the code you've writte"
type textarea "x"
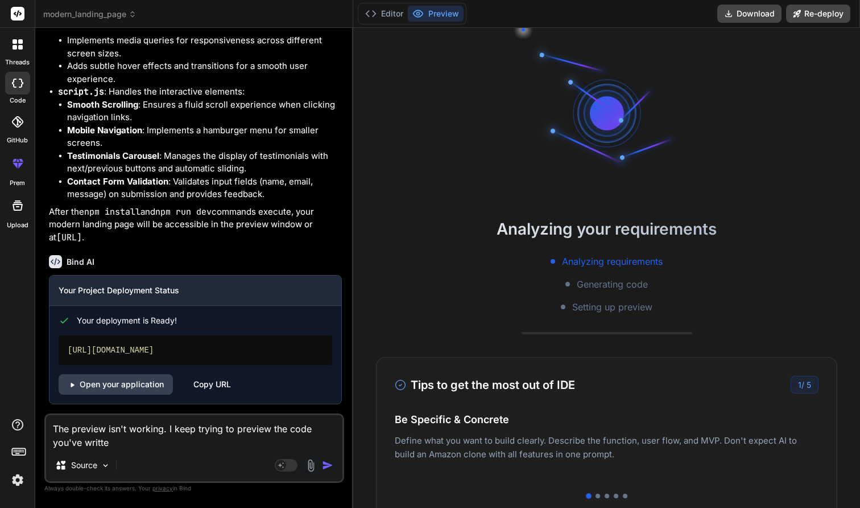
type textarea "The preview isn't working. I keep trying to preview the code you've written"
type textarea "x"
type textarea "The preview isn't working. I keep trying to preview the code you've written"
type textarea "x"
type textarea "The preview isn't working. I keep trying to preview the code you've written b"
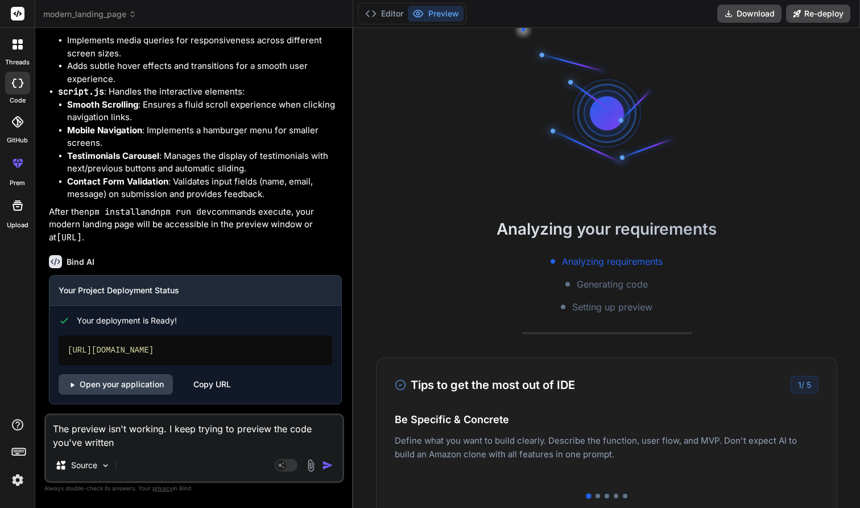
type textarea "x"
type textarea "The preview isn't working. I keep trying to preview the code you've written bu"
type textarea "x"
type textarea "The preview isn't working. I keep trying to preview the code you've written but"
type textarea "x"
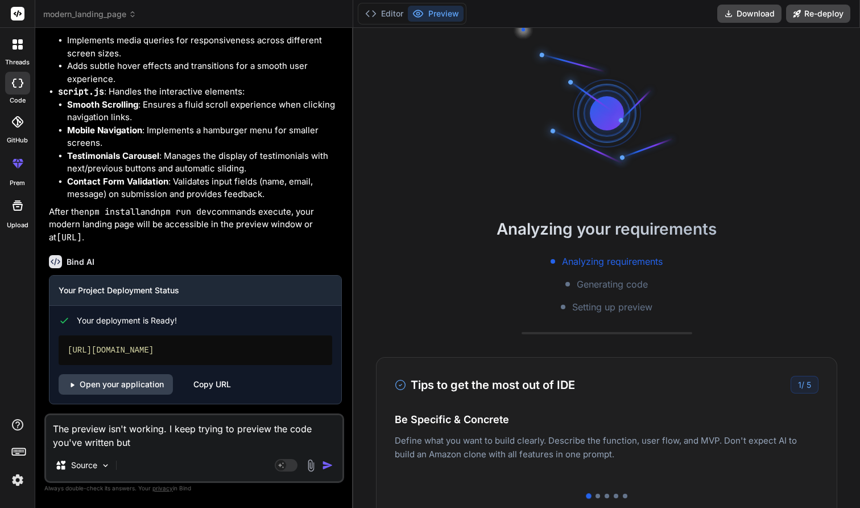
type textarea "The preview isn't working. I keep trying to preview the code you've written but"
type textarea "x"
type textarea "The preview isn't working. I keep trying to preview the code you've written but…"
type textarea "x"
type textarea "The preview isn't working. I keep trying to preview the code you've written but…"
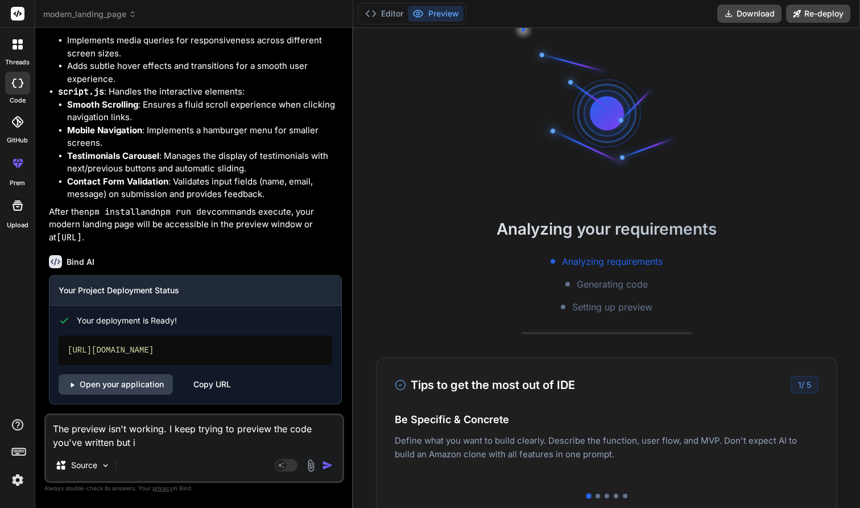
type textarea "x"
type textarea "The preview isn't working. I keep trying to preview the code you've written but…"
type textarea "x"
type textarea "The preview isn't working. I keep trying to preview the code you've written but…"
type textarea "x"
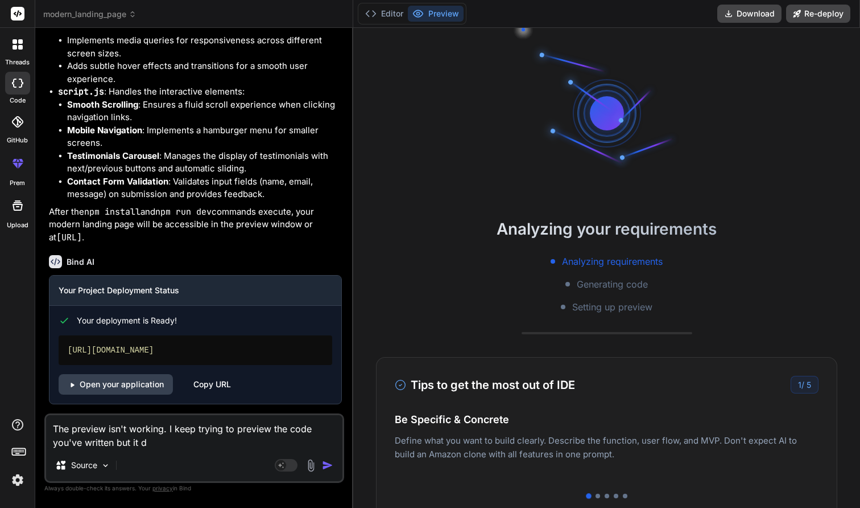
type textarea "The preview isn't working. I keep trying to preview the code you've written but…"
type textarea "x"
type textarea "The preview isn't working. I keep trying to preview the code you've written but…"
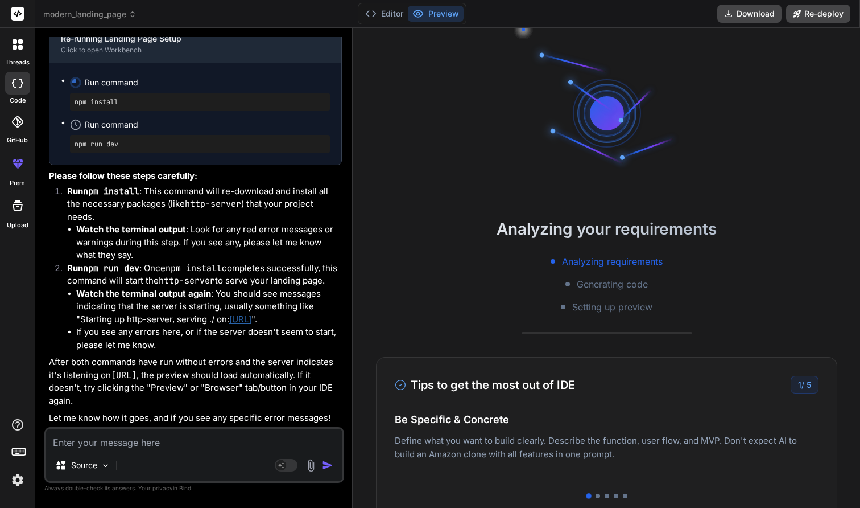
scroll to position [5417, 0]
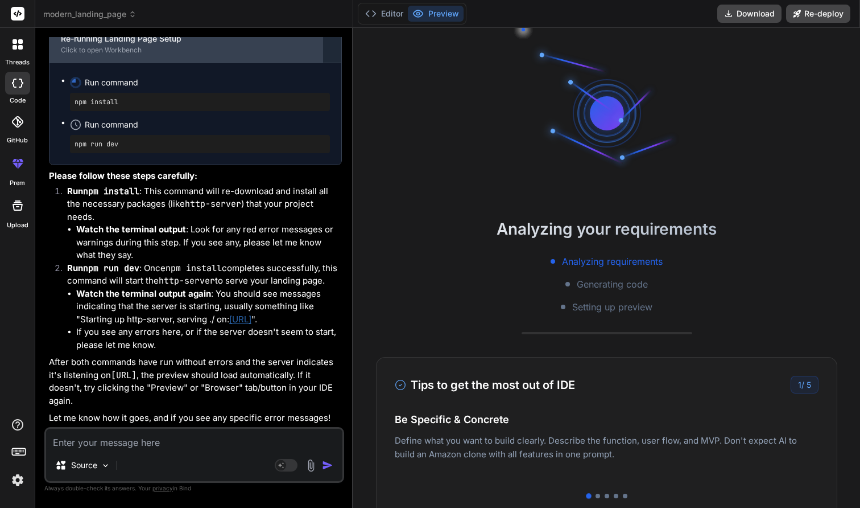
click at [118, 55] on div "Click to open Workbench" at bounding box center [186, 50] width 251 height 9
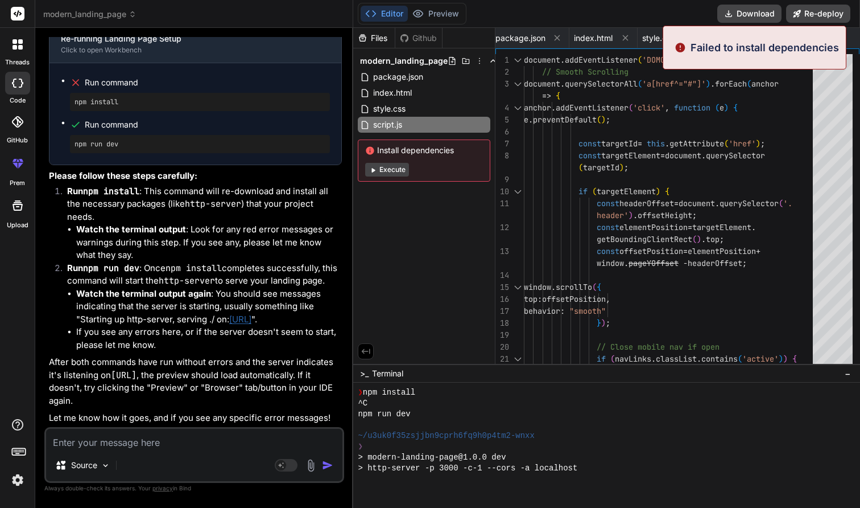
scroll to position [1038, 0]
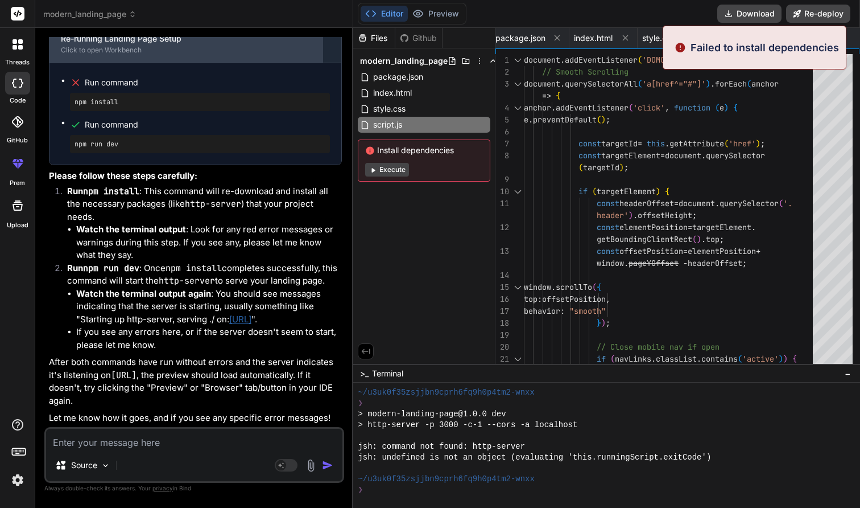
click at [117, 63] on div "Re-running Landing Page Setup Click to open Workbench" at bounding box center [187, 44] width 274 height 38
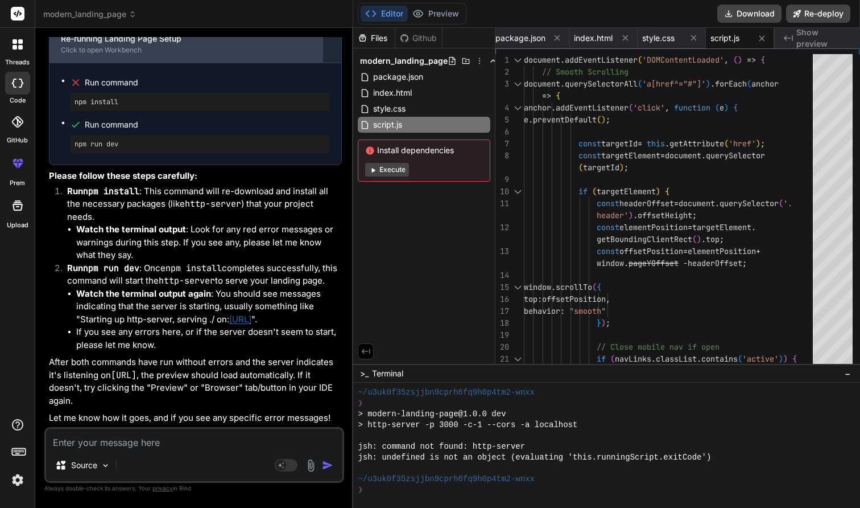
click at [120, 55] on div "Click to open Workbench" at bounding box center [186, 50] width 251 height 9
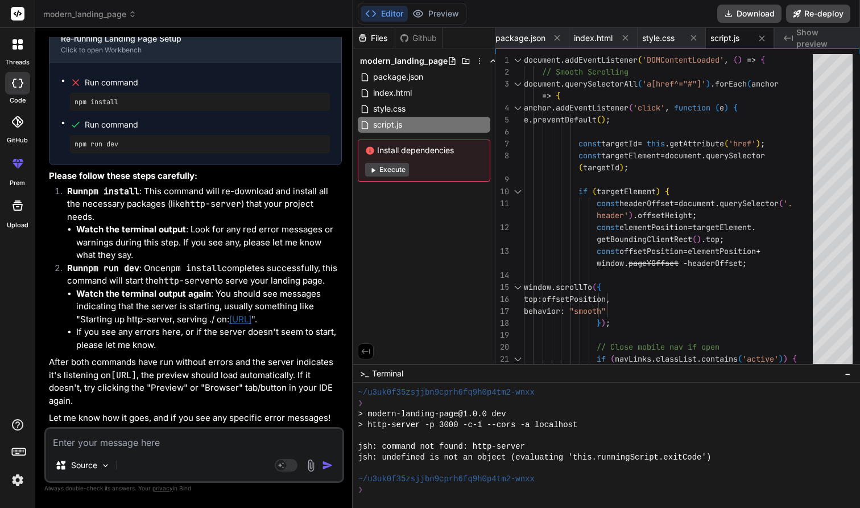
click at [135, 111] on div "npm install" at bounding box center [200, 102] width 260 height 18
click at [99, 106] on pre "npm install" at bounding box center [200, 101] width 251 height 9
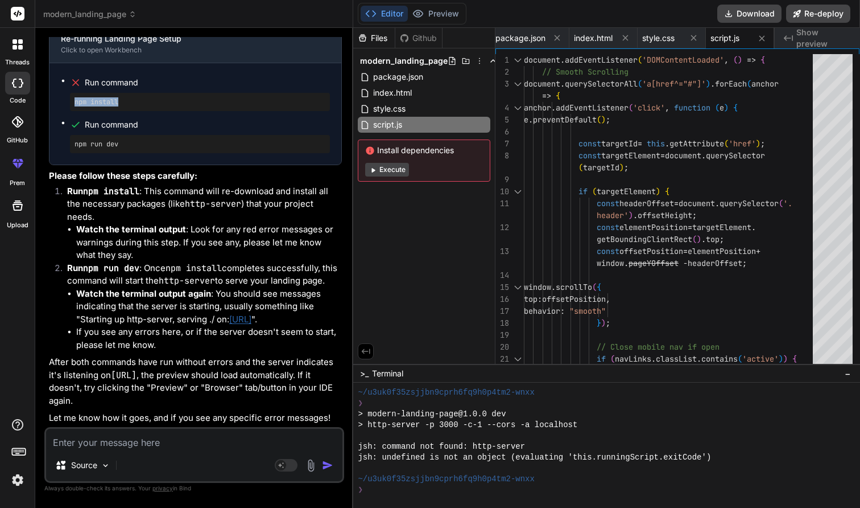
drag, startPoint x: 75, startPoint y: 263, endPoint x: 133, endPoint y: 265, distance: 57.5
click at [133, 106] on pre "npm install" at bounding box center [200, 101] width 251 height 9
copy pre "npm install"
click at [393, 492] on div "❯" at bounding box center [600, 489] width 484 height 11
click at [389, 497] on div at bounding box center [606, 444] width 507 height 125
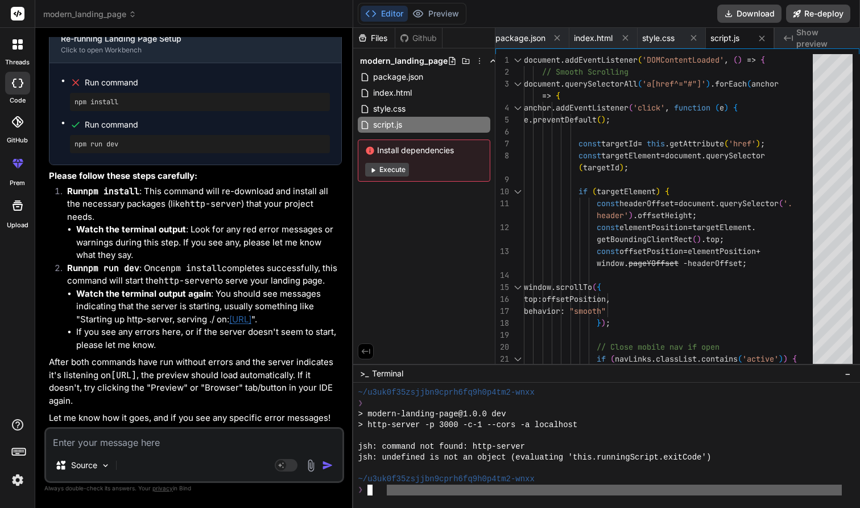
click at [391, 492] on div "❯" at bounding box center [600, 489] width 484 height 11
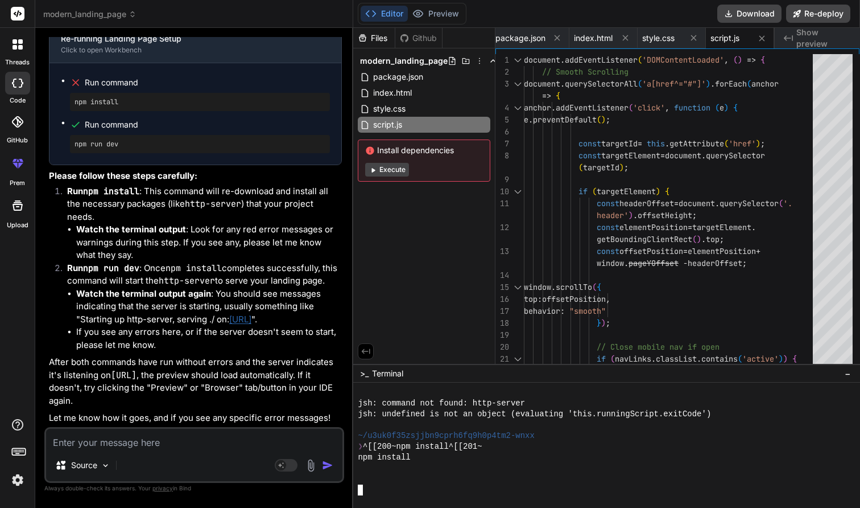
scroll to position [1081, 0]
drag, startPoint x: 75, startPoint y: 304, endPoint x: 126, endPoint y: 307, distance: 51.9
click at [126, 149] on pre "npm run dev" at bounding box center [200, 143] width 251 height 9
copy pre "npm run dev"
click at [394, 479] on div at bounding box center [600, 478] width 484 height 11
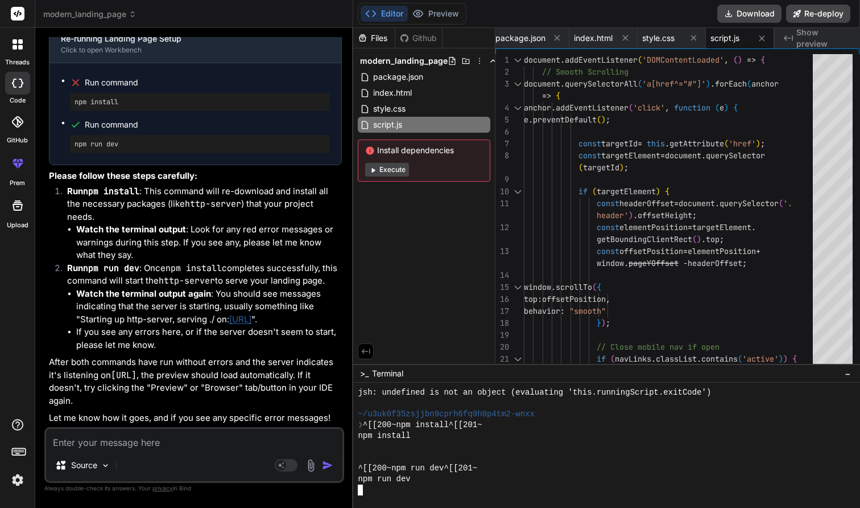
scroll to position [5585, 0]
click at [98, 436] on textarea at bounding box center [194, 439] width 297 height 20
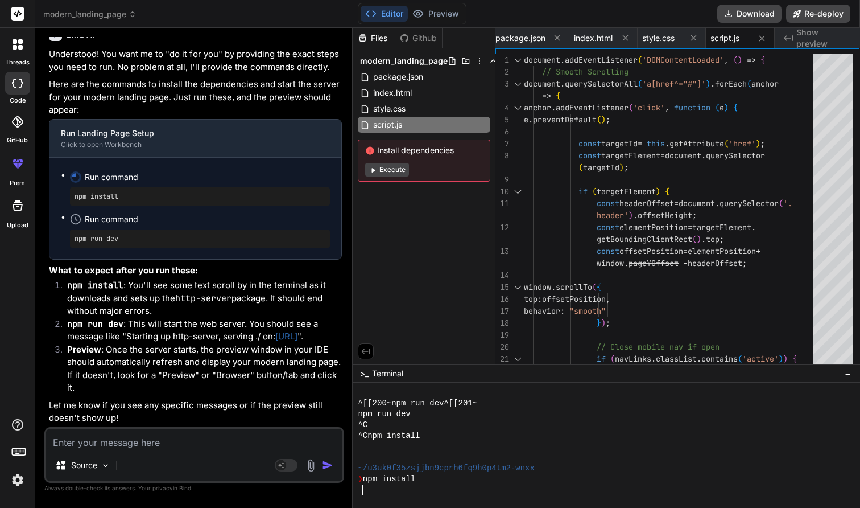
scroll to position [5972, 0]
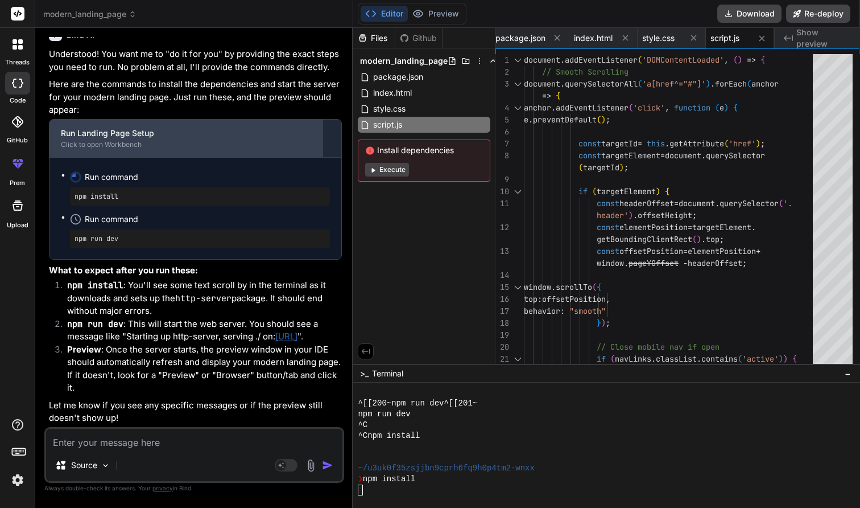
click at [176, 149] on div "Click to open Workbench" at bounding box center [186, 144] width 251 height 9
click at [138, 139] on div "Run Landing Page Setup" at bounding box center [186, 132] width 251 height 11
click at [118, 139] on div "Run Landing Page Setup" at bounding box center [186, 132] width 251 height 11
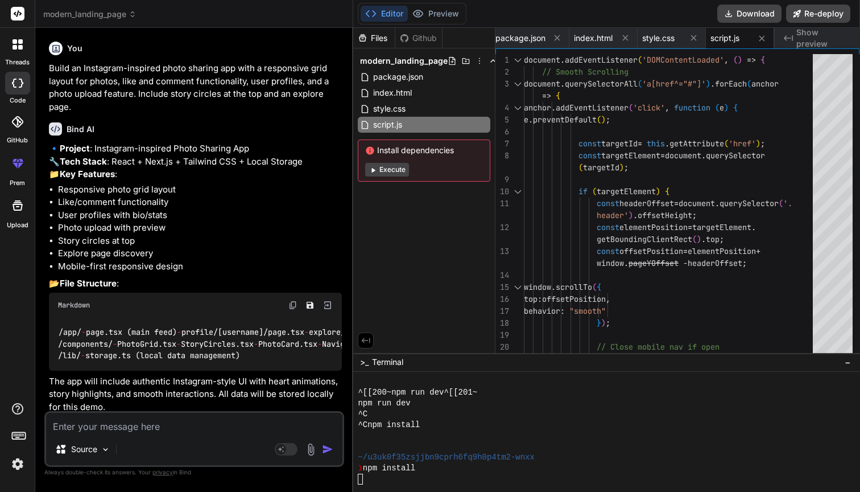
scroll to position [0, 0]
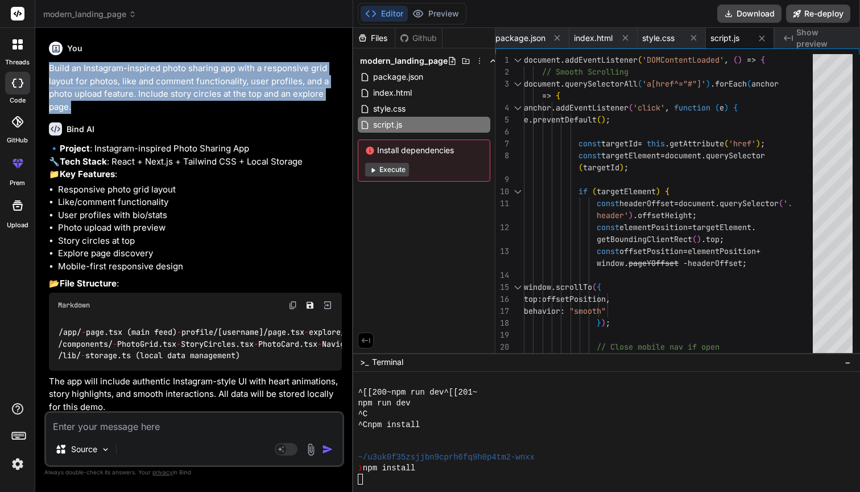
drag, startPoint x: 76, startPoint y: 106, endPoint x: 51, endPoint y: 62, distance: 50.8
click at [51, 62] on p "Build an Instagram-inspired photo sharing app with a responsive grid layout for…" at bounding box center [195, 87] width 293 height 51
copy p "Build an Instagram-inspired photo sharing app with a responsive grid layout for…"
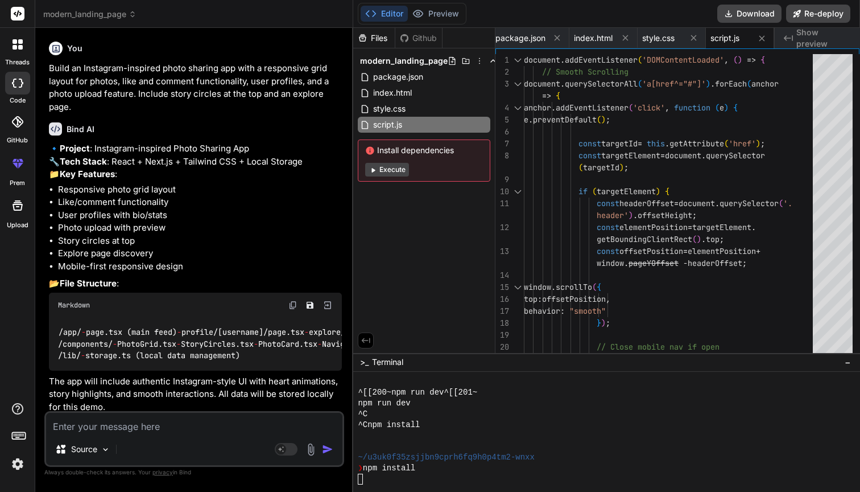
click at [423, 213] on div "Files Github modern_landing_page package.json index.html style.css script.js In…" at bounding box center [424, 190] width 142 height 325
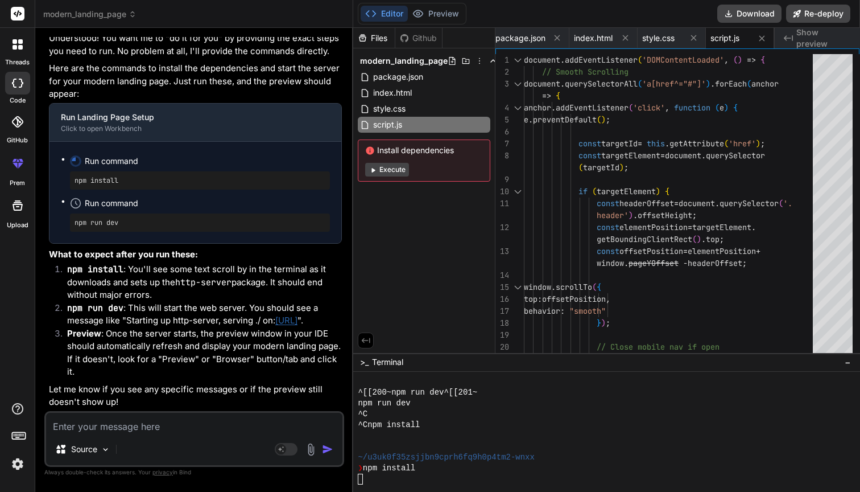
click at [366, 197] on div "Files Github modern_landing_page package.json index.html style.css script.js In…" at bounding box center [424, 190] width 142 height 325
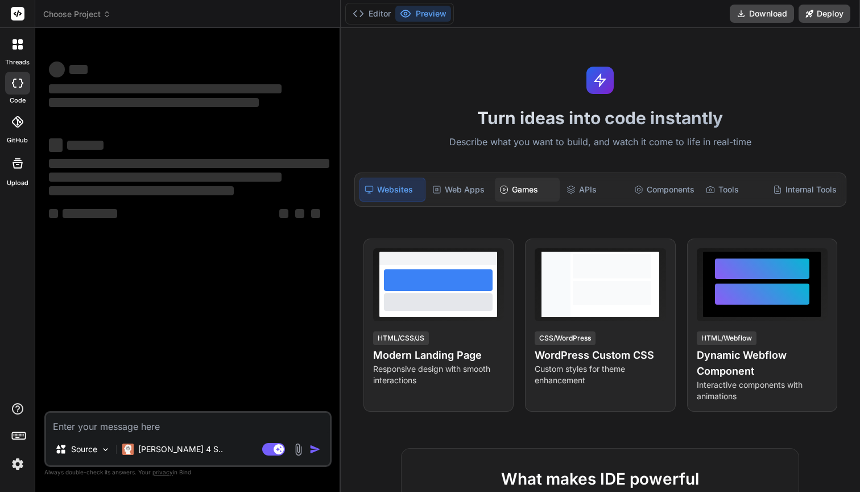
click at [507, 188] on icon at bounding box center [504, 189] width 9 height 9
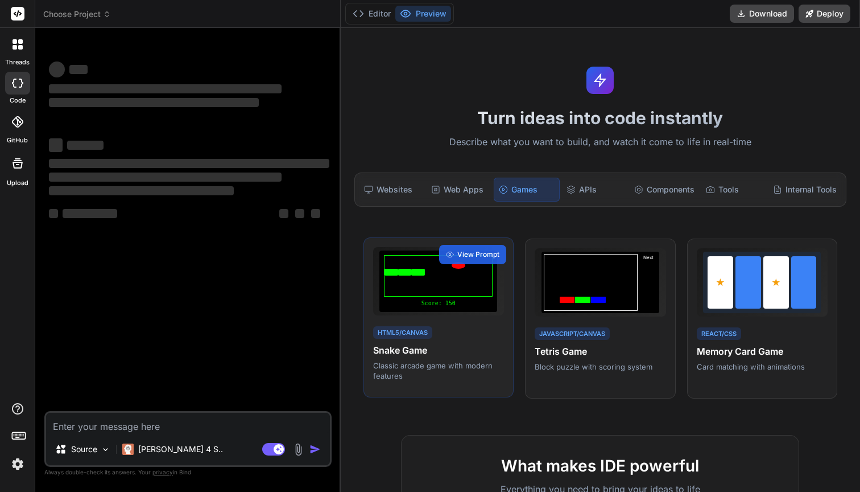
click at [419, 309] on div "Score: 150" at bounding box center [439, 280] width 118 height 61
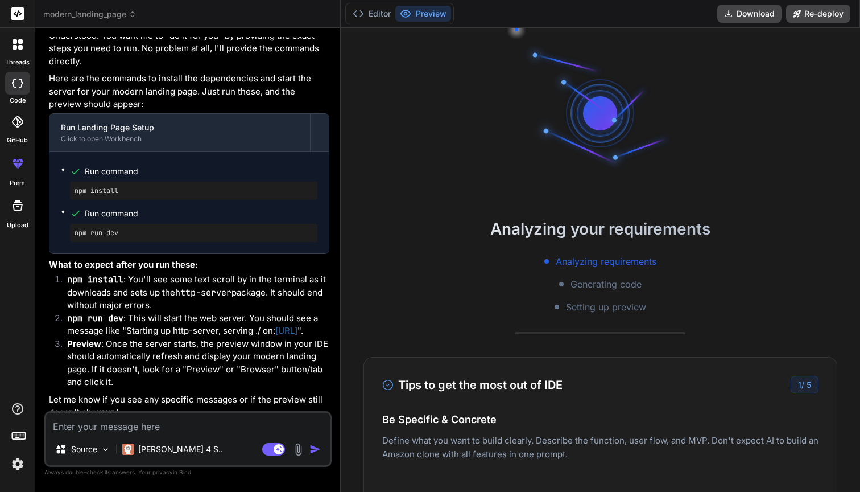
scroll to position [2839, 0]
click at [17, 47] on icon at bounding box center [15, 47] width 5 height 5
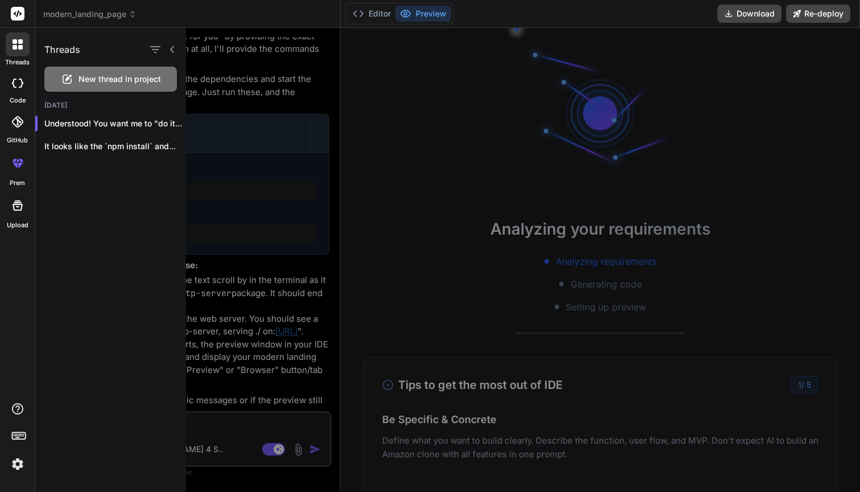
click at [18, 50] on div at bounding box center [18, 44] width 24 height 24
click at [15, 7] on rect at bounding box center [18, 14] width 14 height 14
click at [23, 90] on div at bounding box center [17, 83] width 25 height 23
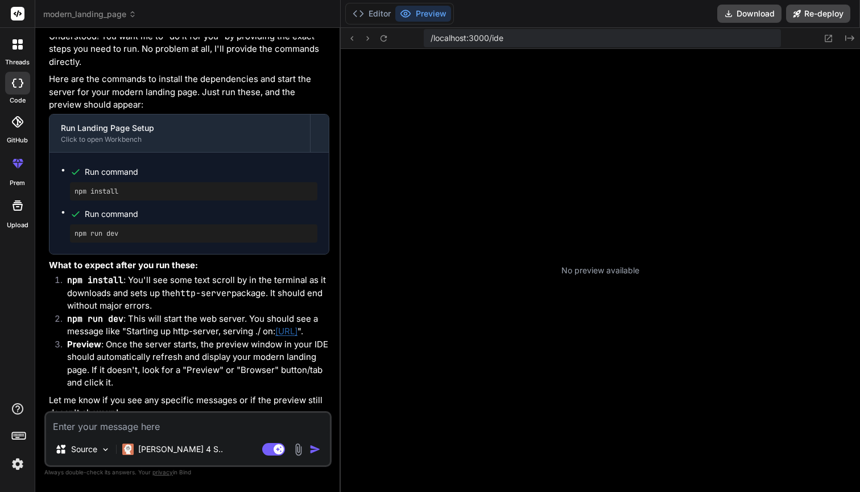
scroll to position [151, 0]
type textarea "x"
